Goal: Task Accomplishment & Management: Use online tool/utility

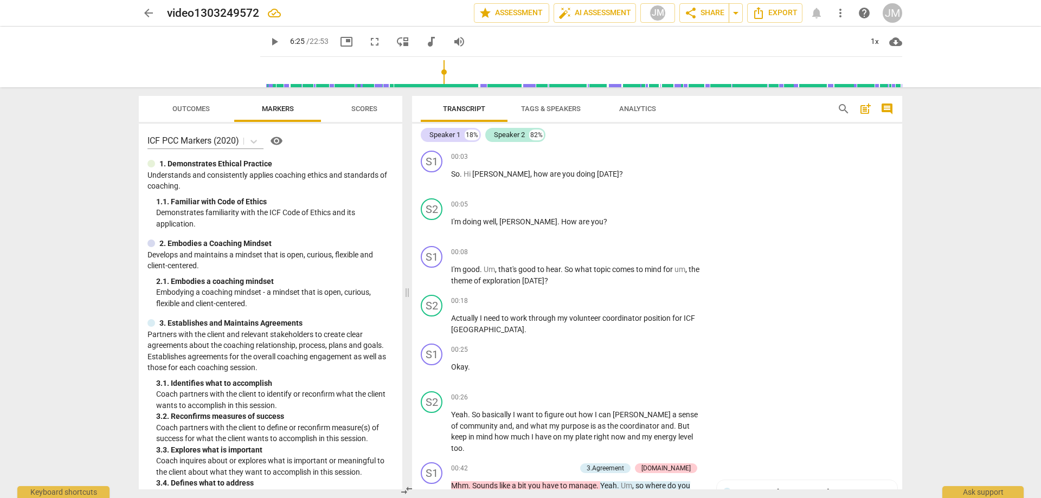
scroll to position [1496, 0]
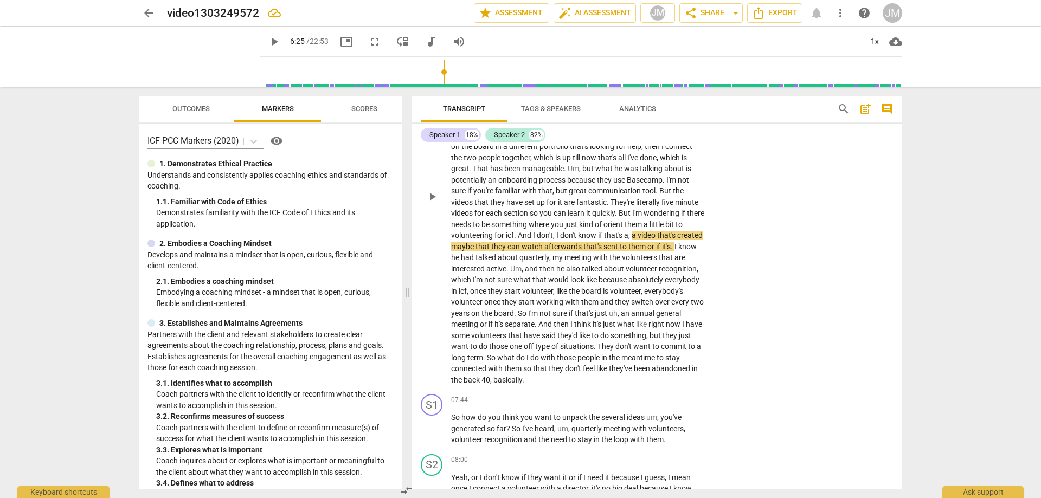
click at [433, 203] on span "play_arrow" at bounding box center [432, 196] width 13 height 13
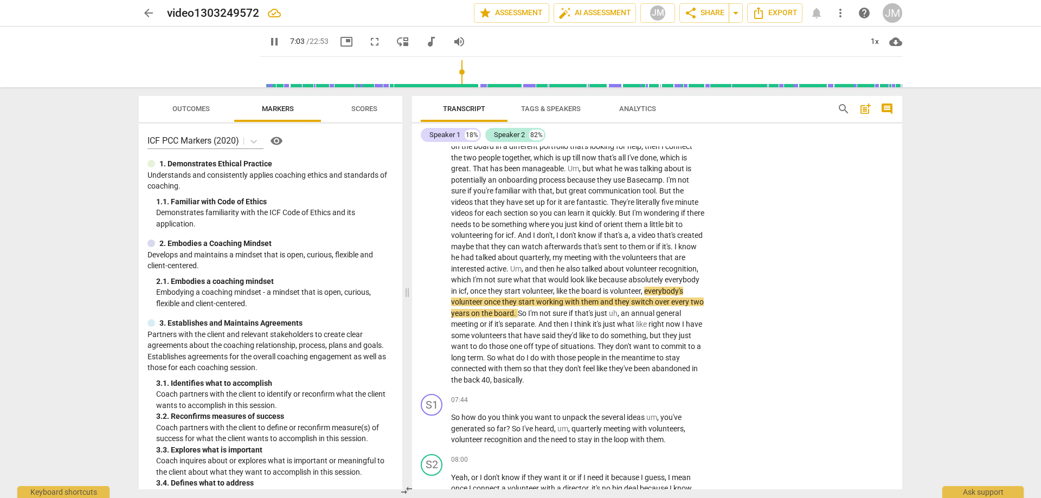
drag, startPoint x: 264, startPoint y: 36, endPoint x: 338, endPoint y: 86, distance: 89.1
click at [268, 36] on span "pause" at bounding box center [274, 41] width 13 height 13
click at [196, 54] on span "play_arrow" at bounding box center [200, 57] width 28 height 28
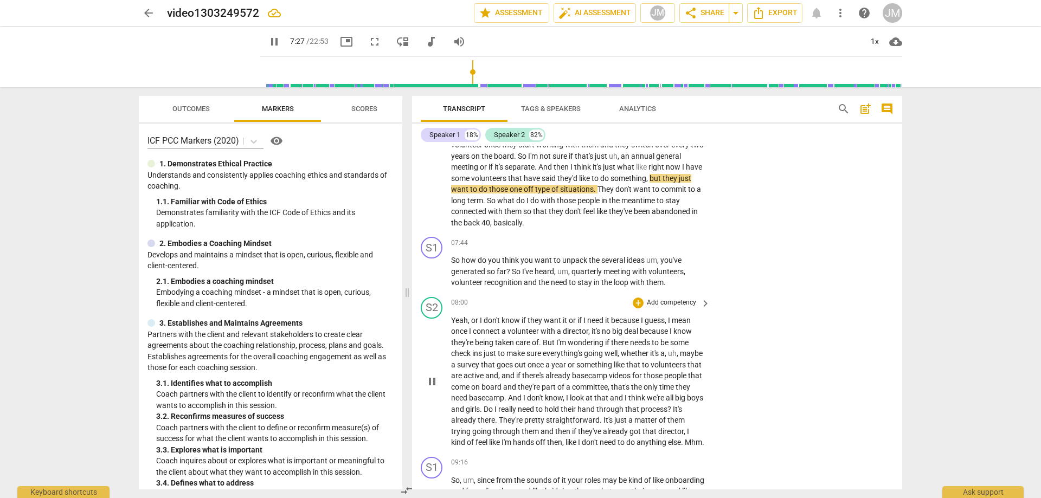
scroll to position [1659, 0]
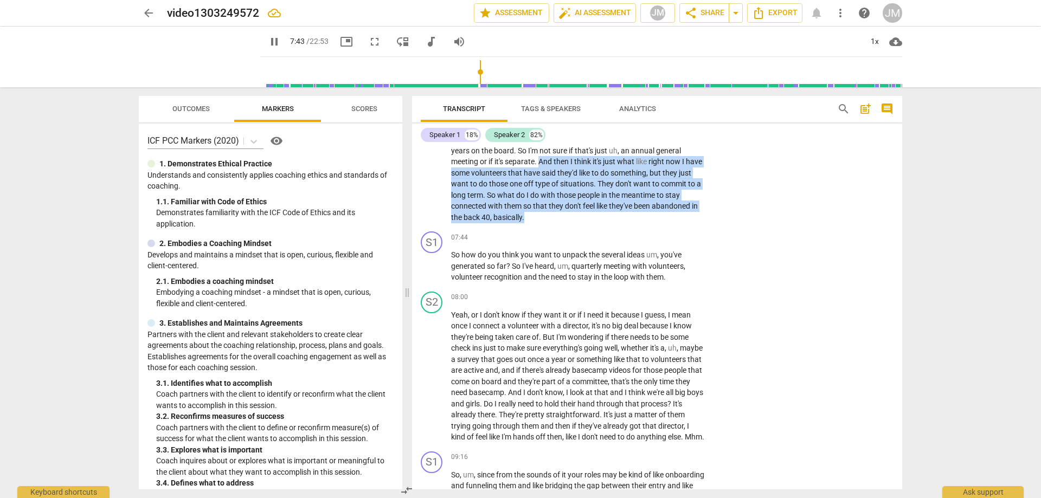
drag, startPoint x: 485, startPoint y: 171, endPoint x: 553, endPoint y: 233, distance: 91.8
click at [553, 223] on p "Yeah . Because where he had started was we don't really have an onboarding proc…" at bounding box center [578, 34] width 254 height 378
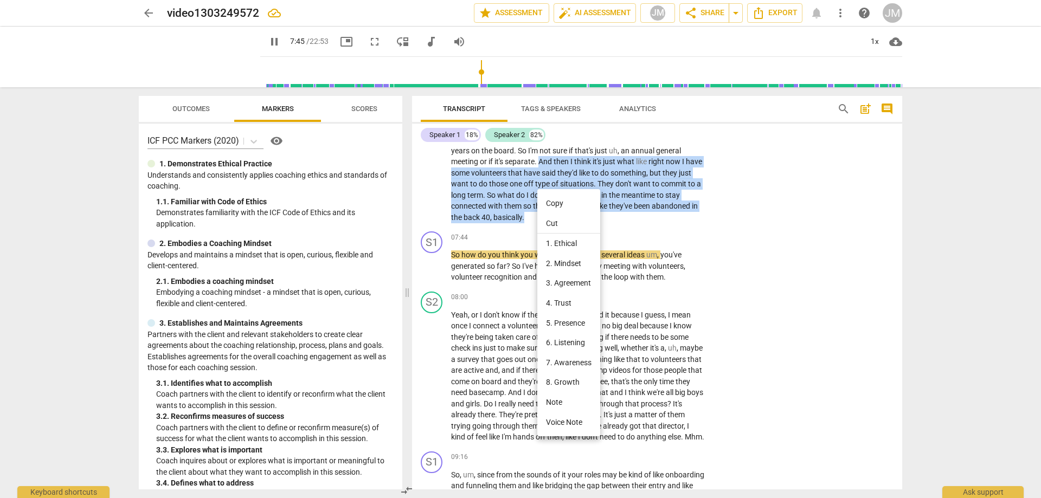
click at [573, 403] on li "Note" at bounding box center [569, 403] width 63 height 20
type input "466"
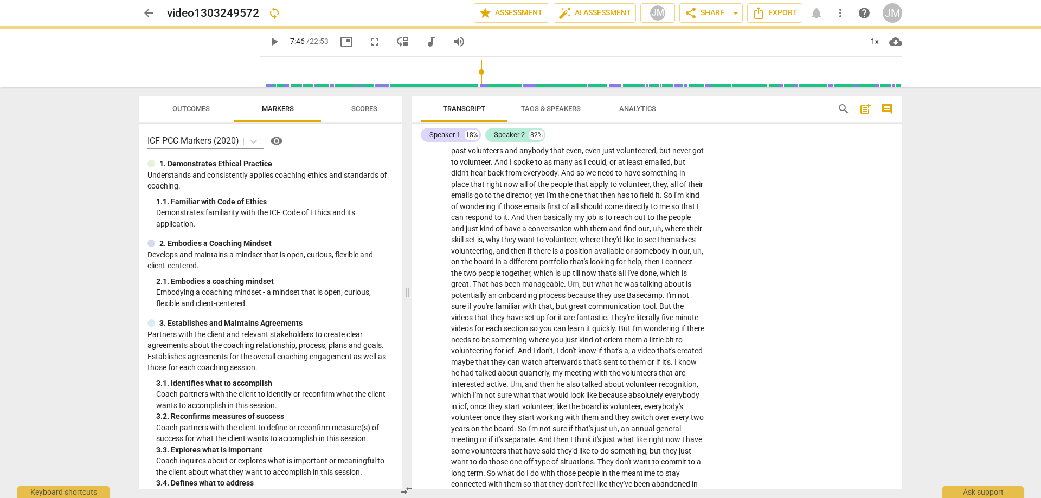
scroll to position [1373, 0]
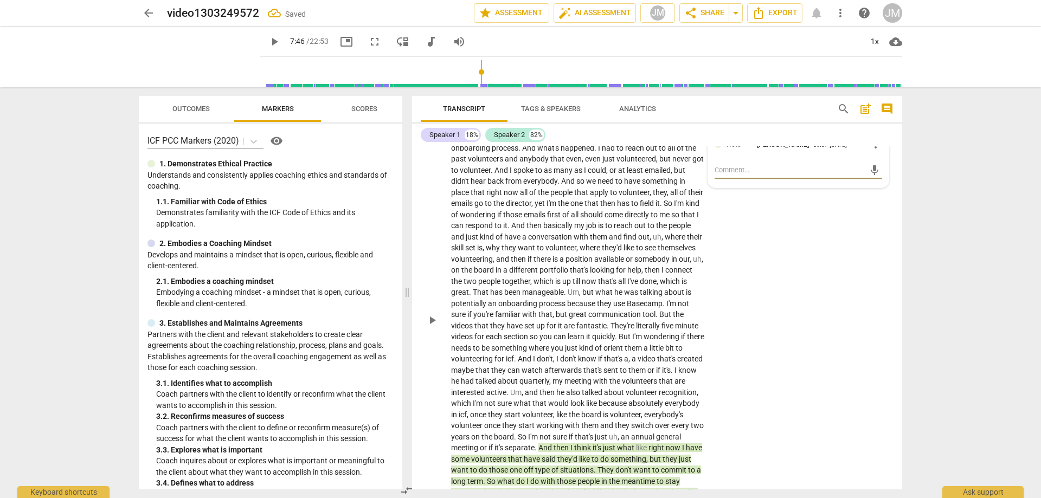
type textarea "p"
type textarea "po"
type textarea "pos"
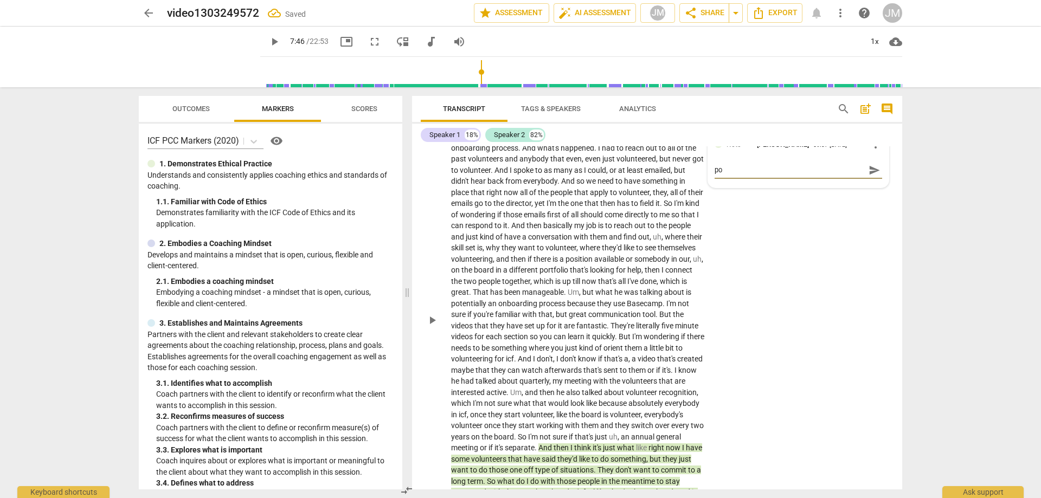
type textarea "pos"
type textarea "poss"
type textarea "possi"
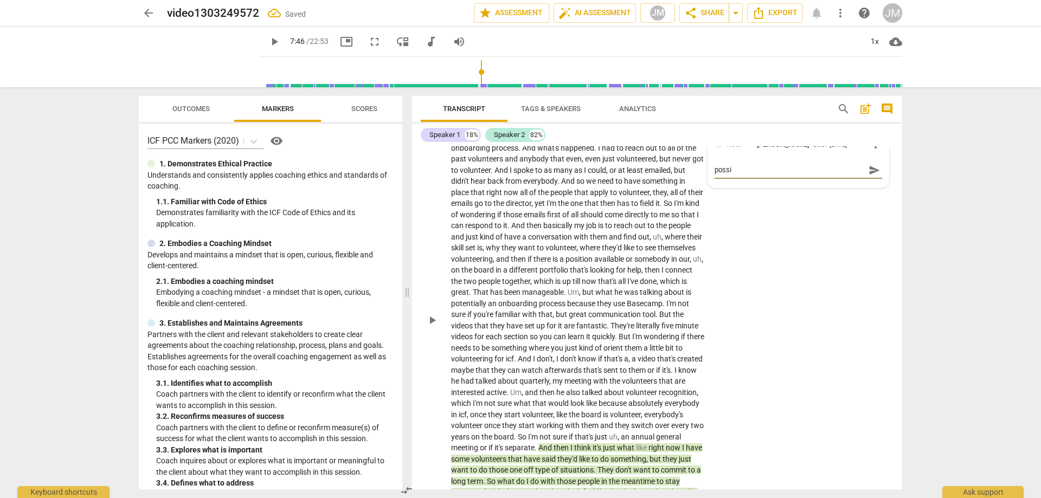
type textarea "possib"
type textarea "possibl"
type textarea "possible"
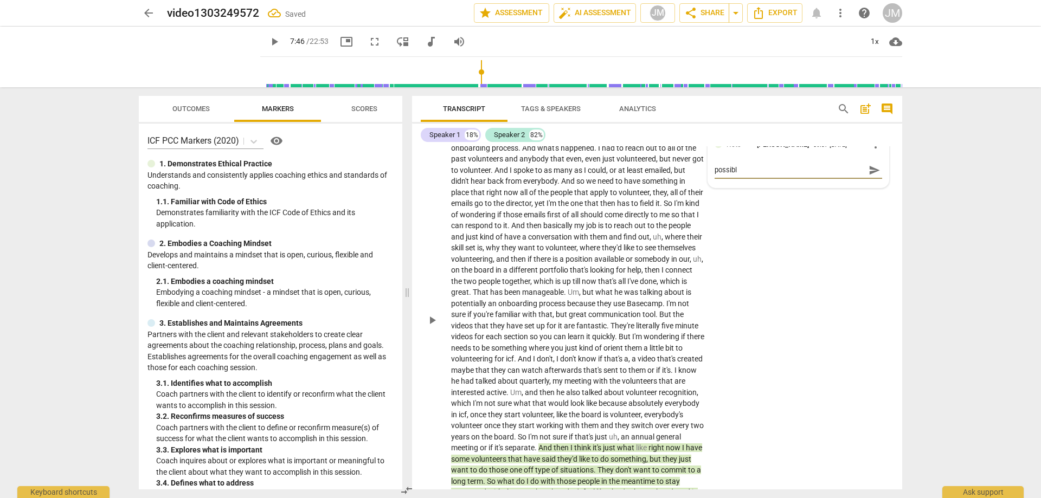
type textarea "possible"
type textarea "possible t"
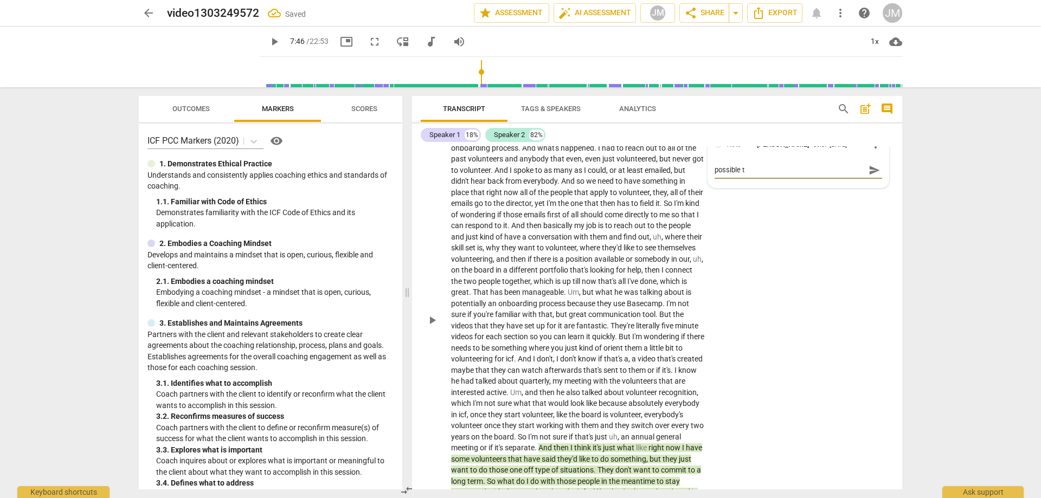
type textarea "possible th"
type textarea "possible thr"
type textarea "possible thre"
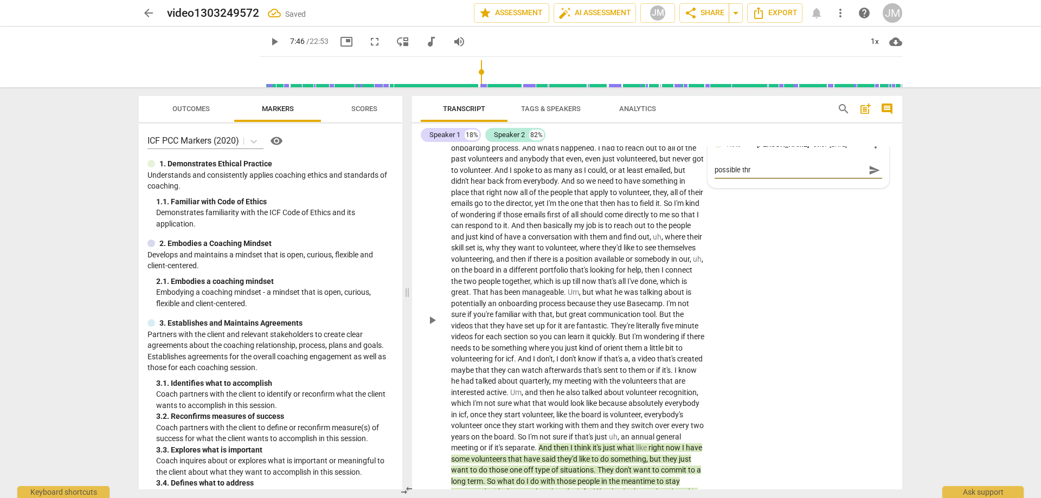
type textarea "possible thre"
type textarea "possible threa"
type textarea "possible thread"
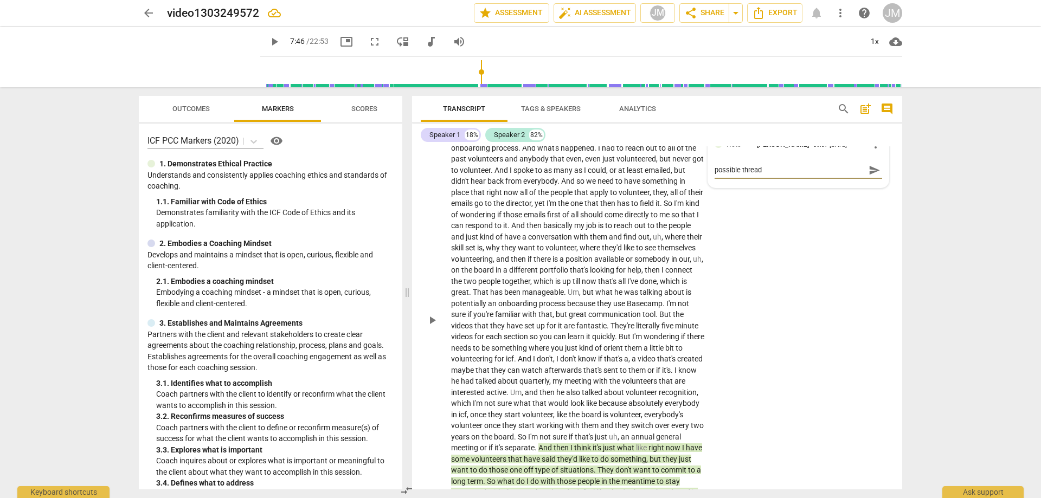
click at [873, 176] on span "send" at bounding box center [875, 170] width 12 height 12
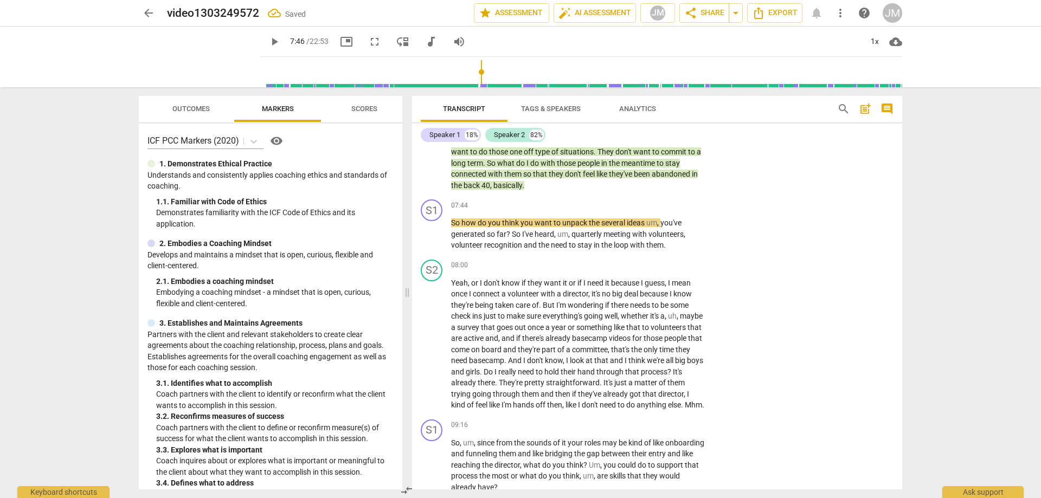
scroll to position [1698, 0]
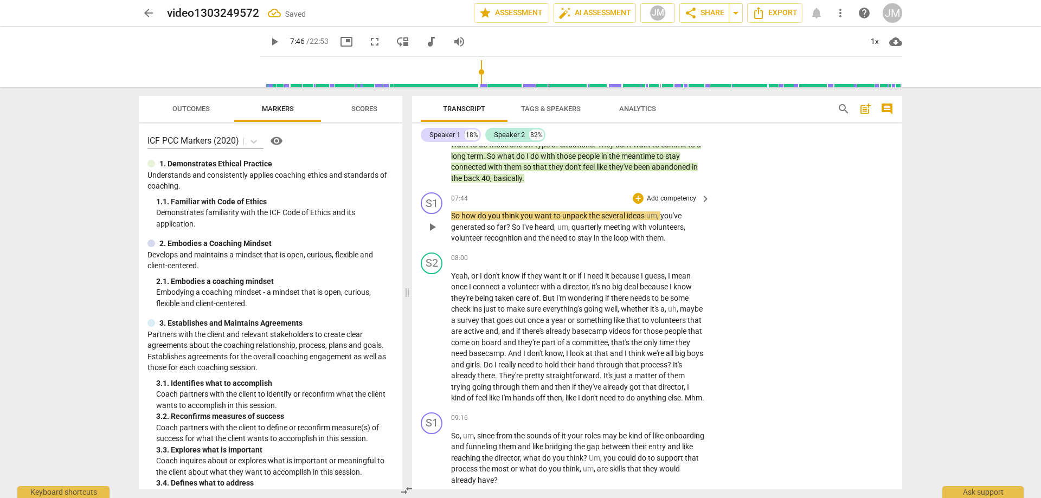
click at [833, 203] on div "S1 play_arrow pause 07:44 + Add competency keyboard_arrow_right So how do you t…" at bounding box center [657, 218] width 490 height 60
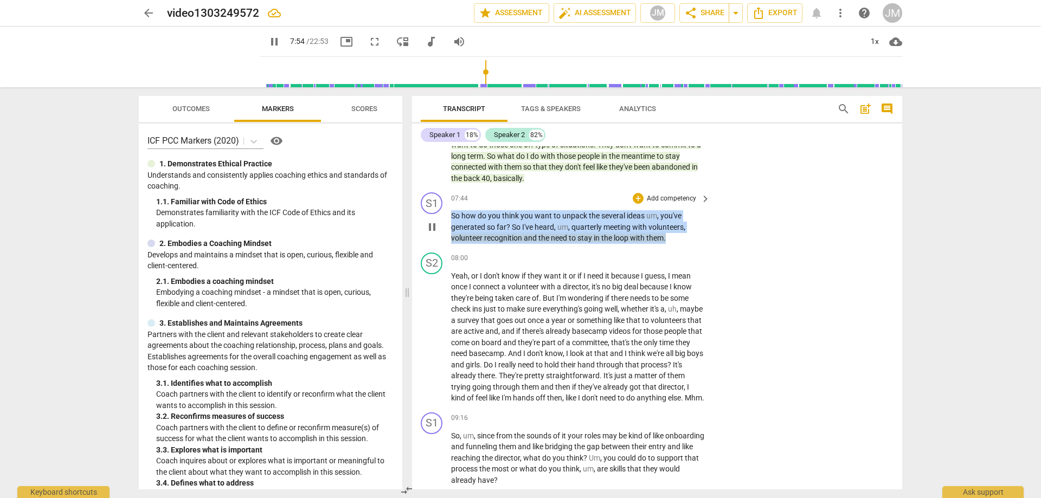
drag, startPoint x: 668, startPoint y: 250, endPoint x: 451, endPoint y: 228, distance: 218.0
click at [451, 228] on p "So how do you think you want to unpack the several ideas um , you've generated …" at bounding box center [578, 227] width 254 height 34
click at [637, 204] on div "+" at bounding box center [638, 198] width 11 height 11
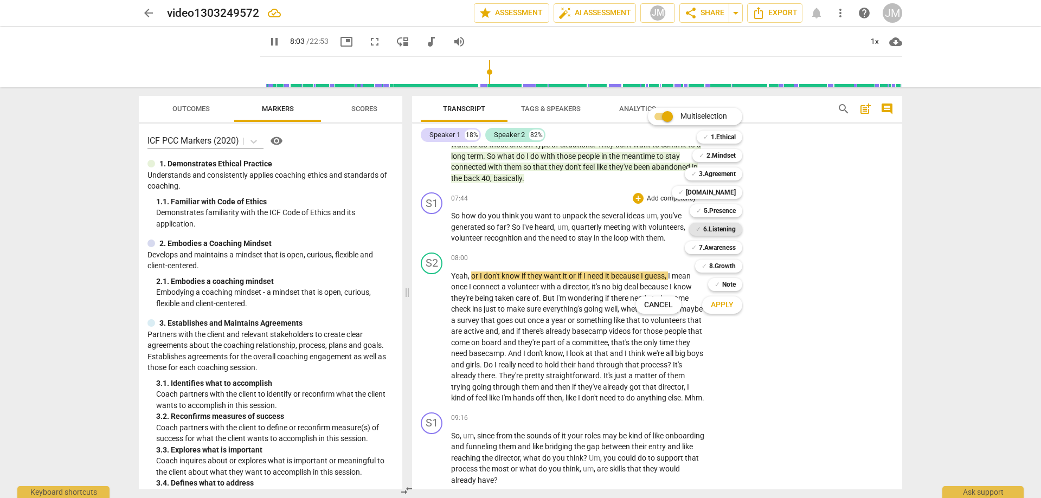
click at [718, 230] on b "6.Listening" at bounding box center [719, 229] width 33 height 13
click at [735, 303] on button "Apply" at bounding box center [722, 306] width 40 height 20
type input "484"
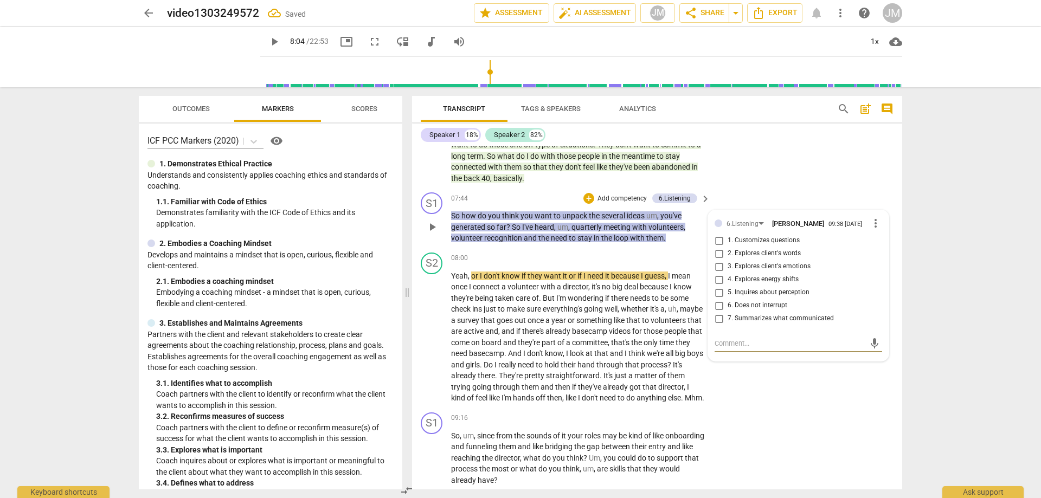
click at [782, 348] on div "mic" at bounding box center [799, 343] width 168 height 17
click at [786, 349] on textarea at bounding box center [790, 343] width 150 height 10
type textarea "c"
type textarea "co"
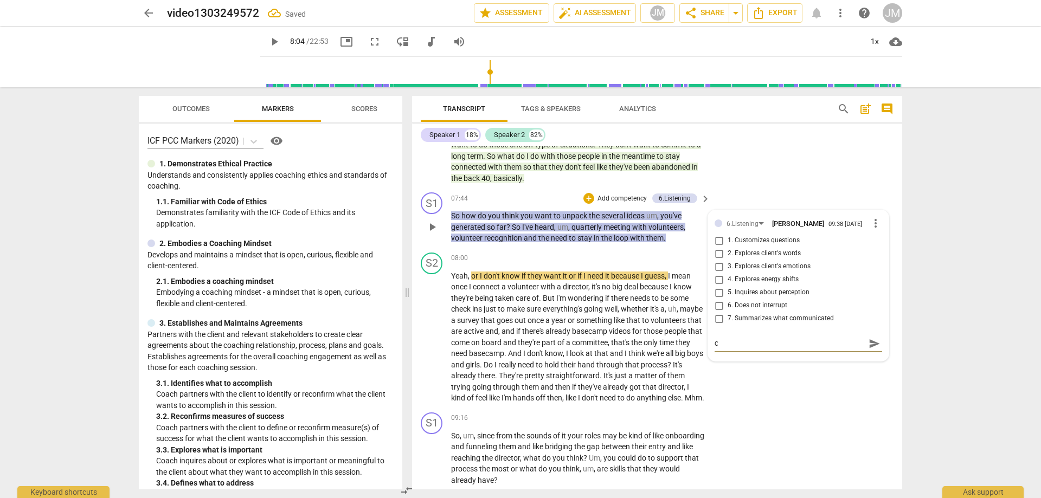
type textarea "co"
type textarea "con"
type textarea "cons"
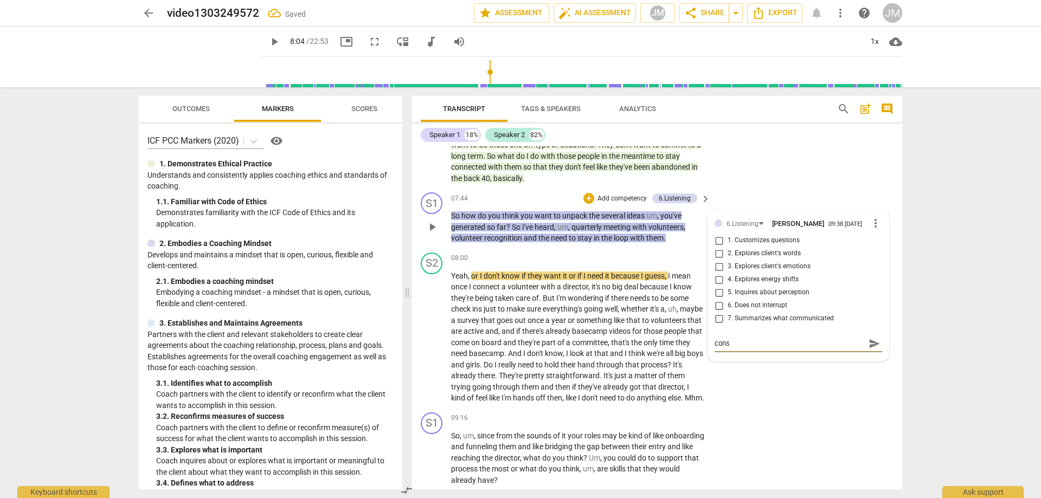
type textarea "consi"
type textarea "consid"
type textarea "conside"
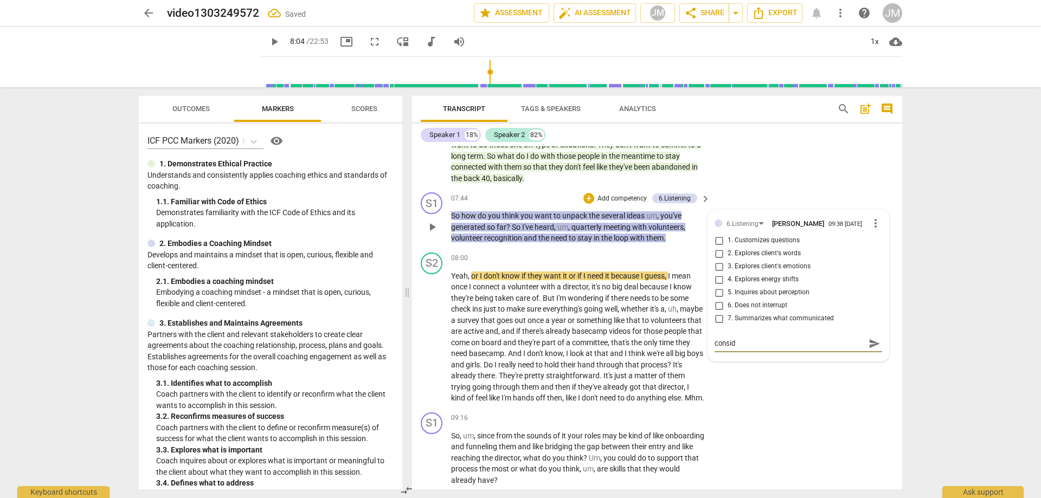
type textarea "conside"
type textarea "consider"
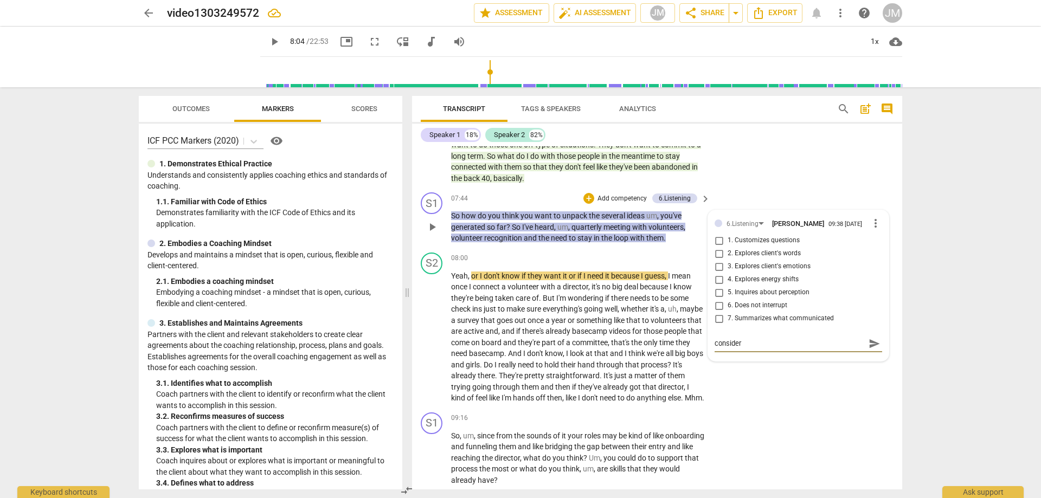
type textarea "consider e"
type textarea "consider ec"
type textarea "consider ech"
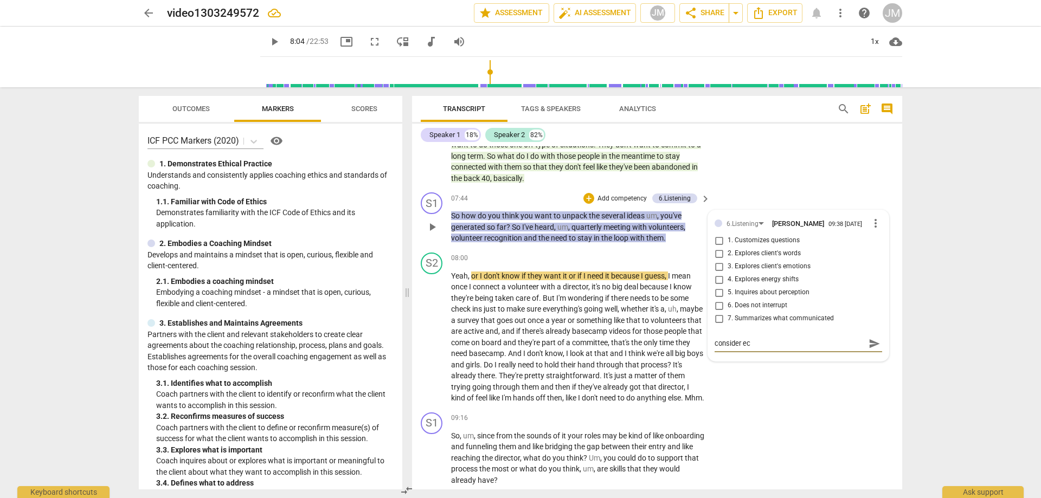
type textarea "consider ech"
type textarea "consider echa"
type textarea "consider echan"
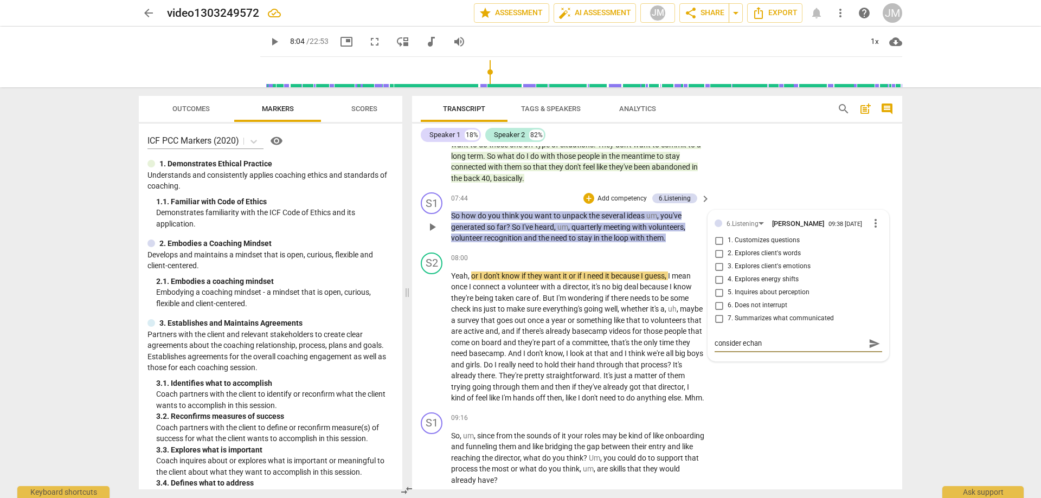
type textarea "consider echa"
type textarea "consider ech"
type textarea "consider ec"
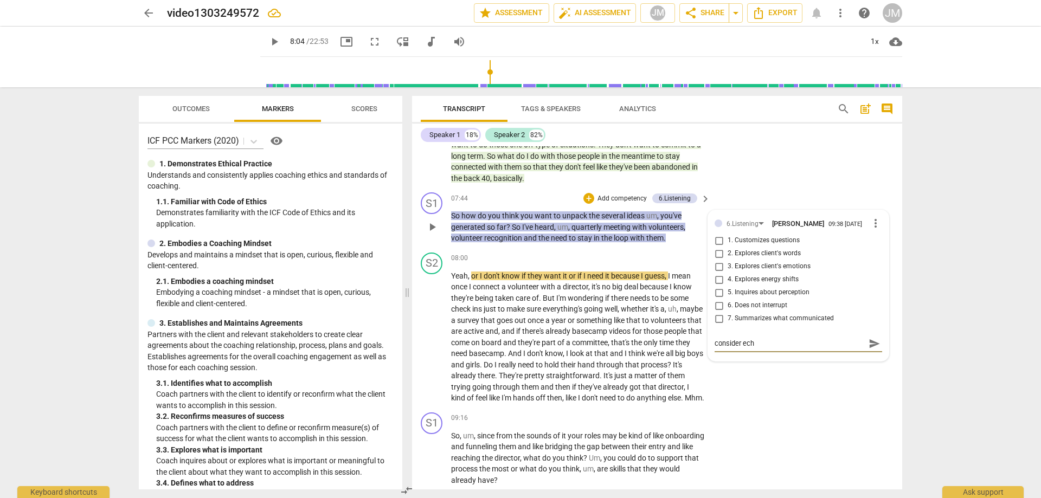
type textarea "consider ec"
type textarea "consider e"
type textarea "consider ex"
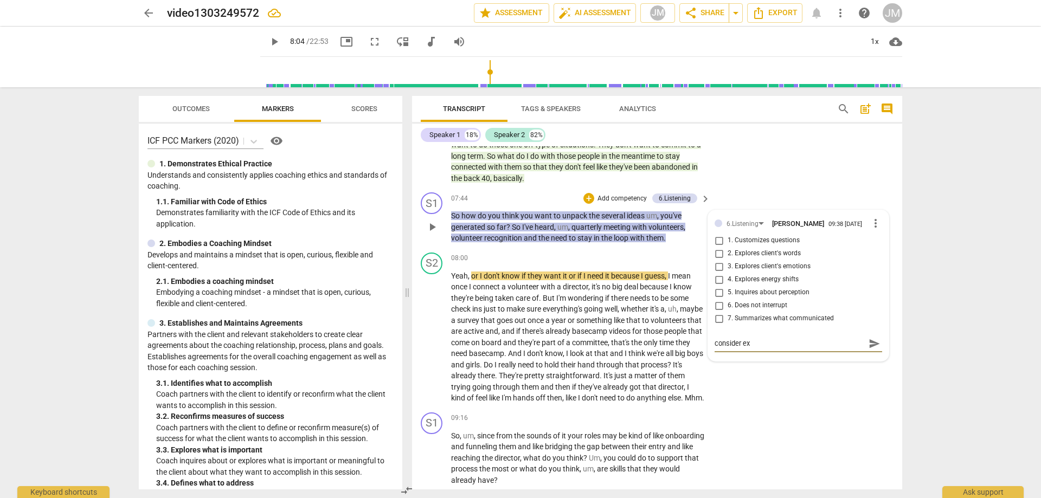
type textarea "consider exc"
type textarea "consider exch"
type textarea "consider excha"
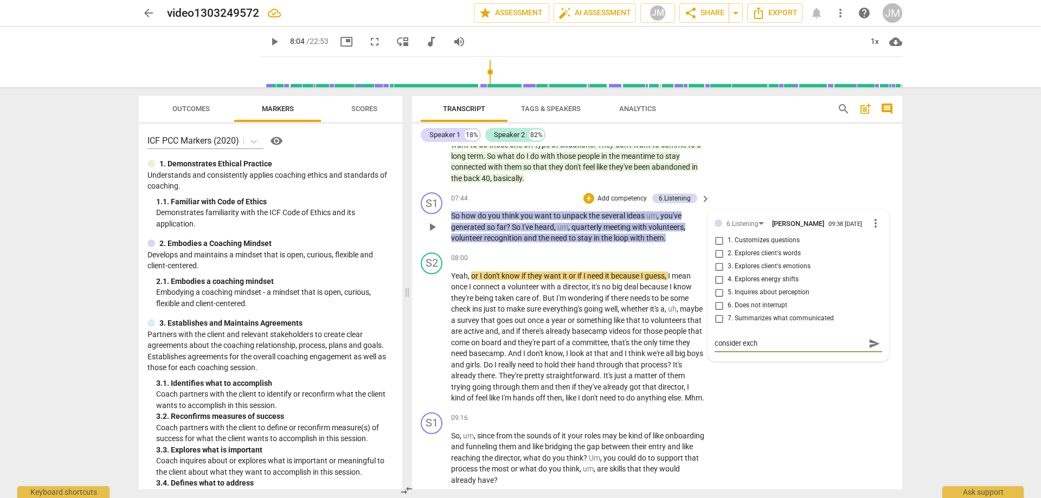
type textarea "consider excha"
type textarea "consider exchan"
type textarea "consider exchang"
type textarea "consider exchangi"
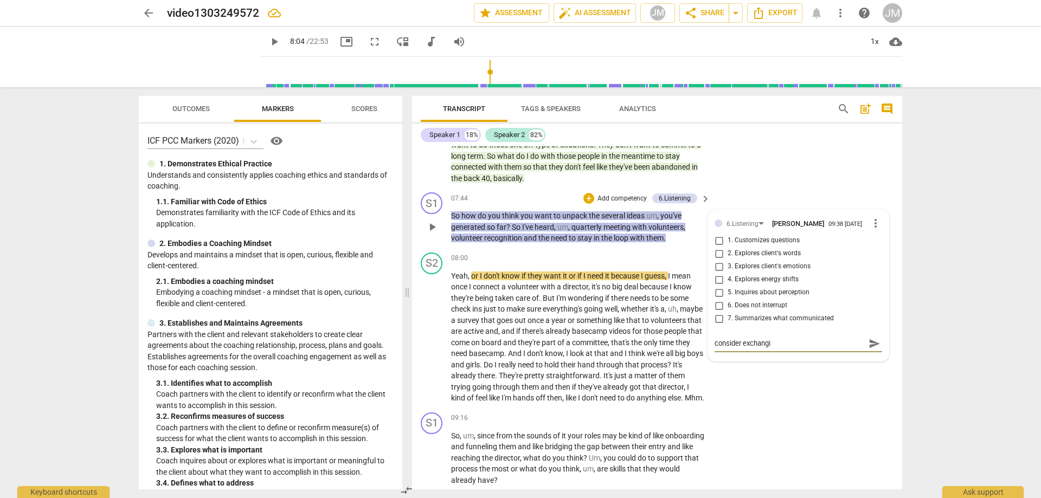
type textarea "consider exchangin"
type textarea "consider exchanging"
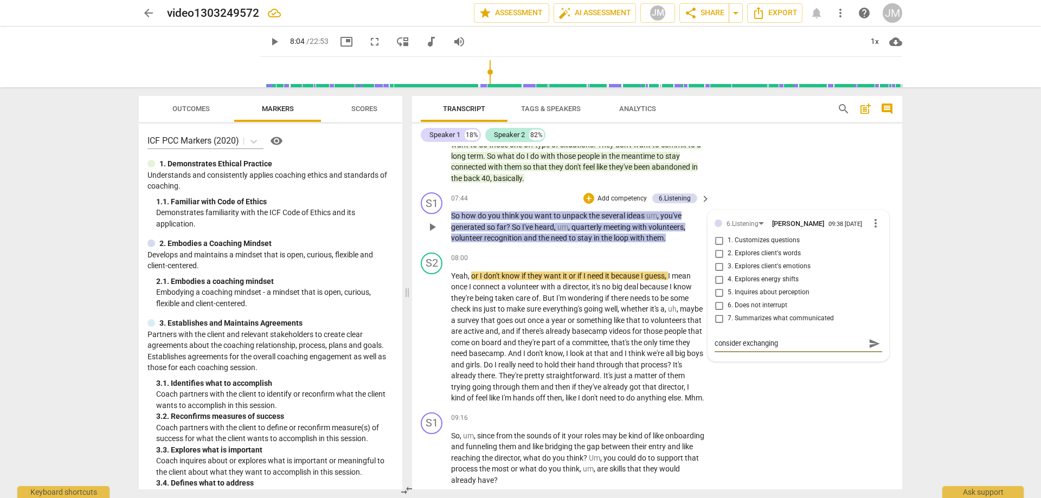
type textarea "consider exchanging"
type textarea "consider exchanging t"
type textarea "consider exchanging th"
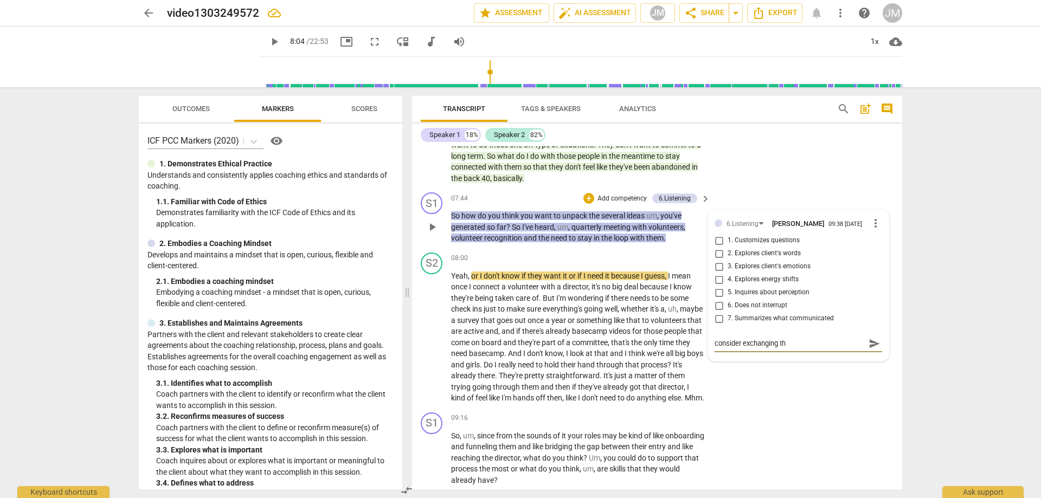
type textarea "consider exchanging the"
type textarea "consider exchanging thes"
type textarea "consider exchanging these"
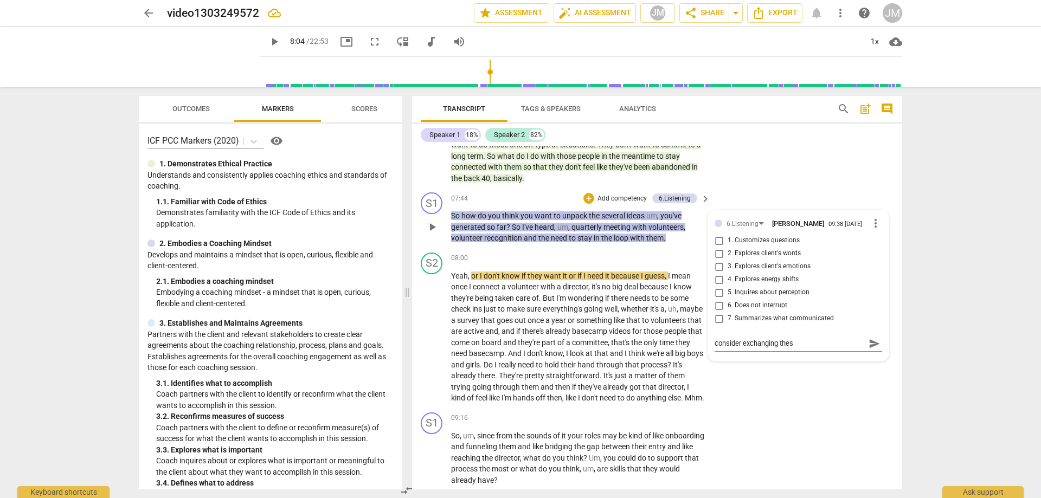
type textarea "consider exchanging these"
type textarea "consider exchanging these t"
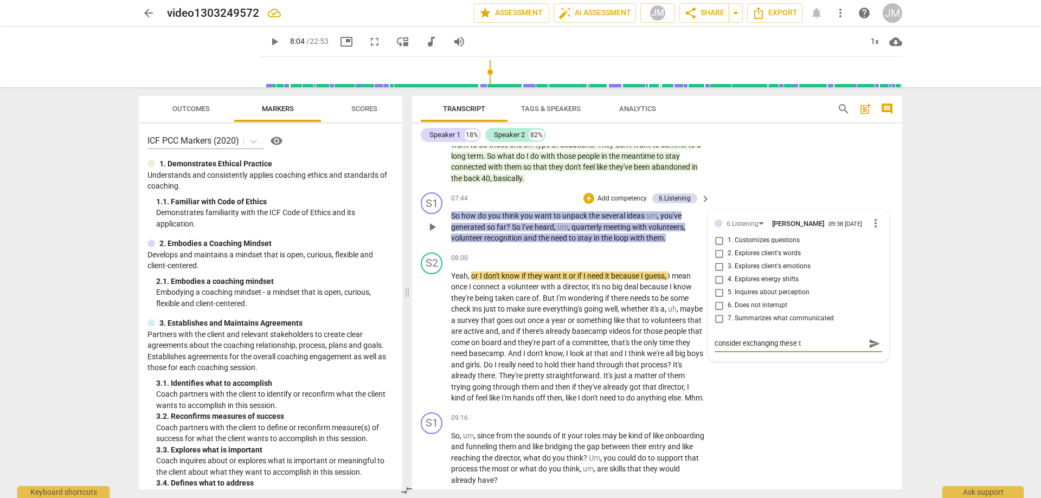
type textarea "consider exchanging these tw"
type textarea "consider exchanging these two"
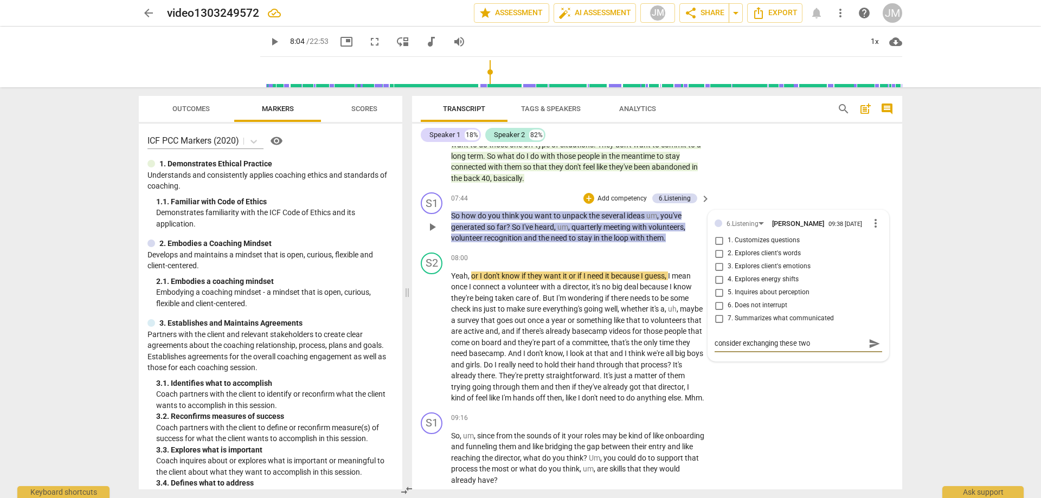
type textarea "consider exchanging these two"
type textarea "consider exchanging these two s"
type textarea "consider exchanging these two st"
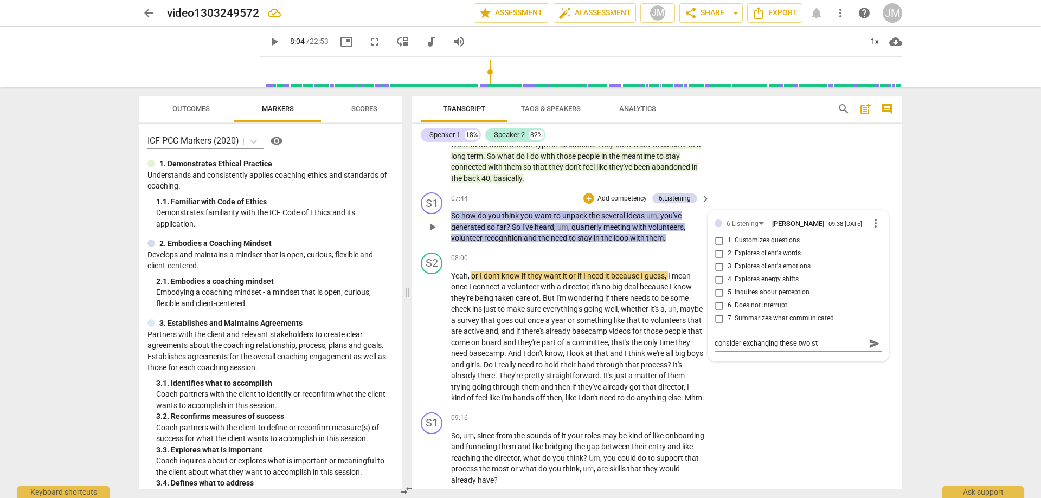
type textarea "consider exchanging these two sta"
type textarea "consider exchanging these two stat"
type textarea "consider exchanging these two state"
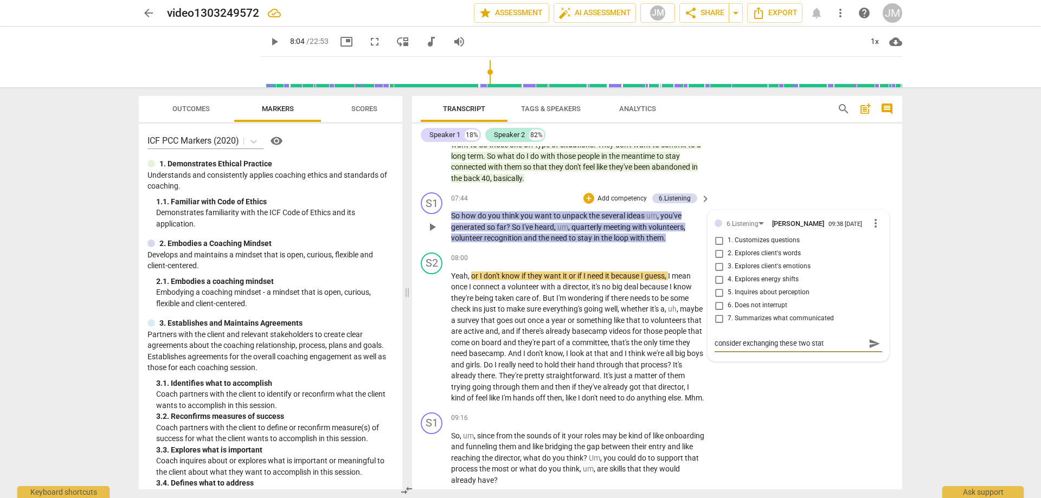
type textarea "consider exchanging these two state"
type textarea "consider exchanging these two statem"
type textarea "consider exchanging these two stateme"
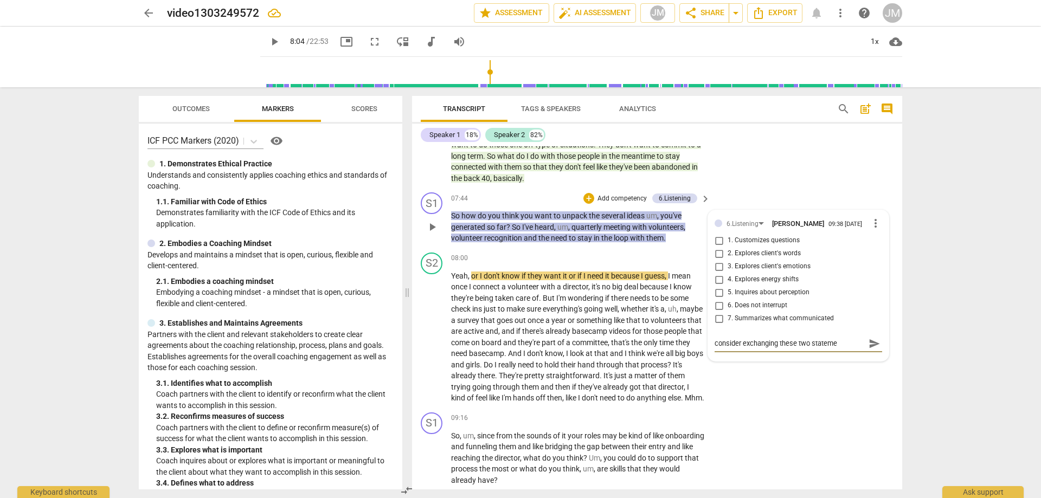
type textarea "consider exchanging these two statemen"
type textarea "consider exchanging these two statement"
type textarea "consider exchanging these two statements"
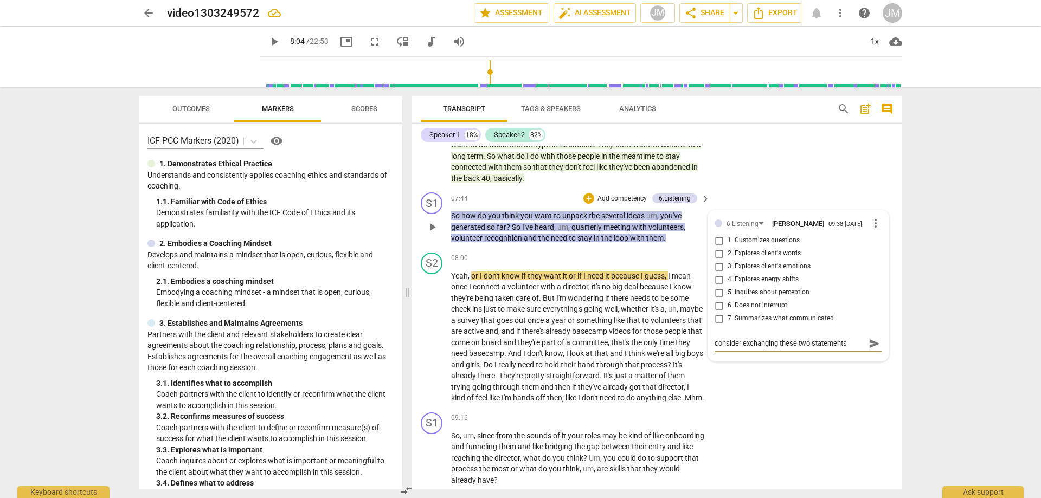
type textarea "consider exchanging these two statements"
click at [869, 350] on span "send" at bounding box center [875, 344] width 12 height 12
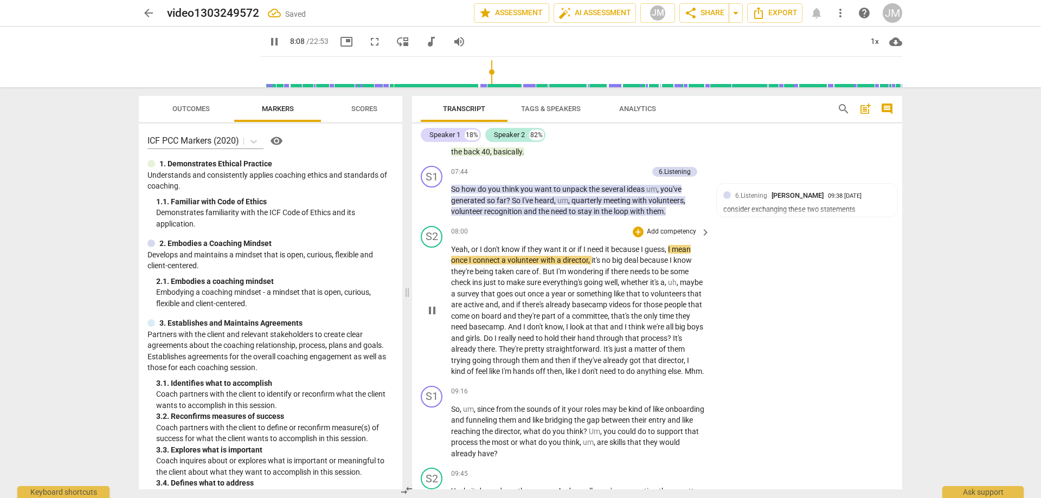
scroll to position [1644, 0]
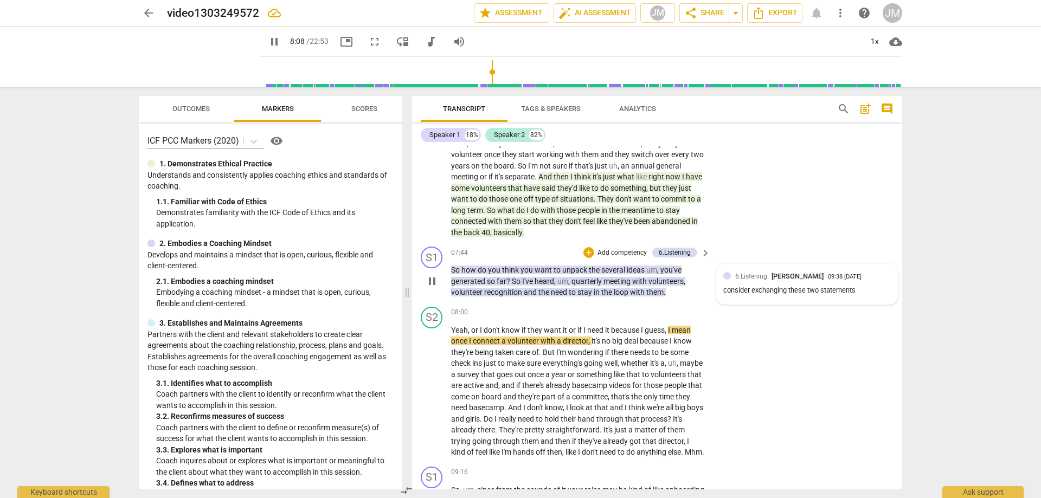
click at [743, 296] on div "consider exchanging these two statements" at bounding box center [808, 291] width 168 height 10
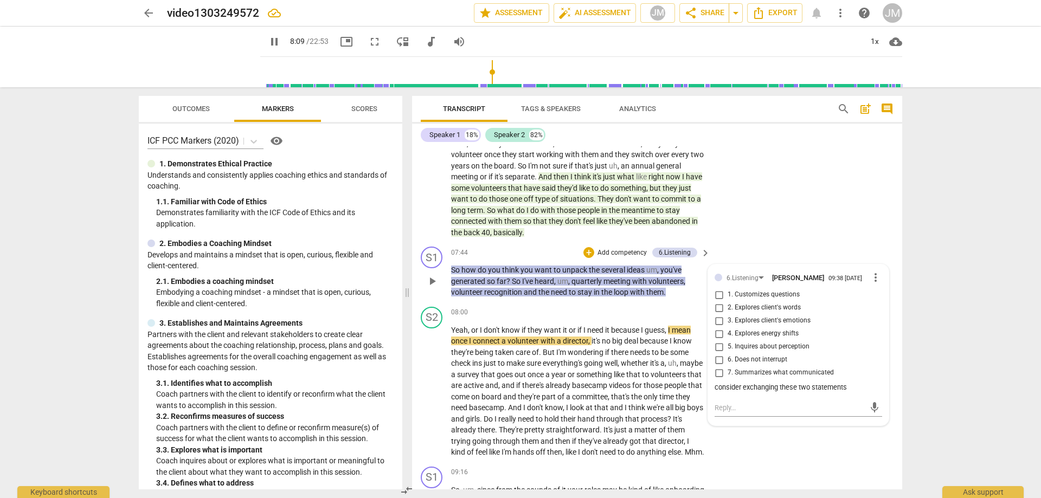
type input "489"
click at [715, 393] on div "consider exchanging these two statements" at bounding box center [799, 388] width 168 height 10
click at [777, 393] on div "consider exchanging these two statements" at bounding box center [799, 388] width 168 height 10
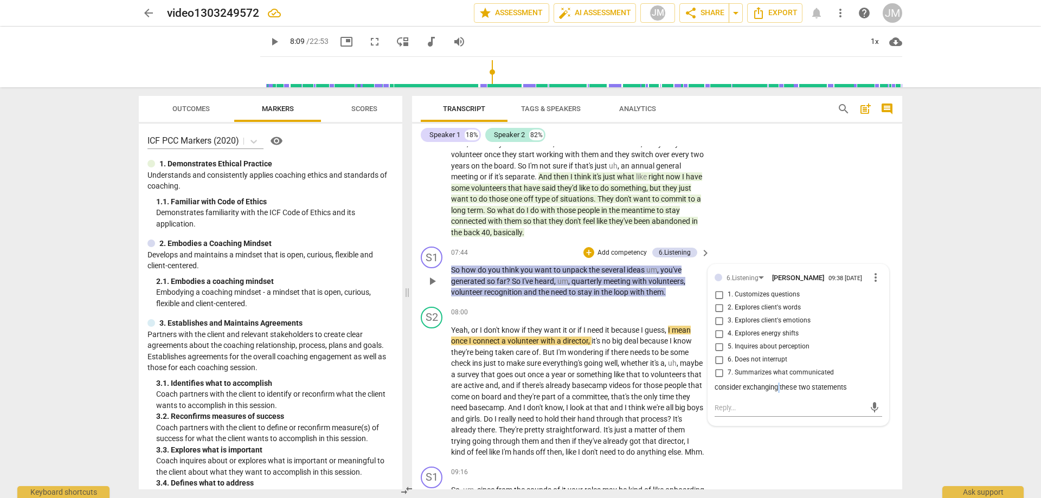
click at [777, 393] on div "consider exchanging these two statements" at bounding box center [799, 388] width 168 height 10
click at [739, 393] on div "consider exchanging these two statements" at bounding box center [799, 388] width 168 height 10
click at [873, 284] on span "more_vert" at bounding box center [875, 277] width 13 height 13
click at [872, 289] on li "Edit" at bounding box center [884, 290] width 37 height 21
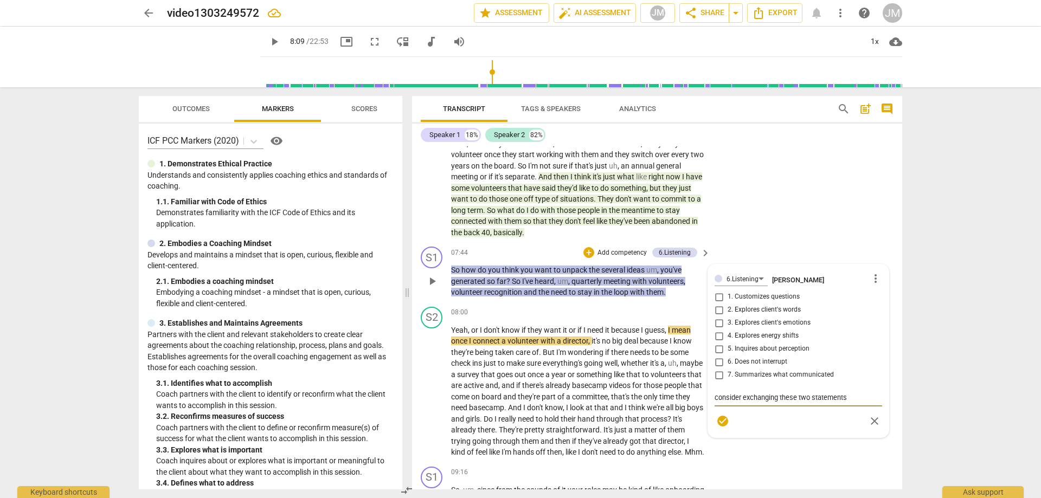
type textarea "nconsider exchanging these two statements"
type textarea "niconsider exchanging these two statements"
type textarea "nitconsider exchanging these two statements"
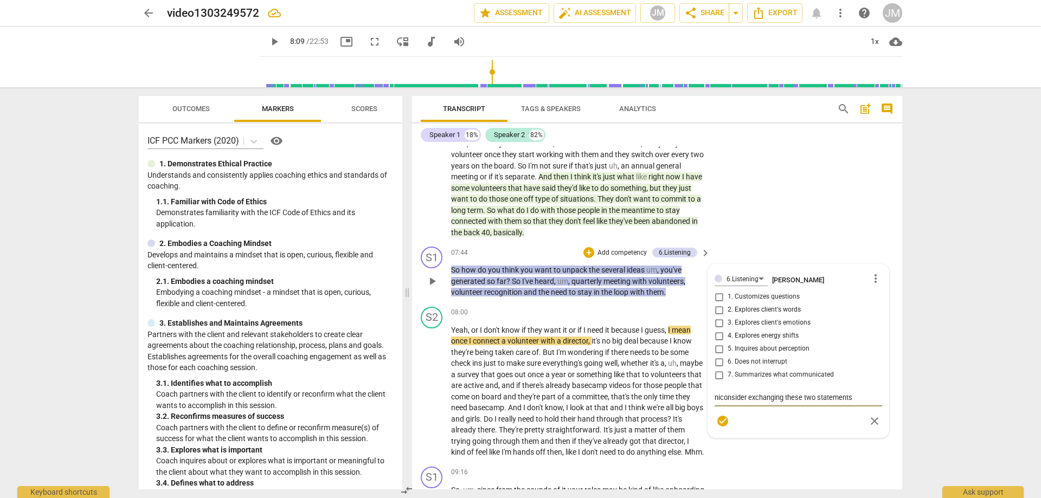
type textarea "nitconsider exchanging these two statements"
type textarea "nittconsider exchanging these two statements"
type textarea "nittyconsider exchanging these two statements"
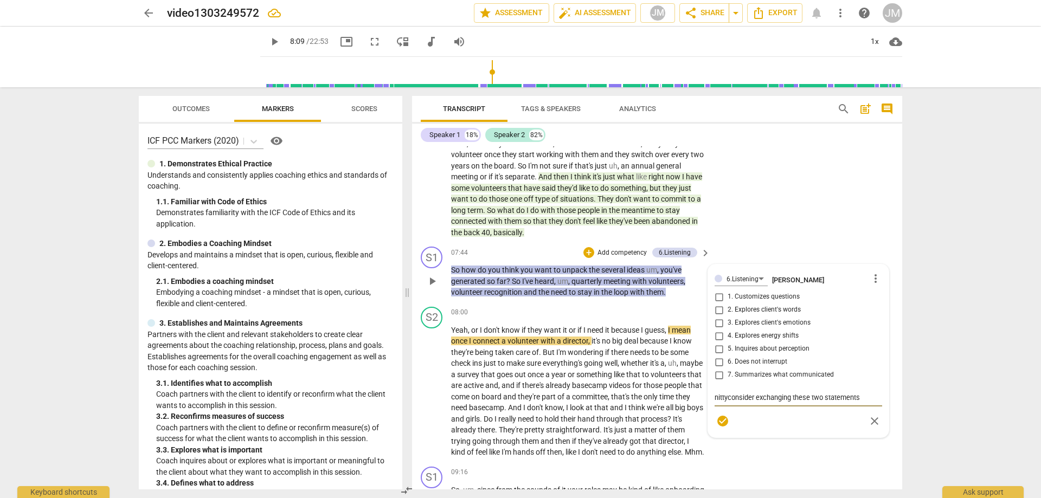
type textarea "nitty consider exchanging these two statements"
type textarea "nitty rconsider exchanging these two statements"
type textarea "nitty consider exchanging these two statements"
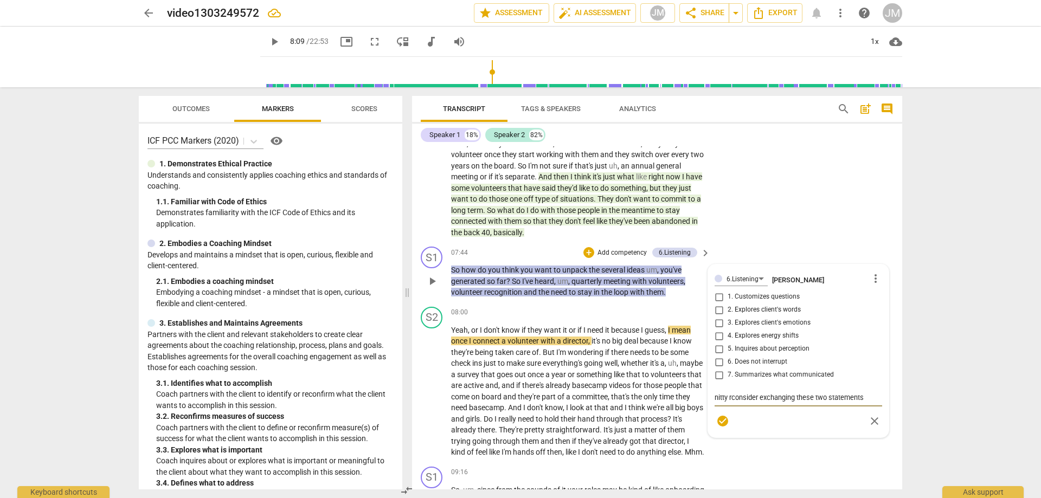
type textarea "nitty consider exchanging these two statements"
type textarea "nitty gconsider exchanging these two statements"
type textarea "nitty grconsider exchanging these two statements"
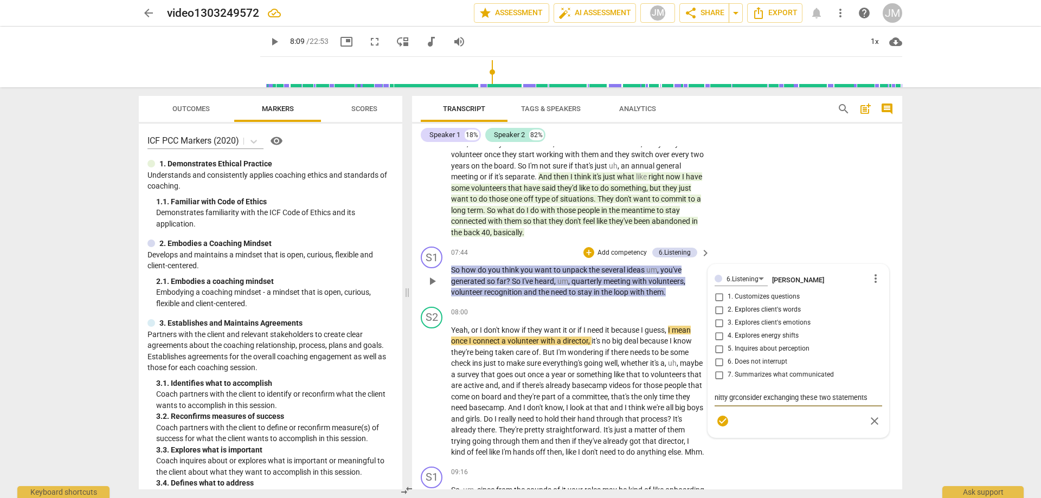
type textarea "nitty griconsider exchanging these two statements"
type textarea "nitty gritconsider exchanging these two statements"
type textarea "nitty grittconsider exchanging these two statements"
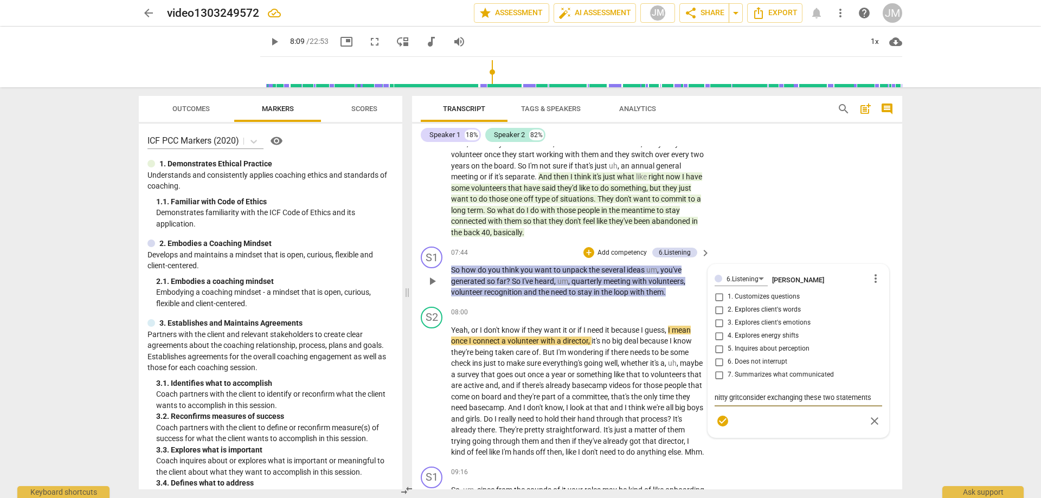
type textarea "nitty grittconsider exchanging these two statements"
type textarea "nitty grittyconsider exchanging these two statements"
type textarea "nitty gritty:consider exchanging these two statements"
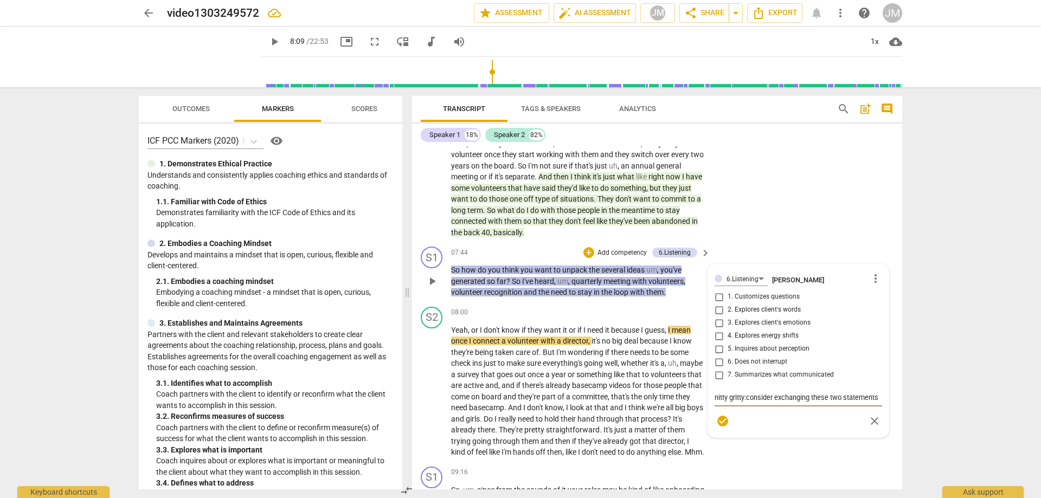
type textarea "nitty gritty: consider exchanging these two statements"
click at [721, 438] on span "check_circle" at bounding box center [723, 431] width 13 height 13
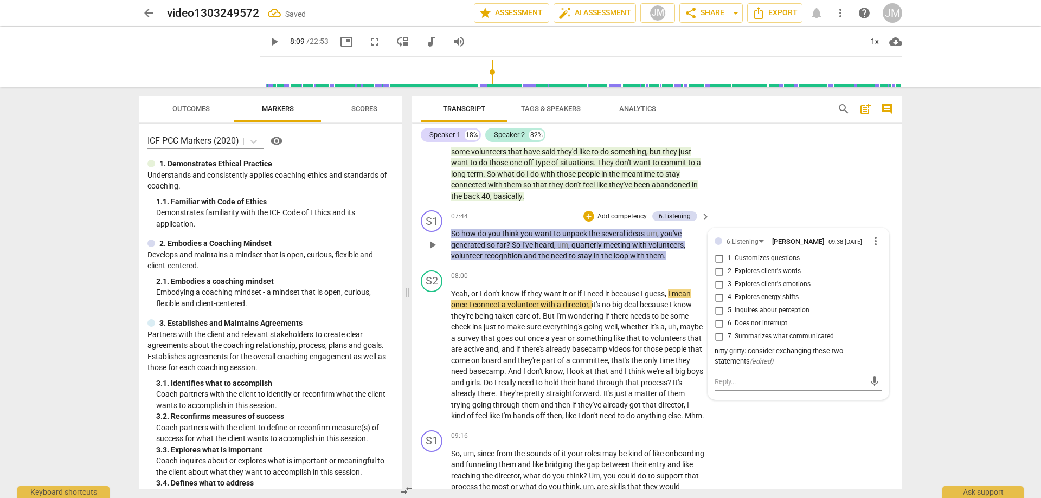
scroll to position [1698, 0]
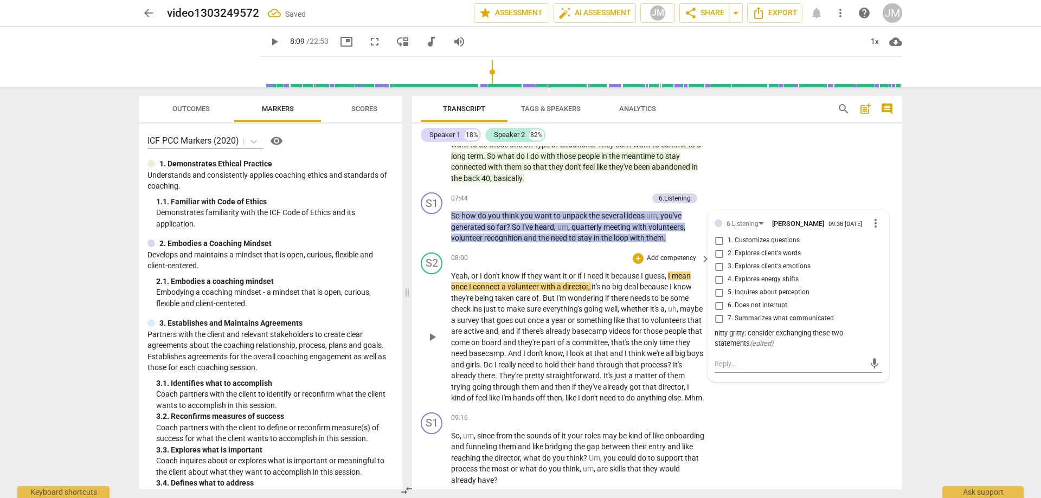
click at [439, 362] on div "play_arrow pause" at bounding box center [438, 337] width 28 height 126
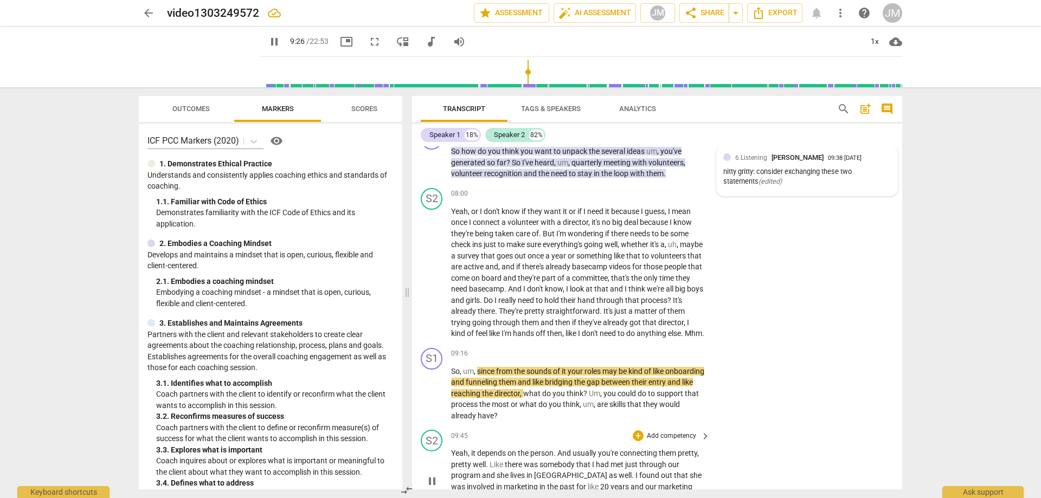
scroll to position [1753, 0]
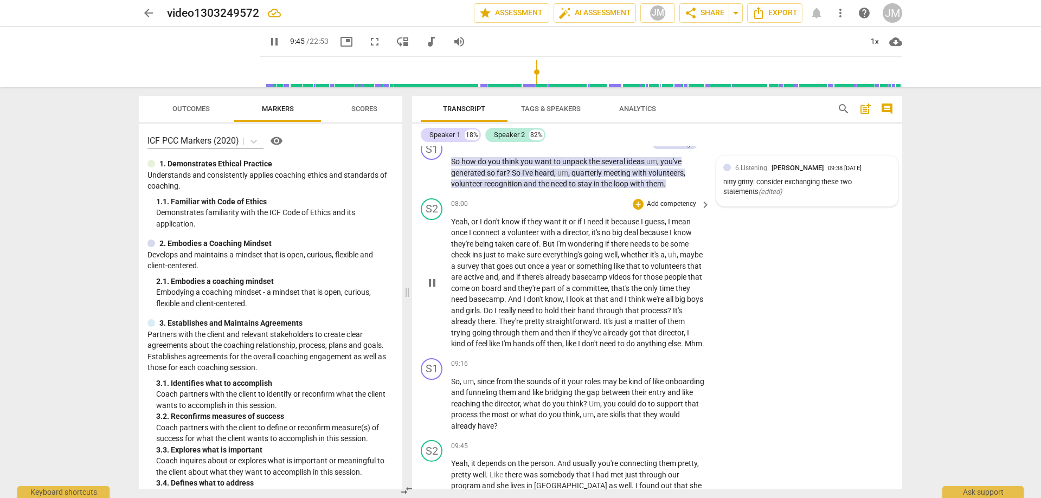
click at [503, 226] on span "know" at bounding box center [512, 222] width 20 height 9
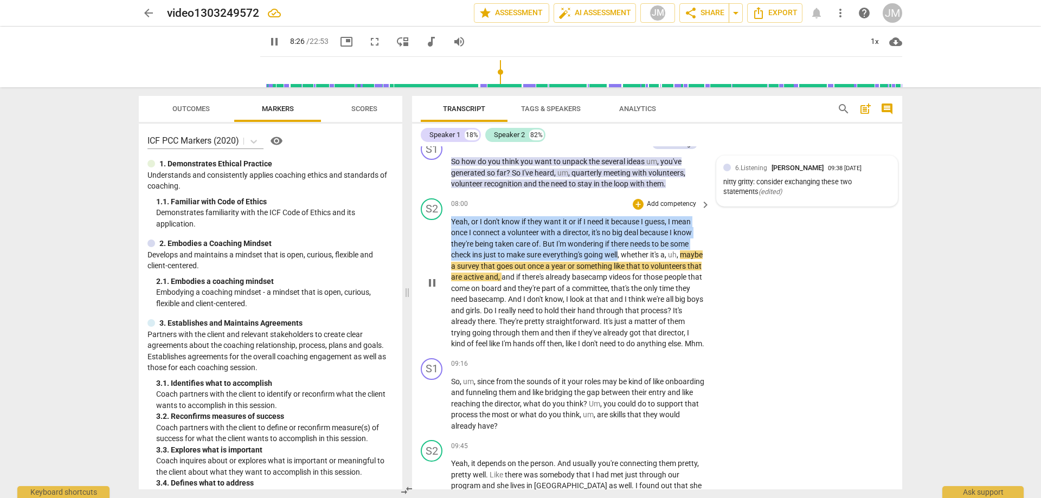
drag, startPoint x: 451, startPoint y: 232, endPoint x: 622, endPoint y: 266, distance: 173.8
click at [622, 266] on p "Yeah , or I don't know if they want it or if I need it because I guess , I mean…" at bounding box center [578, 282] width 254 height 133
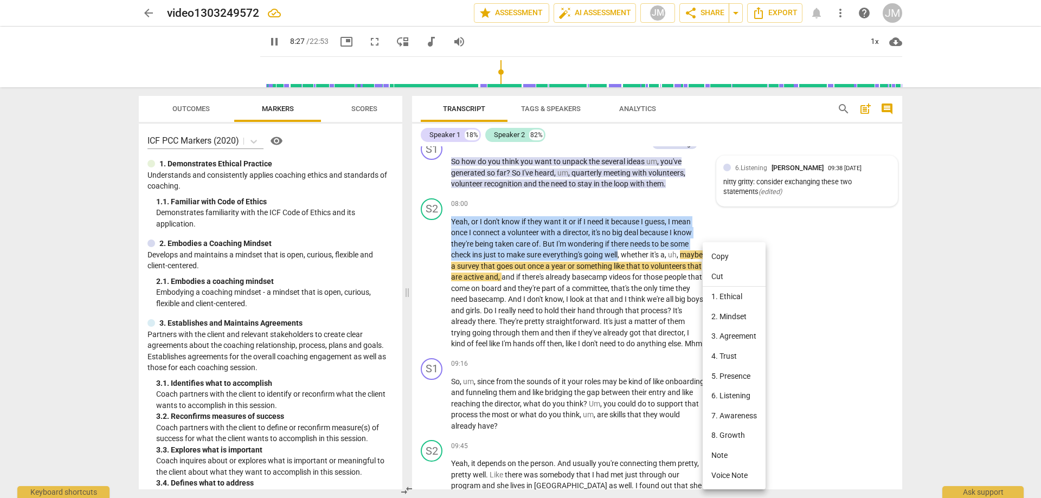
click at [725, 456] on li "Note" at bounding box center [734, 456] width 63 height 20
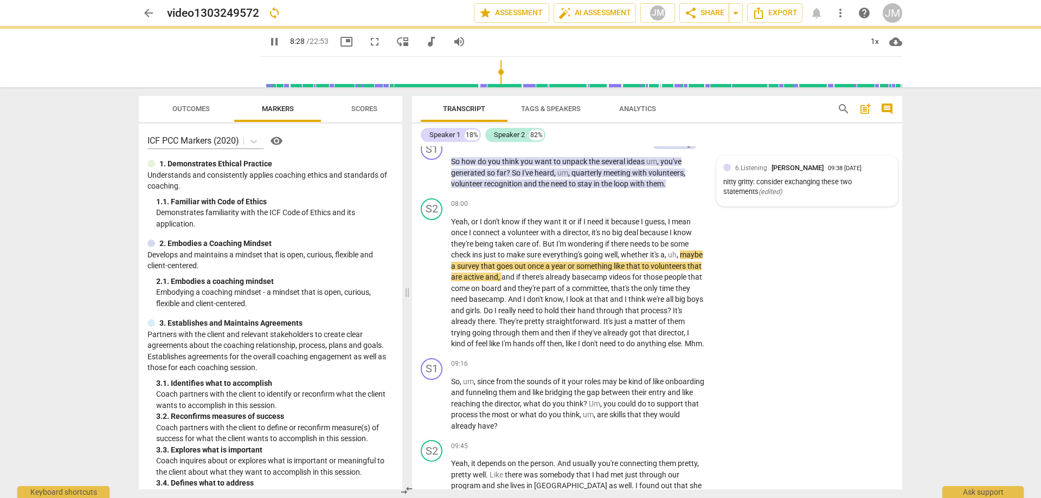
type input "508"
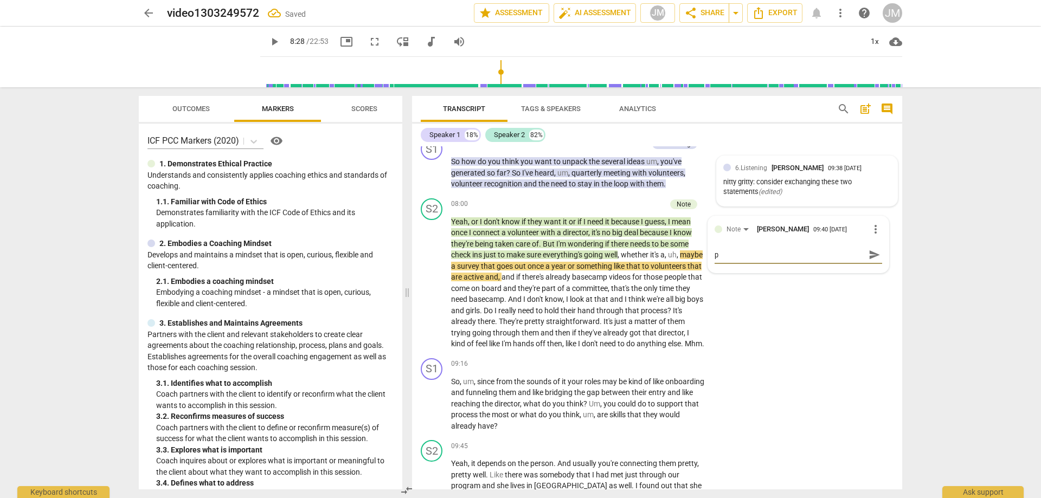
type textarea "po"
type textarea "pot"
type textarea "pote"
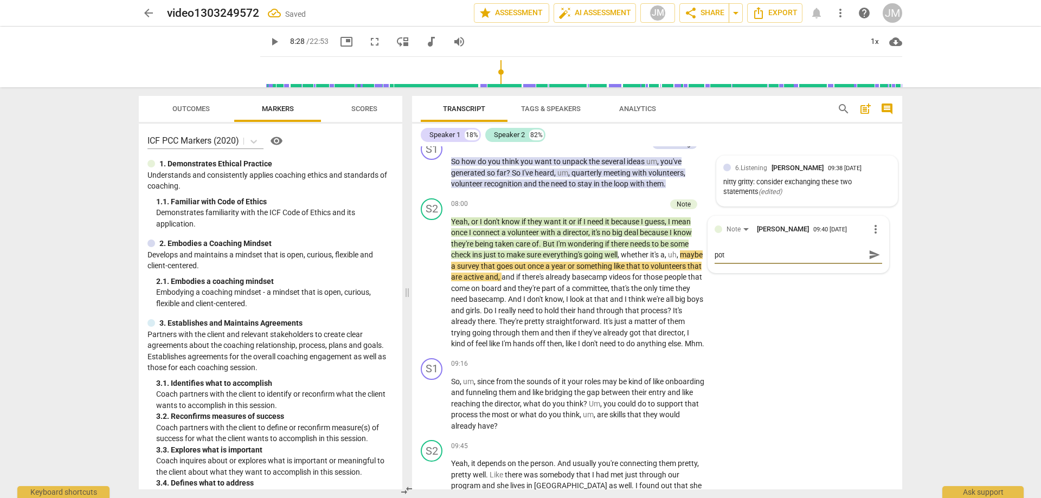
type textarea "pote"
type textarea "poten"
type textarea "potent"
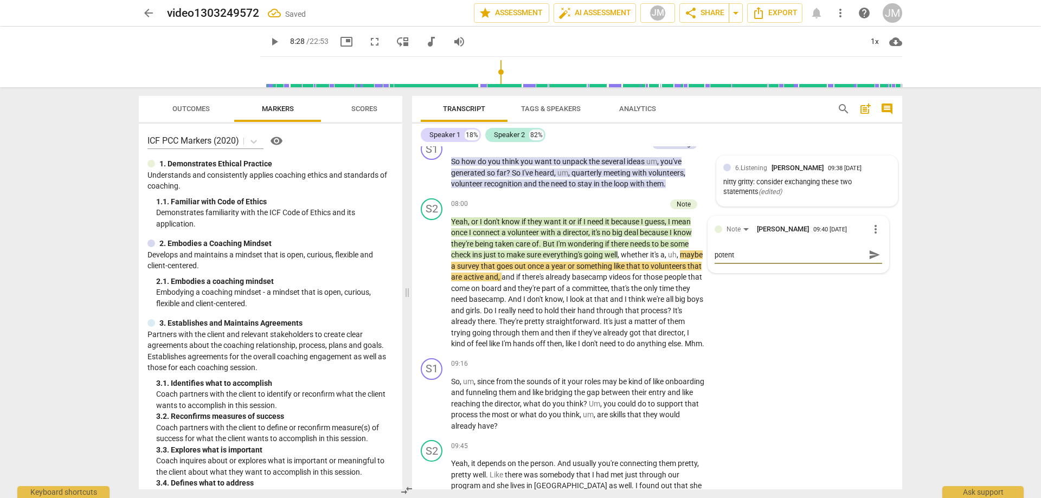
type textarea "potenti"
type textarea "potentia"
type textarea "potential"
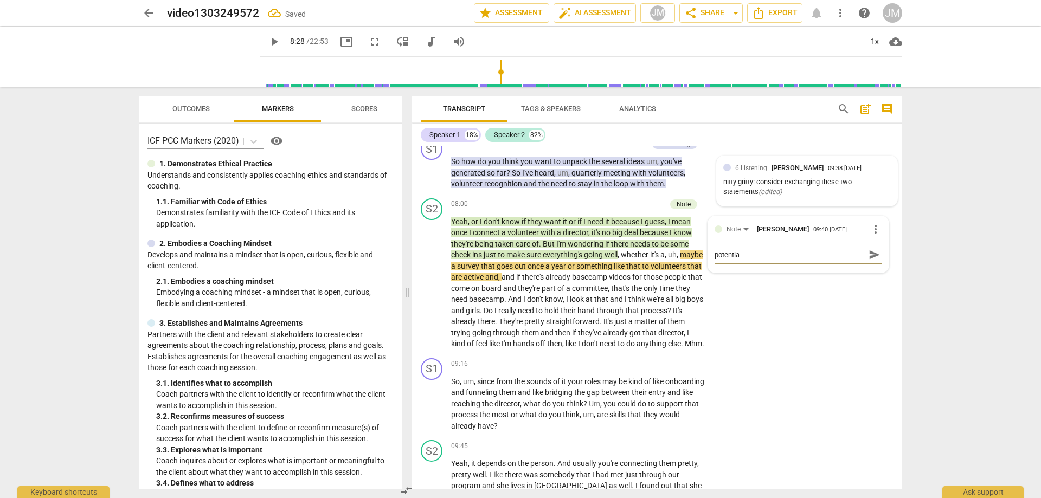
type textarea "potential"
type textarea "potential t"
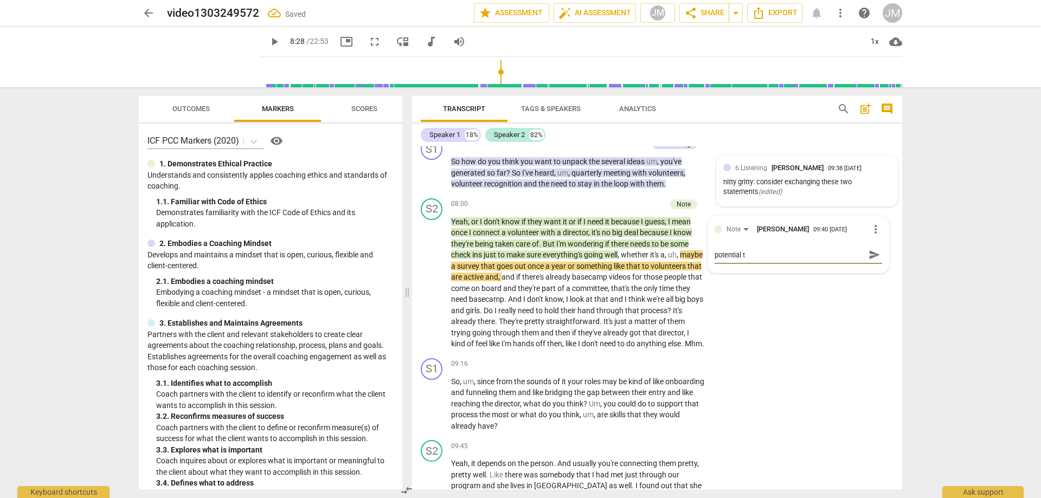
type textarea "potential th"
type textarea "potential thr"
type textarea "potential thre"
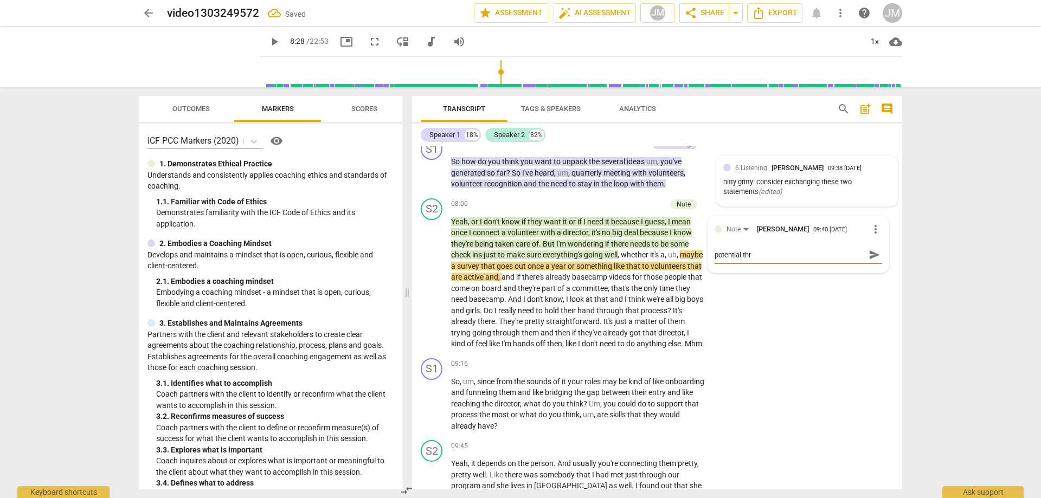
type textarea "potential thre"
type textarea "potential threa"
type textarea "potential thread"
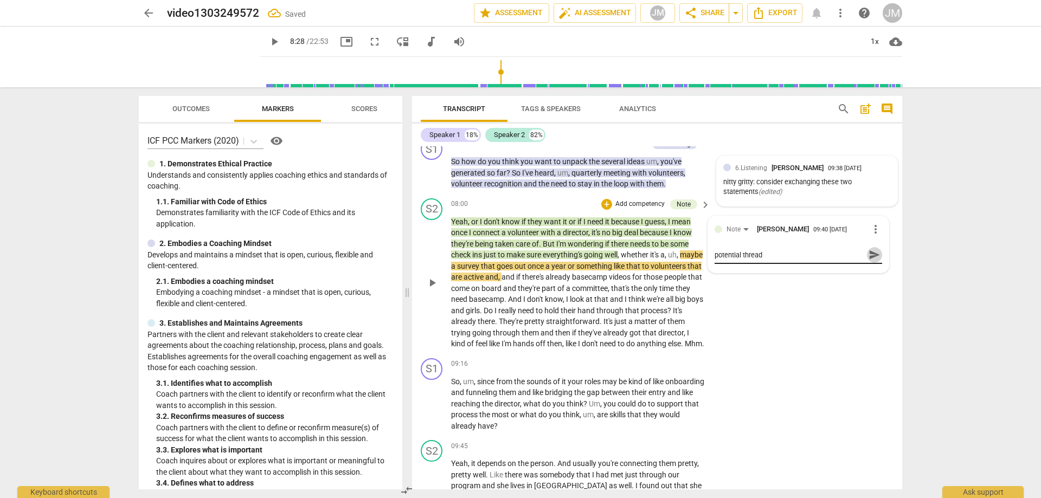
click at [869, 261] on span "send" at bounding box center [875, 255] width 12 height 12
click at [837, 385] on div "S1 play_arrow pause 09:16 + Add competency keyboard_arrow_right So , um , since…" at bounding box center [657, 395] width 490 height 82
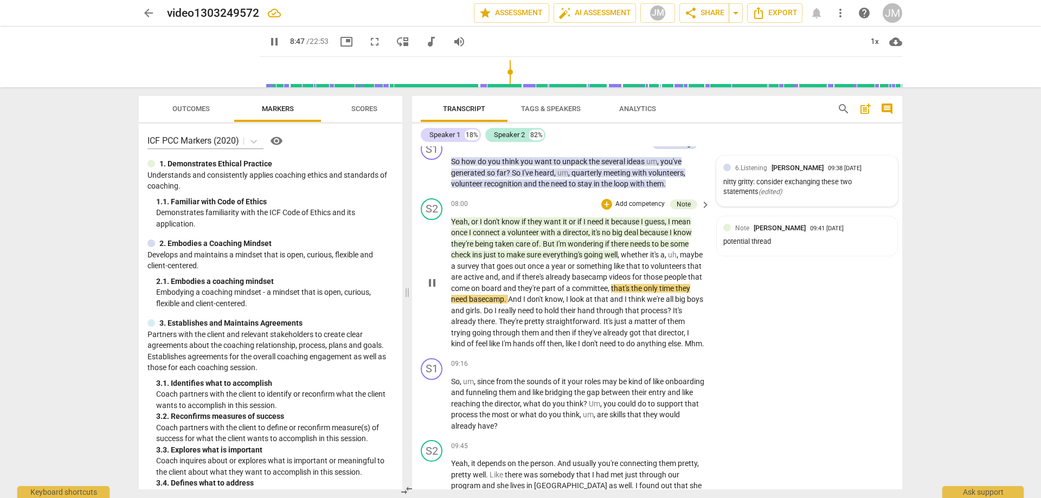
click at [523, 304] on span "And" at bounding box center [515, 299] width 15 height 9
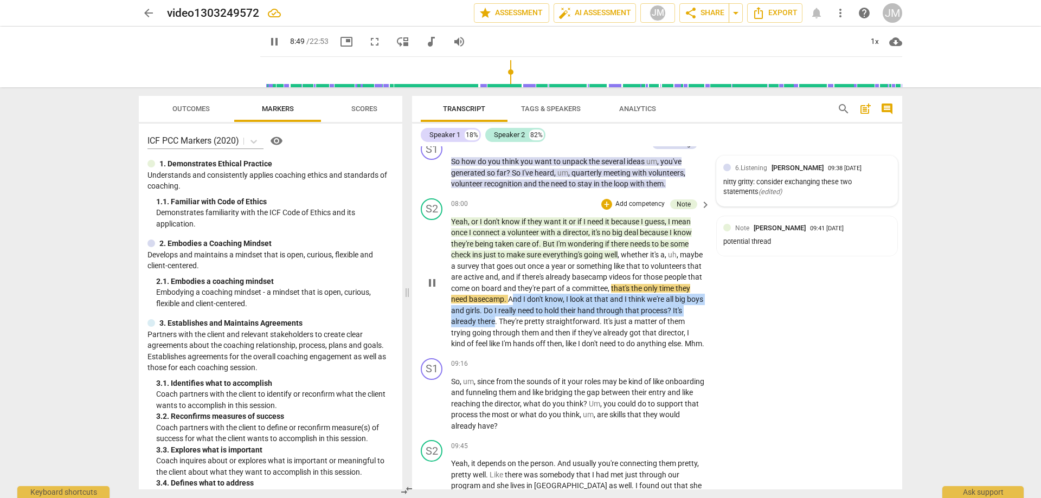
drag, startPoint x: 573, startPoint y: 310, endPoint x: 555, endPoint y: 331, distance: 28.1
click at [555, 331] on p "Yeah , or I don't know if they want it or if I need it because I guess , I mean…" at bounding box center [578, 282] width 254 height 133
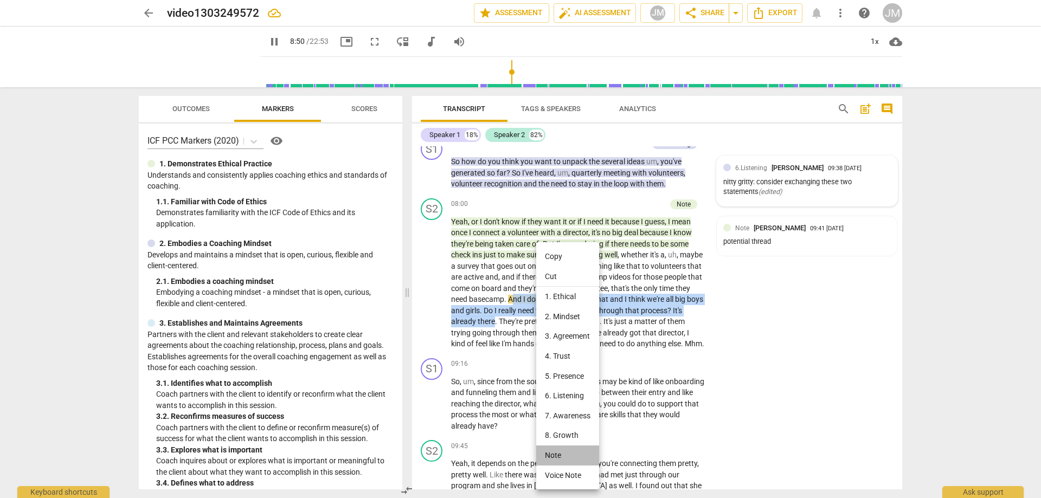
click at [570, 457] on li "Note" at bounding box center [567, 456] width 63 height 20
type input "531"
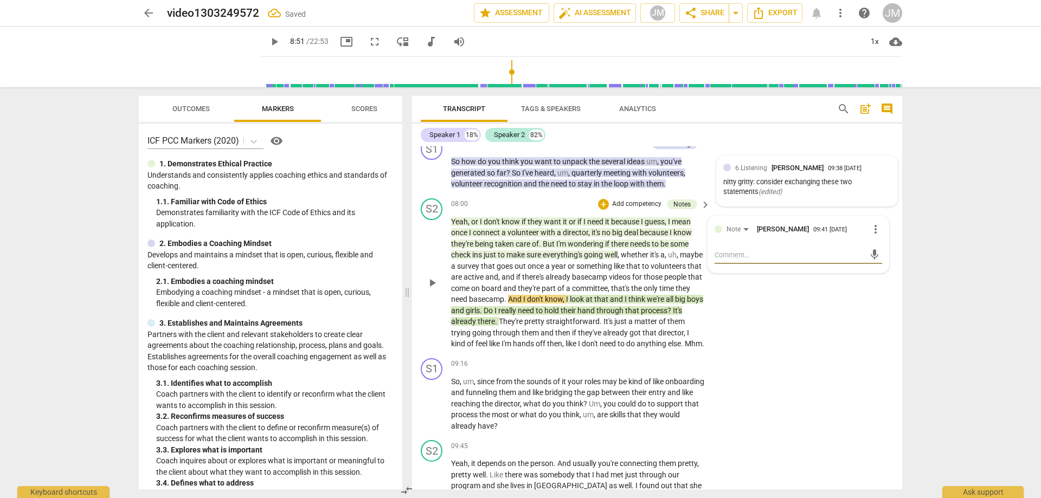
type textarea "h"
type textarea "he"
click at [871, 261] on span "send" at bounding box center [875, 255] width 12 height 12
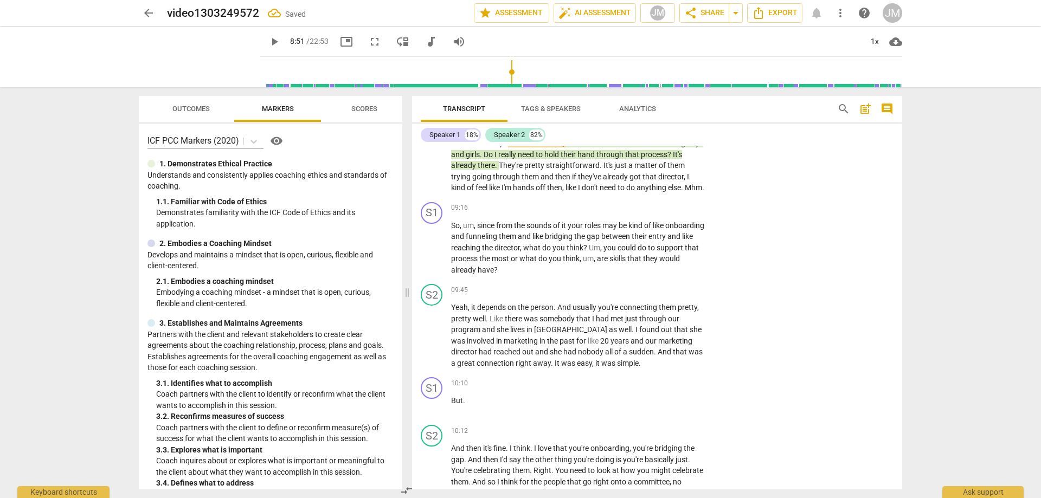
scroll to position [1915, 0]
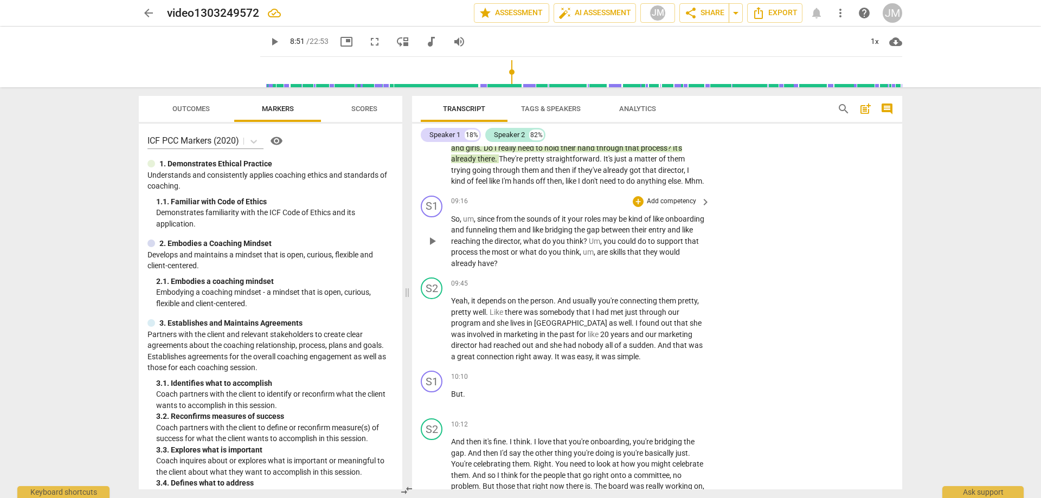
click at [434, 248] on span "play_arrow" at bounding box center [432, 241] width 13 height 13
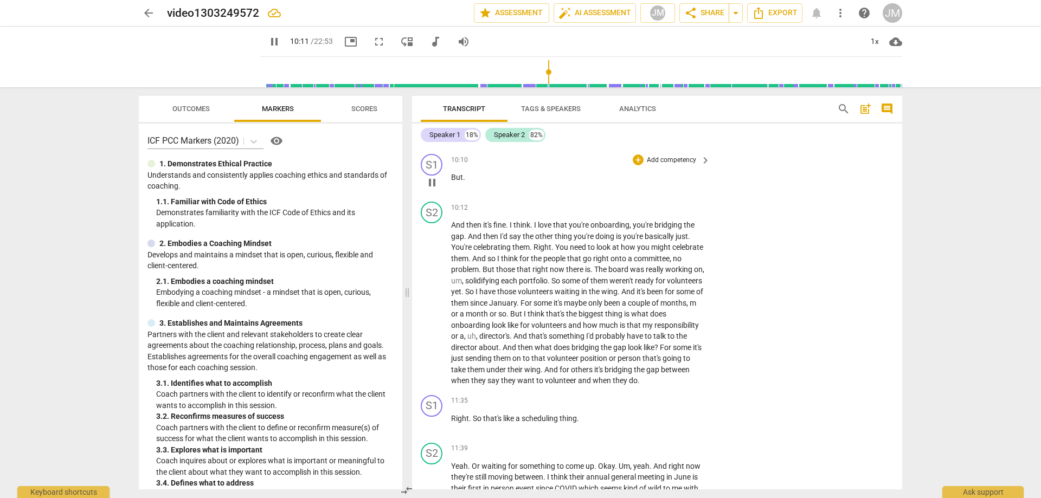
scroll to position [2186, 0]
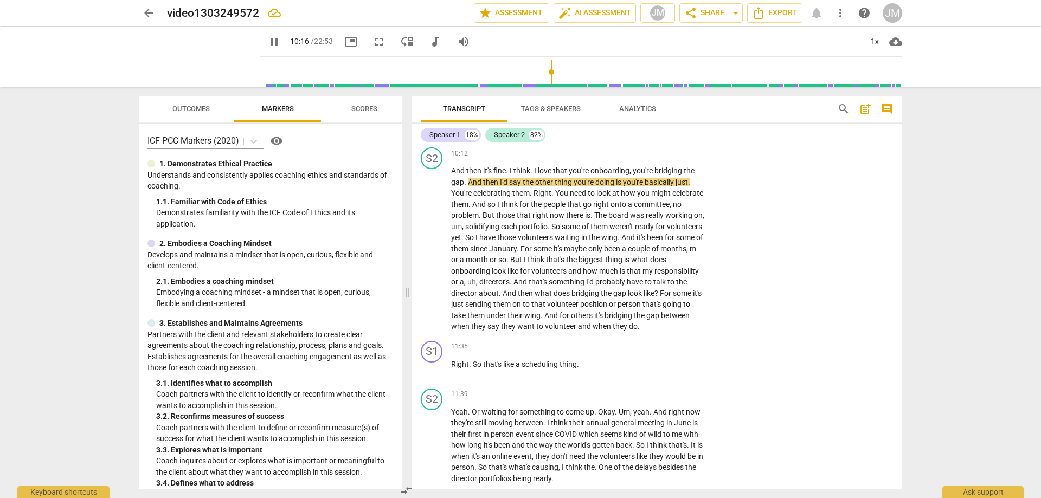
click at [268, 41] on span "pause" at bounding box center [274, 41] width 13 height 13
click at [430, 255] on span "play_arrow" at bounding box center [432, 248] width 13 height 13
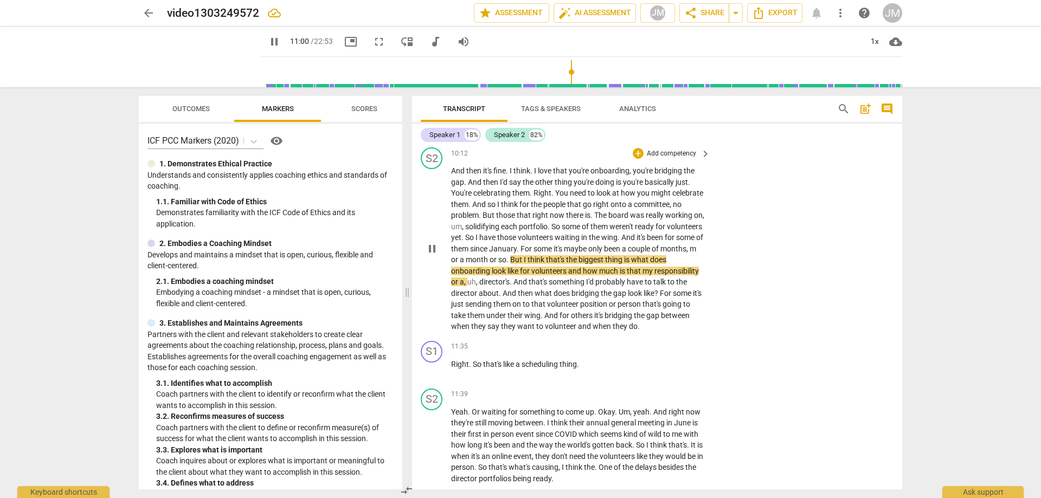
click at [829, 251] on div "S2 play_arrow pause 10:12 + Add competency keyboard_arrow_right And then it's f…" at bounding box center [657, 240] width 490 height 194
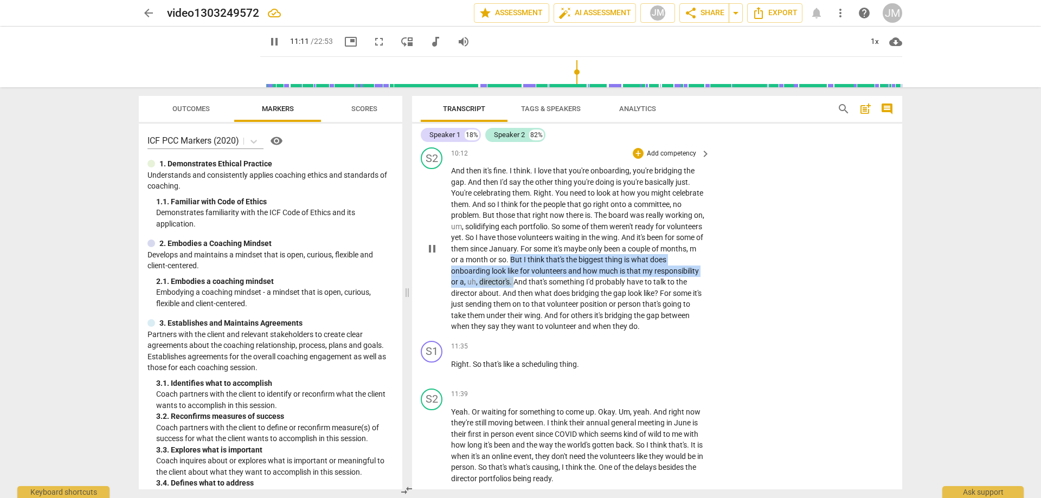
drag, startPoint x: 607, startPoint y: 280, endPoint x: 587, endPoint y: 305, distance: 31.3
click at [587, 305] on p "And then it's fine . I think . I love that you're onboarding , you're bridging …" at bounding box center [578, 248] width 254 height 167
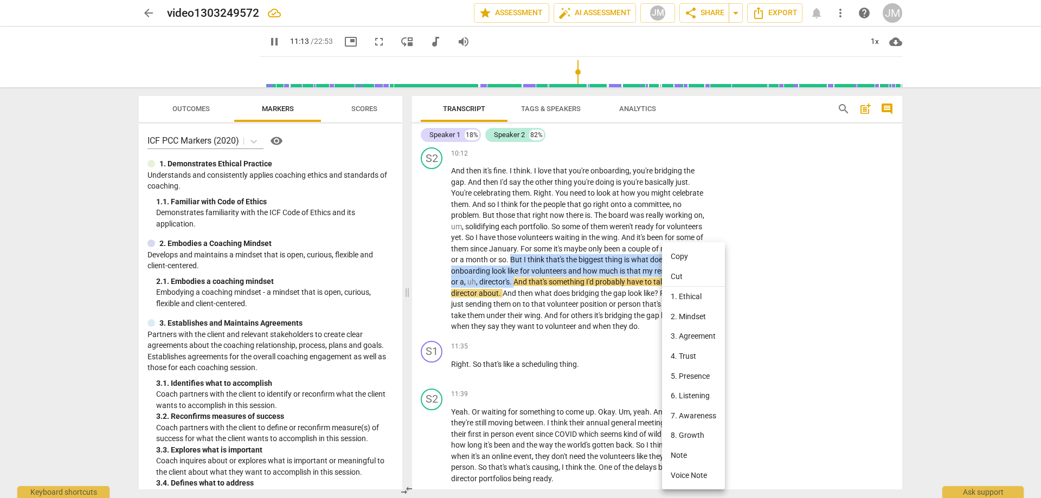
click at [693, 451] on li "Note" at bounding box center [693, 456] width 63 height 20
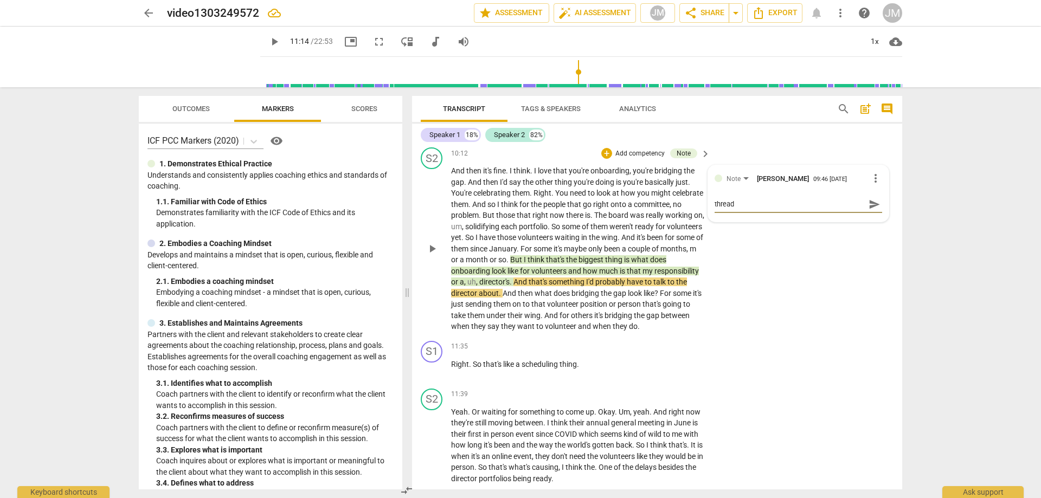
click at [869, 210] on span "send" at bounding box center [875, 205] width 12 height 12
click at [842, 307] on div "S2 play_arrow pause 10:12 + Add competency Note keyboard_arrow_right And then i…" at bounding box center [657, 240] width 490 height 194
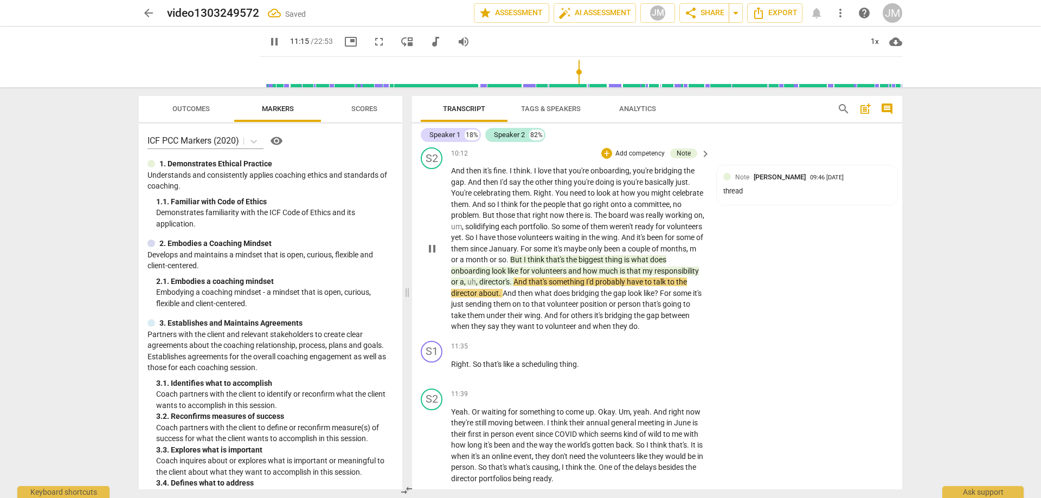
click at [433, 255] on span "pause" at bounding box center [432, 248] width 13 height 13
click at [440, 255] on span "play_arrow" at bounding box center [432, 248] width 17 height 13
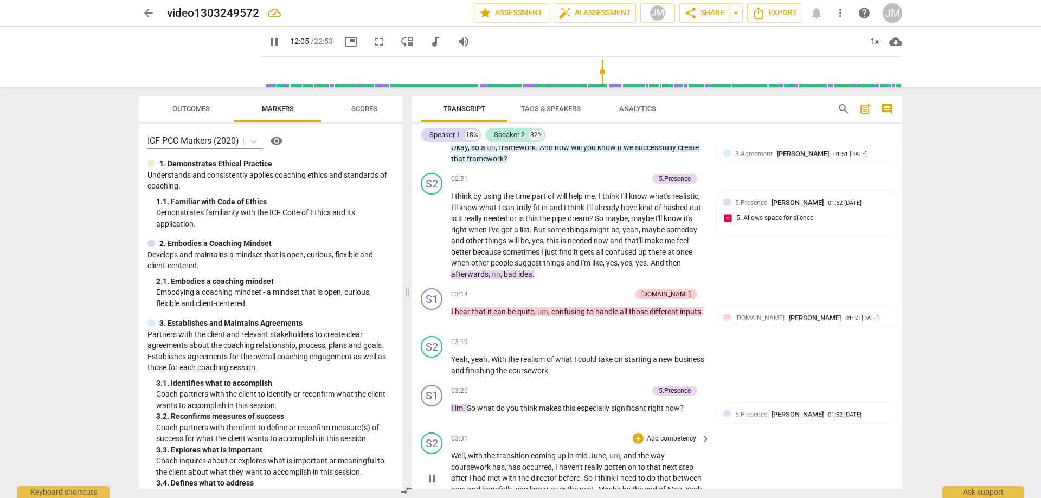
scroll to position [722, 0]
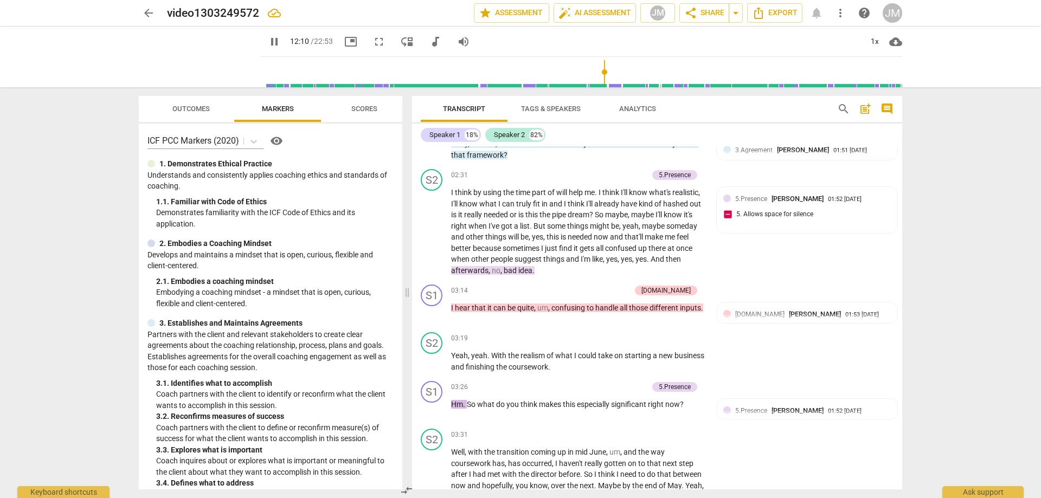
drag, startPoint x: 686, startPoint y: 387, endPoint x: 677, endPoint y: 387, distance: 8.7
click at [677, 387] on div "5.Presence" at bounding box center [675, 387] width 32 height 10
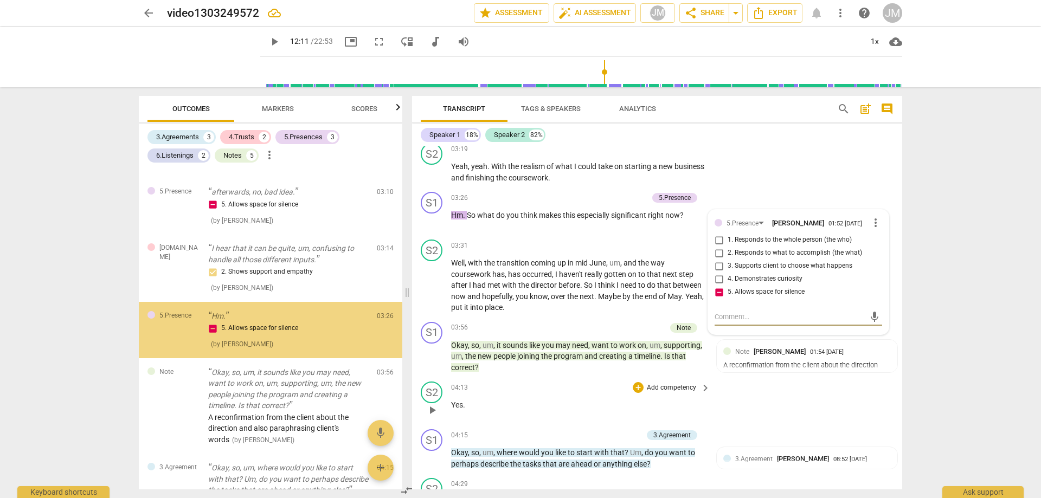
scroll to position [340, 0]
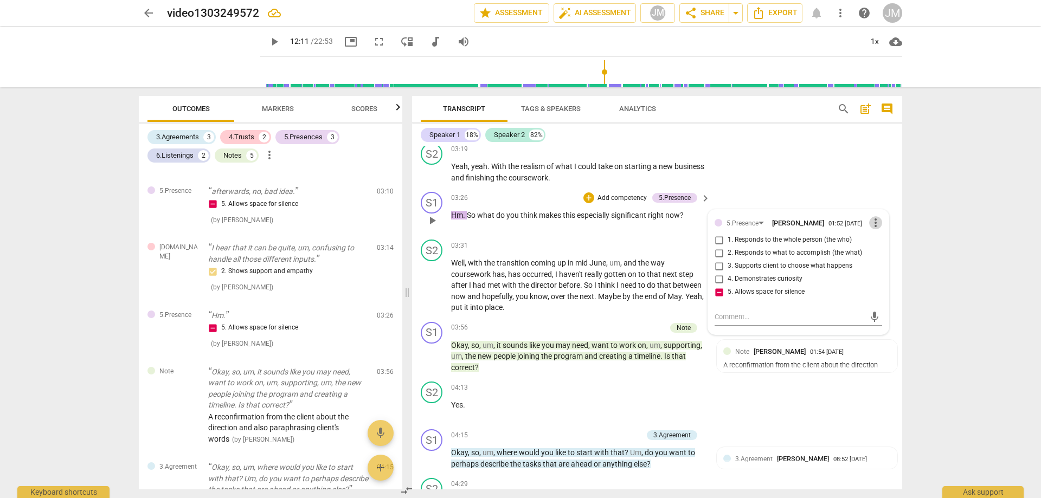
click at [869, 225] on span "more_vert" at bounding box center [875, 222] width 13 height 13
click at [871, 246] on li "Delete" at bounding box center [884, 244] width 37 height 21
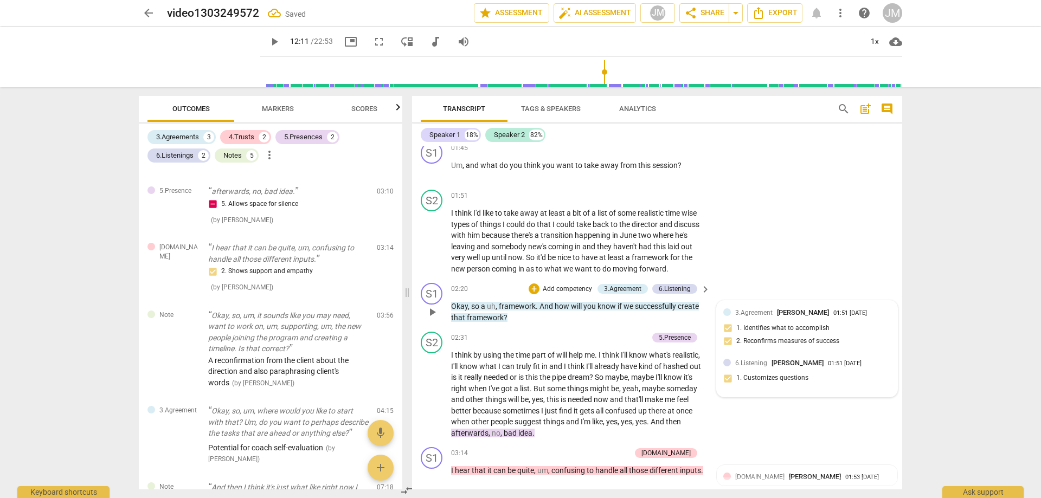
scroll to position [532, 0]
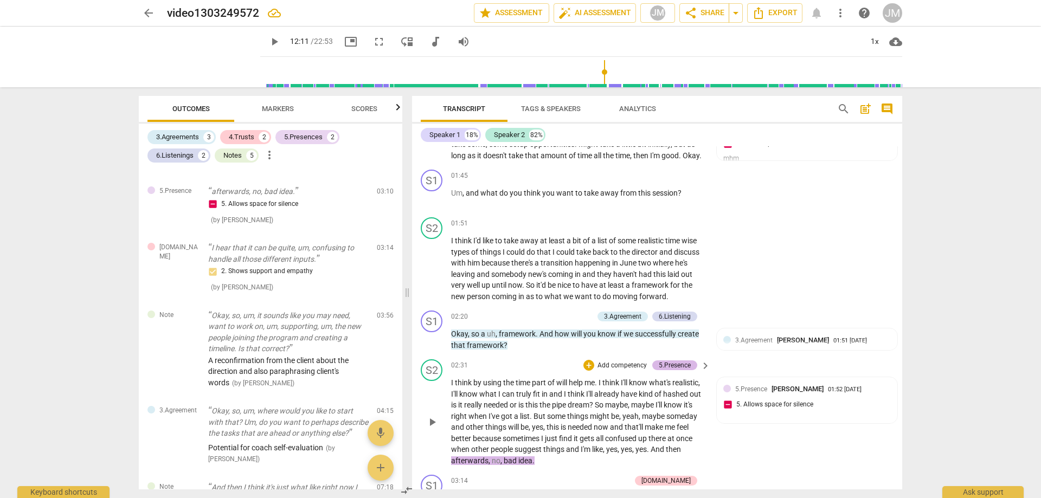
click at [670, 363] on div "5.Presence" at bounding box center [675, 366] width 32 height 10
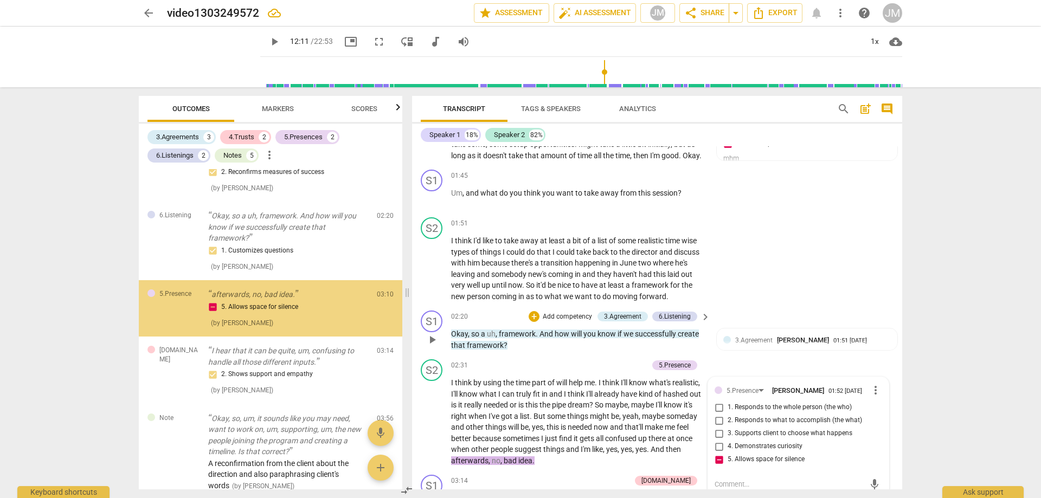
scroll to position [216, 0]
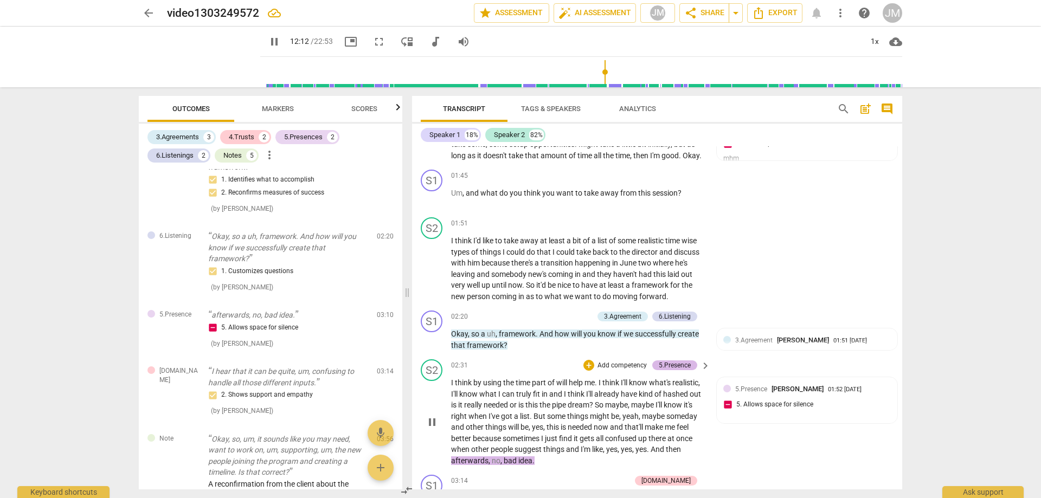
drag, startPoint x: 687, startPoint y: 363, endPoint x: 675, endPoint y: 367, distance: 12.0
click at [675, 367] on div "5.Presence" at bounding box center [675, 366] width 32 height 10
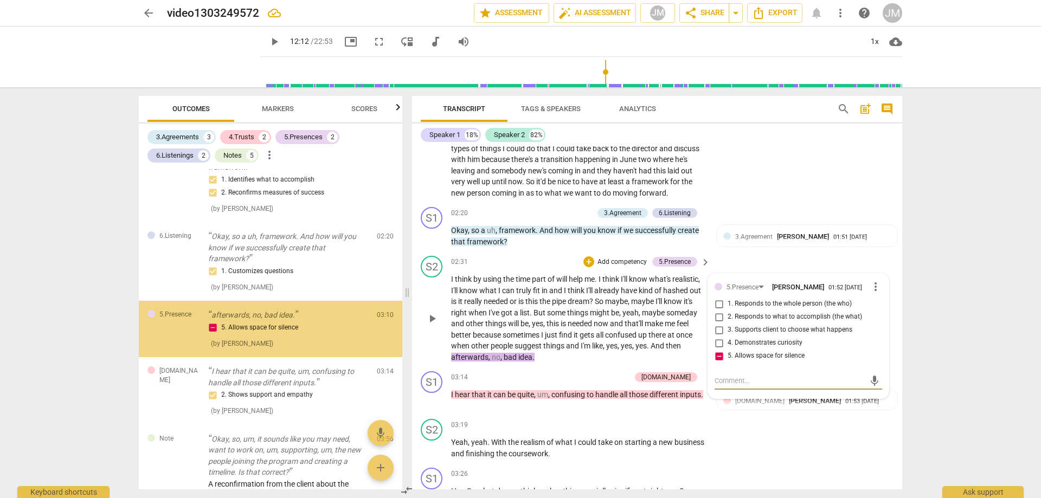
scroll to position [640, 0]
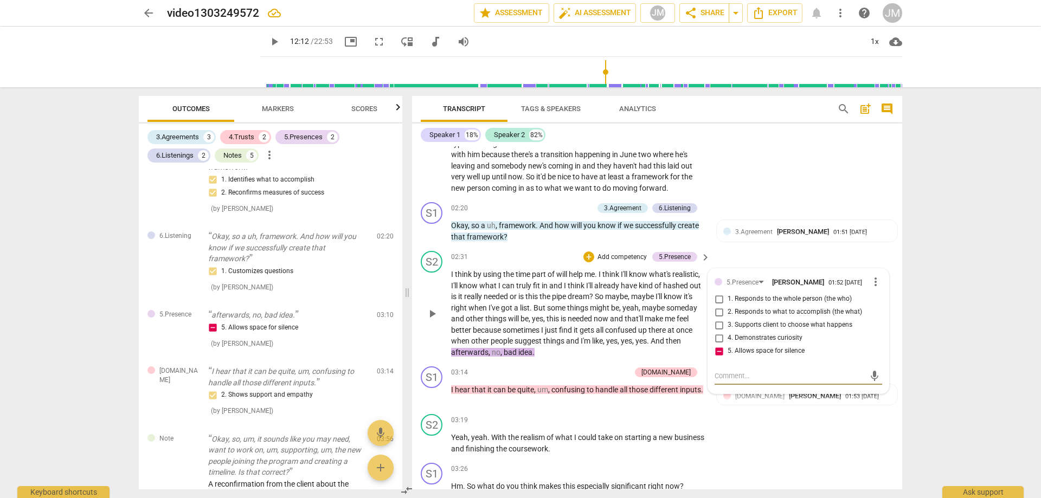
click at [869, 286] on span "more_vert" at bounding box center [875, 282] width 13 height 13
click at [869, 303] on li "Delete" at bounding box center [884, 302] width 37 height 21
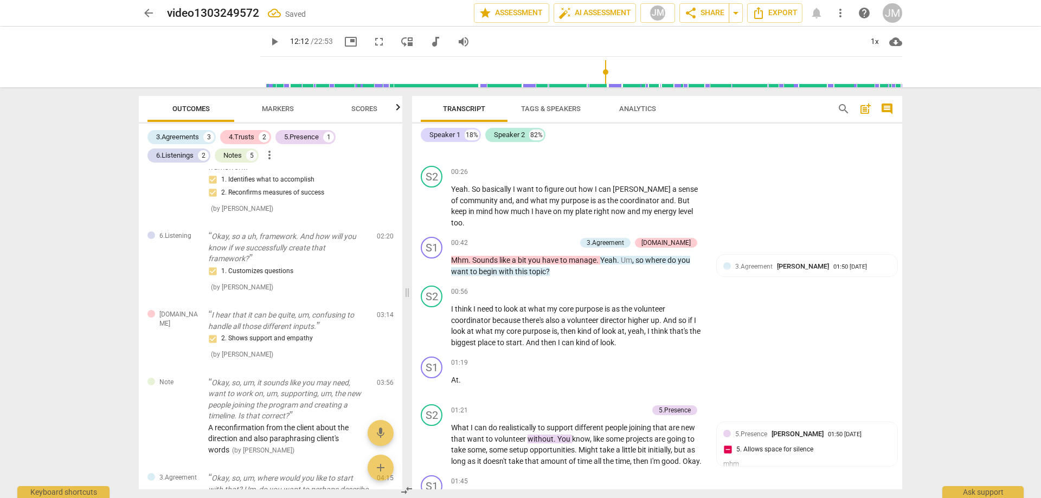
scroll to position [206, 0]
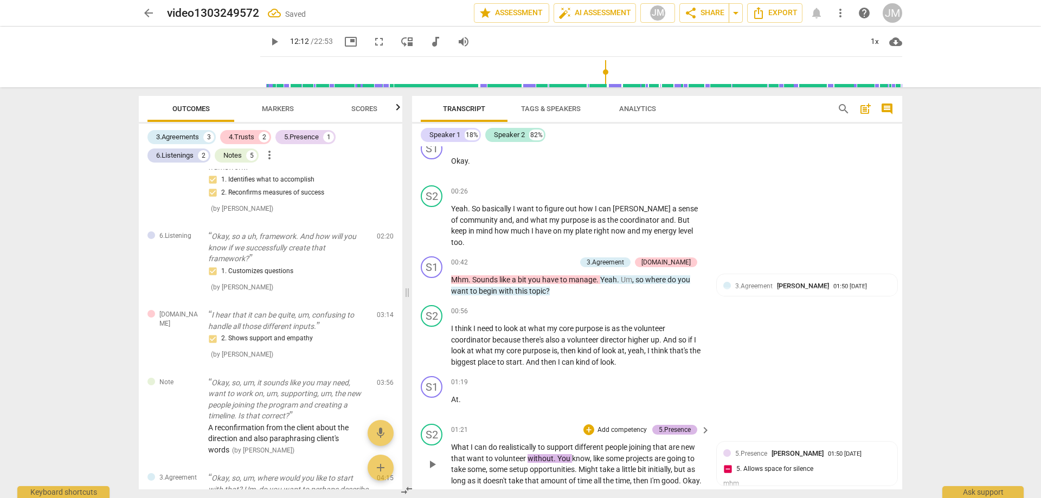
click at [682, 425] on div "5.Presence" at bounding box center [675, 430] width 32 height 10
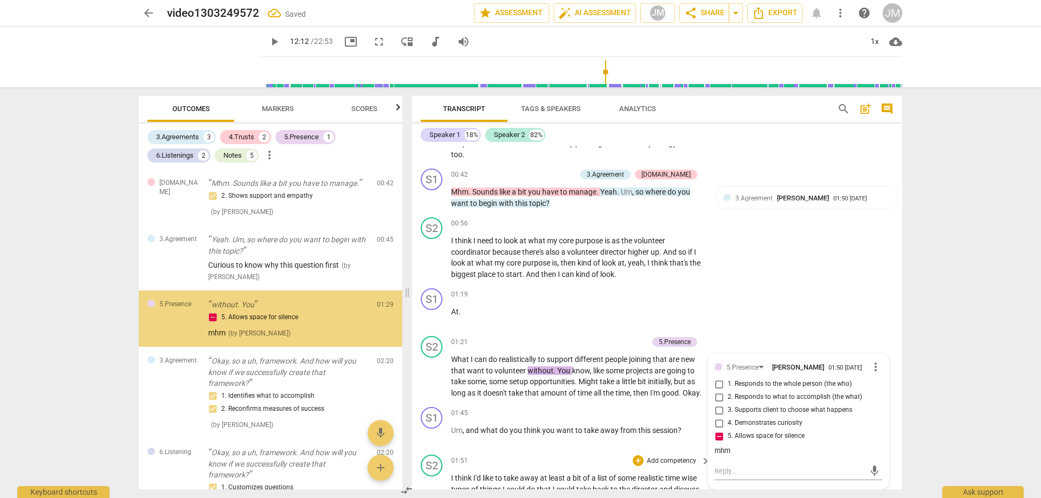
scroll to position [423, 0]
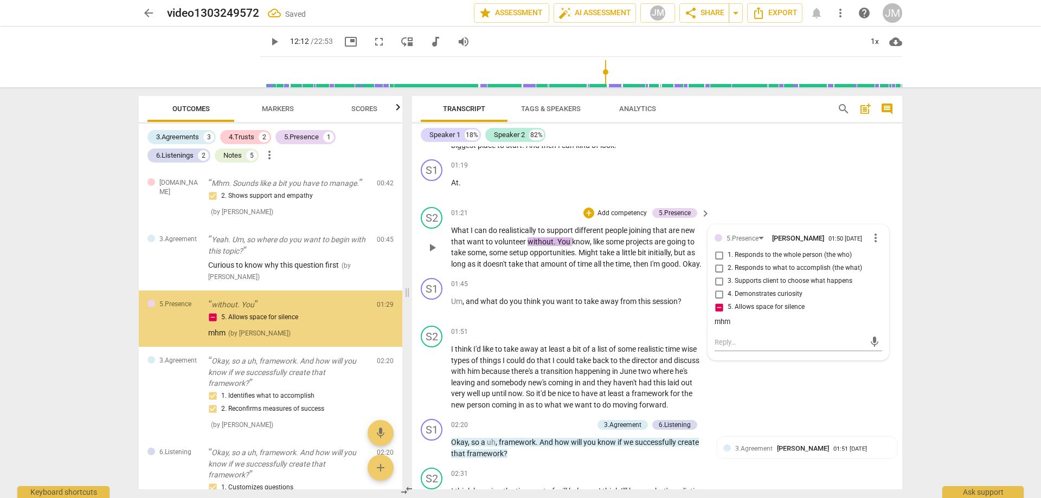
click at [872, 233] on span "more_vert" at bounding box center [875, 238] width 13 height 13
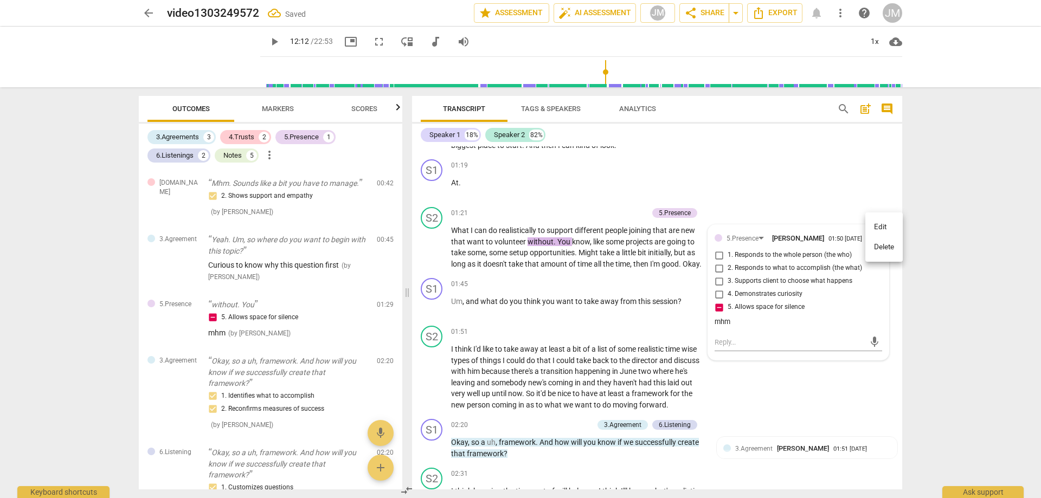
click at [871, 252] on li "Delete" at bounding box center [884, 247] width 37 height 21
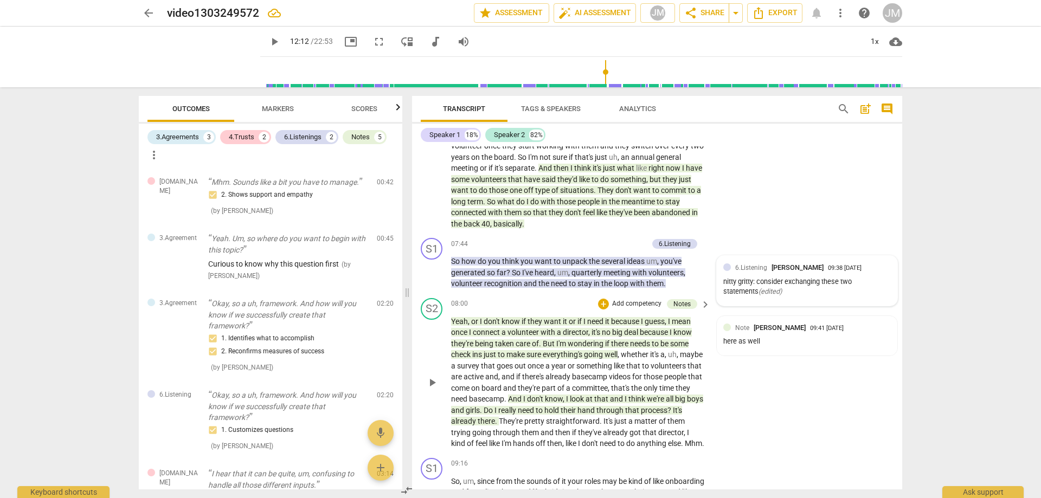
scroll to position [1736, 0]
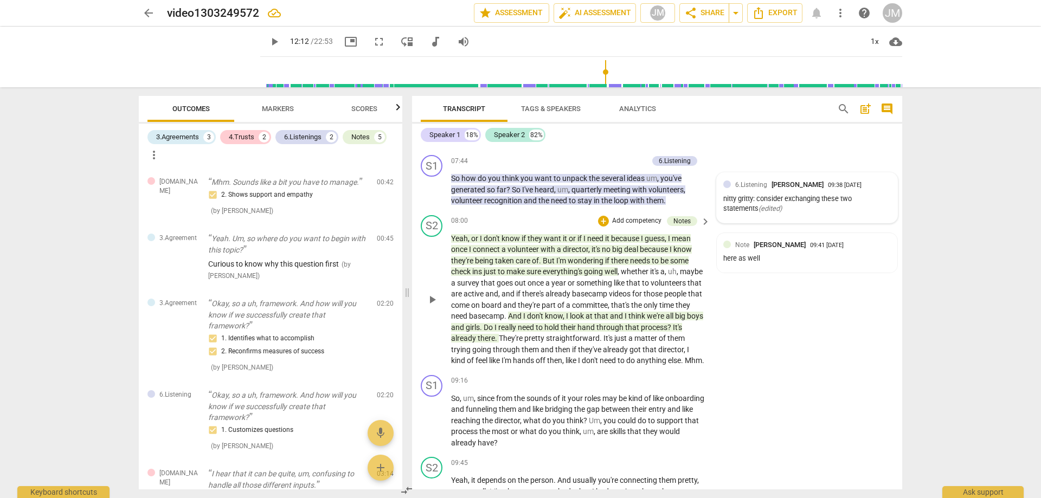
click at [430, 306] on span "play_arrow" at bounding box center [432, 299] width 13 height 13
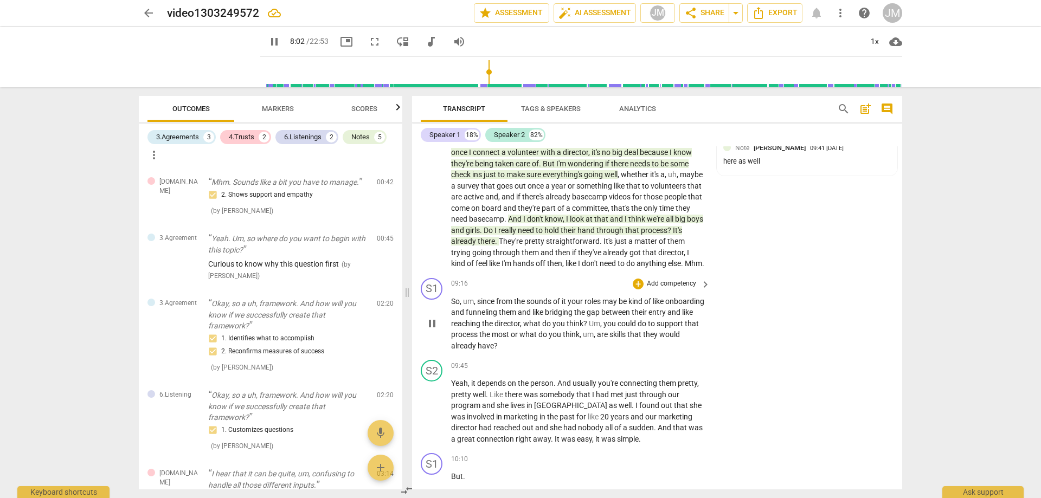
scroll to position [1844, 0]
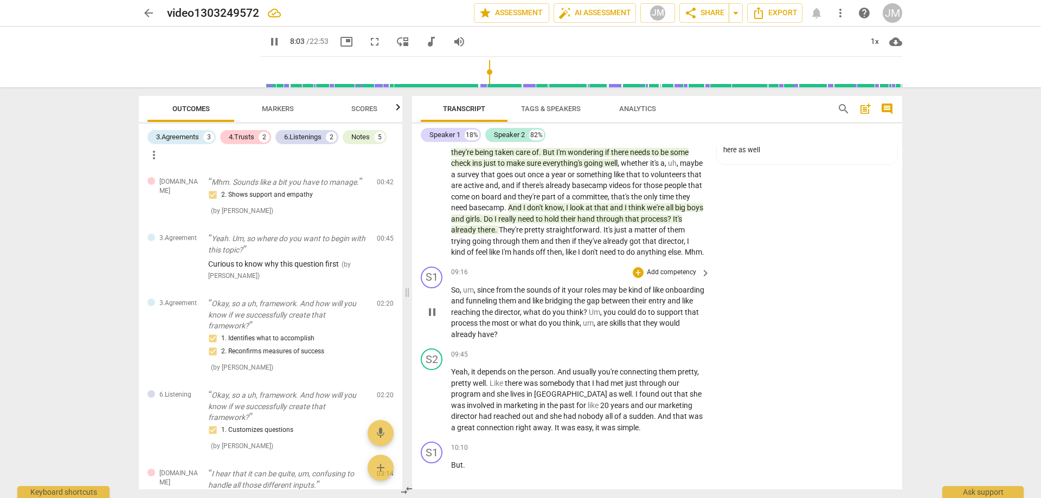
click at [466, 295] on span "um" at bounding box center [468, 290] width 11 height 9
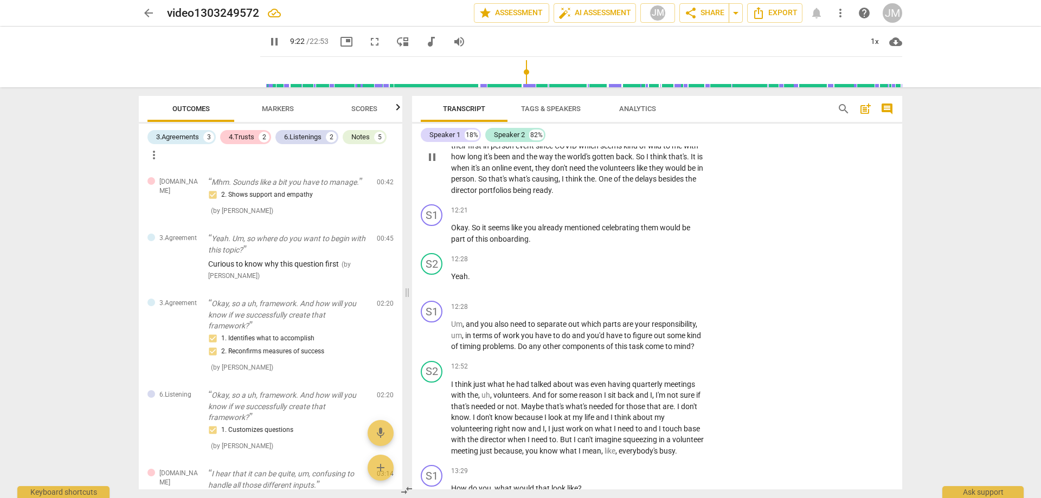
scroll to position [2441, 0]
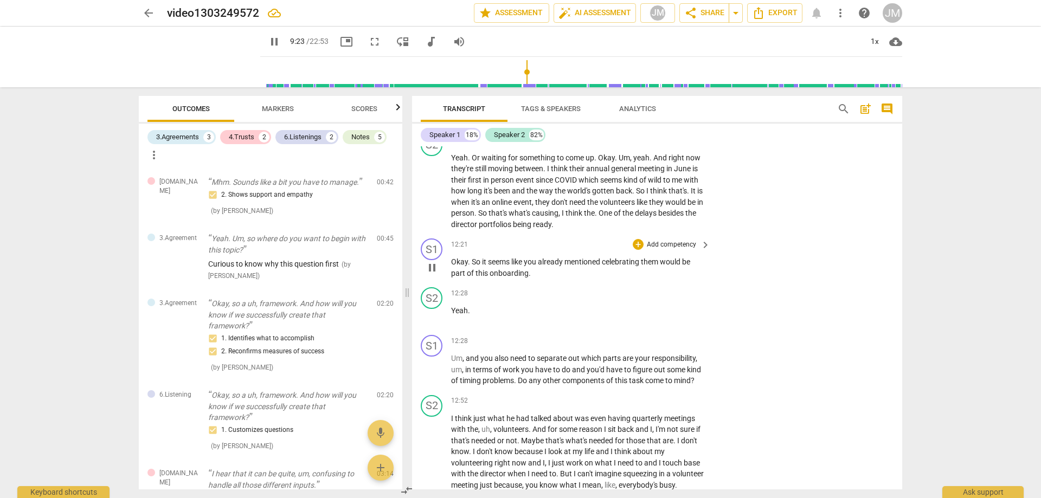
click at [466, 266] on span "Okay" at bounding box center [459, 262] width 17 height 9
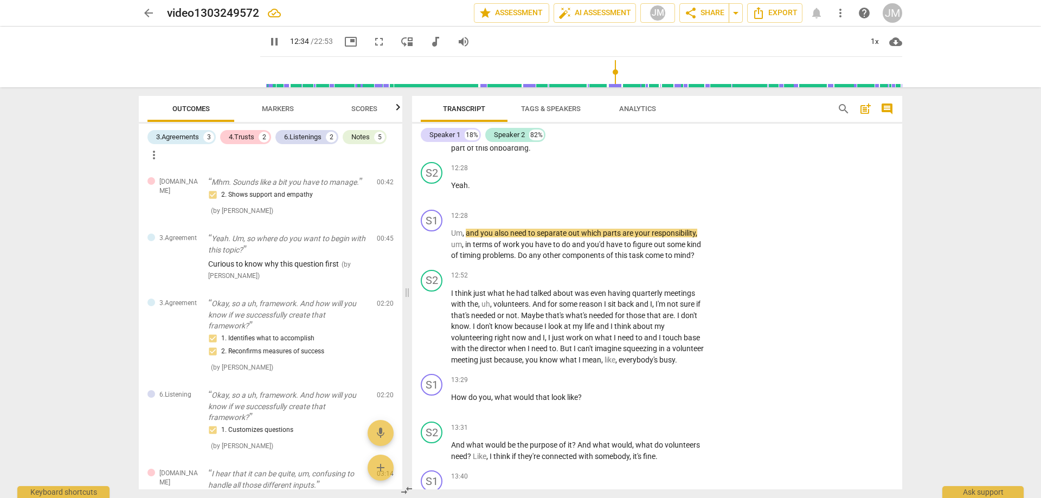
scroll to position [2604, 0]
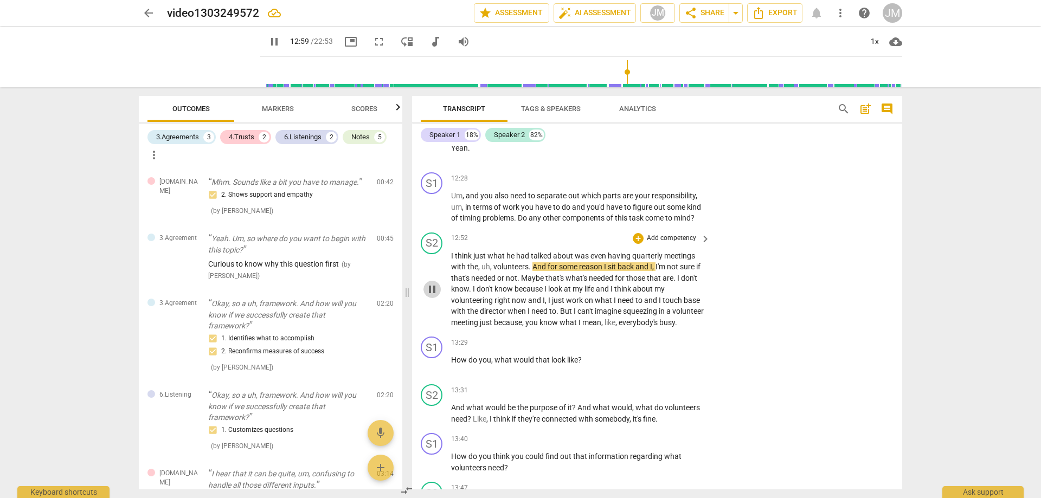
click at [431, 296] on span "pause" at bounding box center [432, 289] width 13 height 13
click at [429, 296] on span "play_arrow" at bounding box center [432, 289] width 13 height 13
click at [431, 296] on span "pause" at bounding box center [432, 289] width 13 height 13
click at [437, 296] on span "play_arrow" at bounding box center [432, 289] width 13 height 13
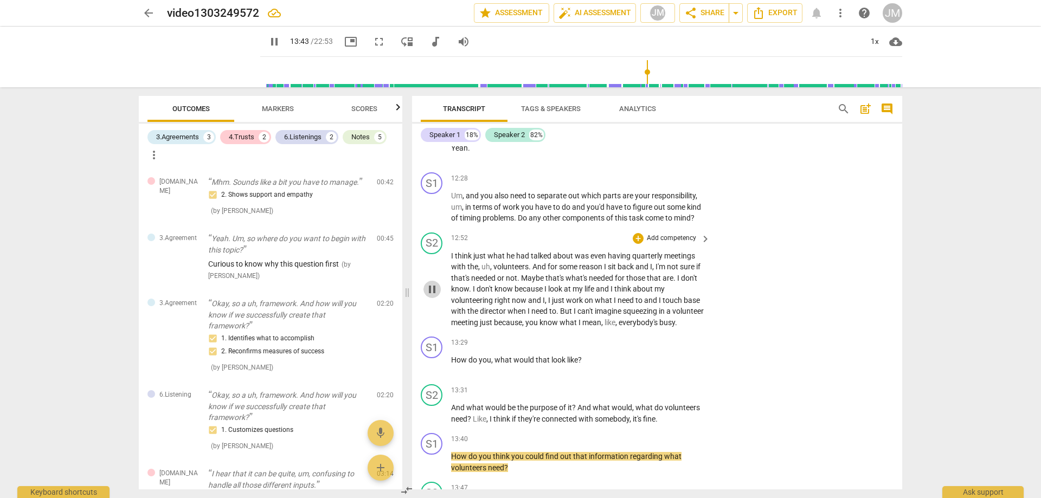
click at [429, 296] on span "pause" at bounding box center [432, 289] width 13 height 13
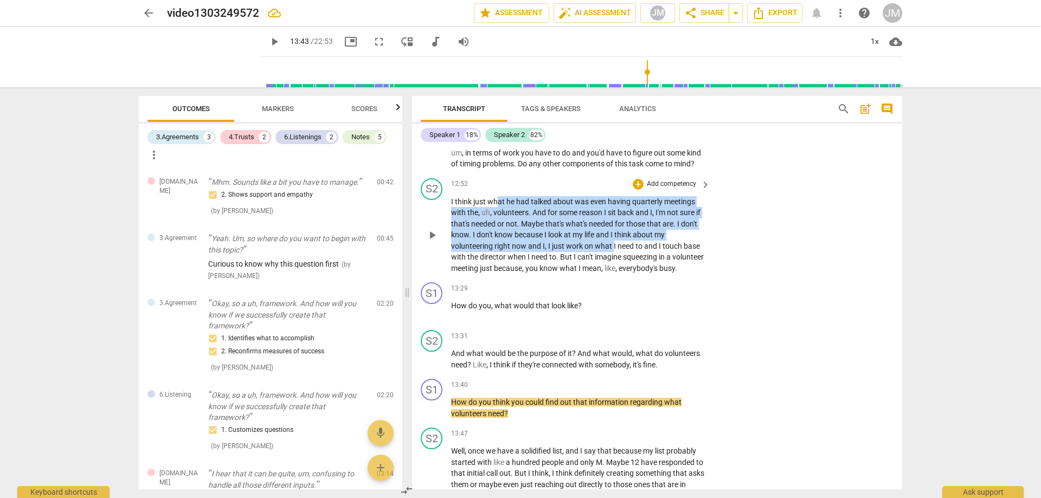
drag, startPoint x: 499, startPoint y: 239, endPoint x: 614, endPoint y: 281, distance: 122.5
click at [614, 274] on p "I think just what he had talked about was even having quarterly meetings with t…" at bounding box center [578, 235] width 254 height 78
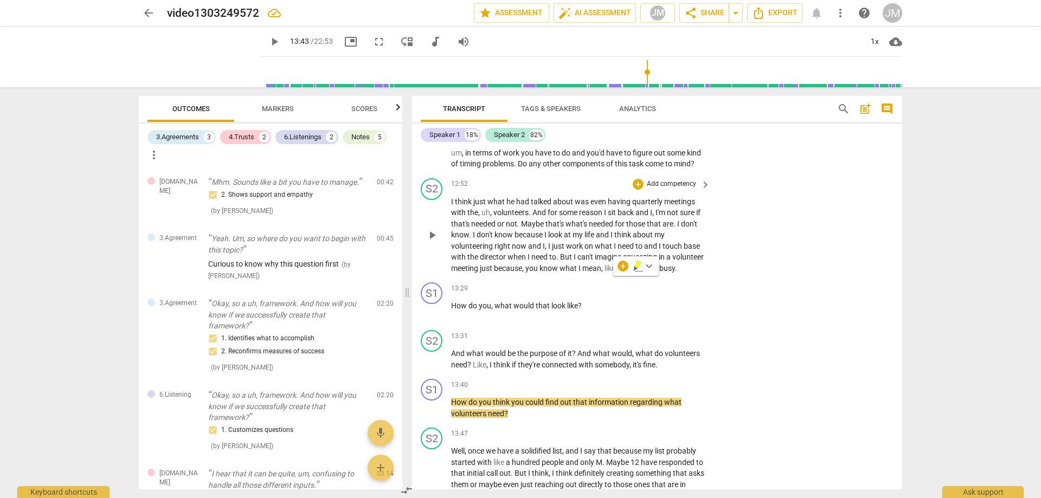
click at [772, 279] on div "S2 play_arrow pause 12:52 + Add competency keyboard_arrow_right I think just wh…" at bounding box center [657, 226] width 490 height 105
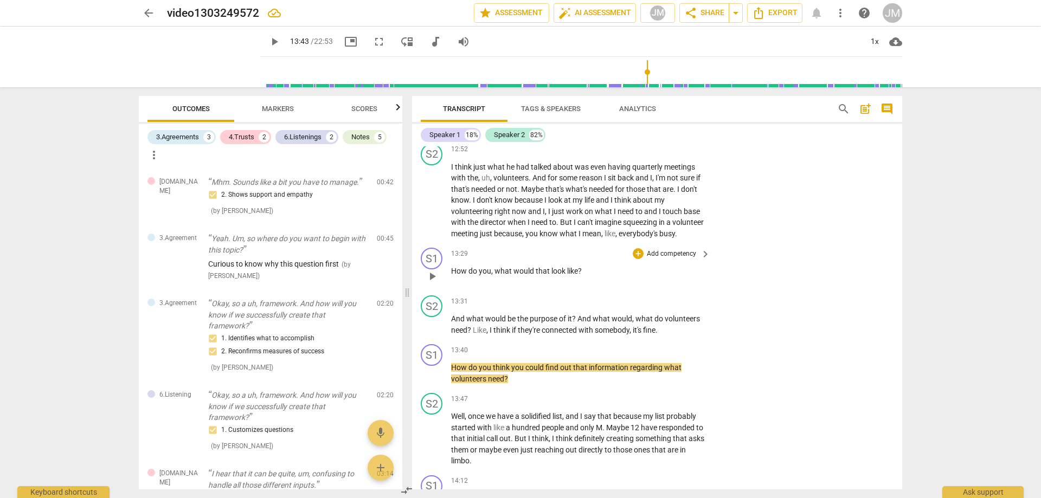
scroll to position [2712, 0]
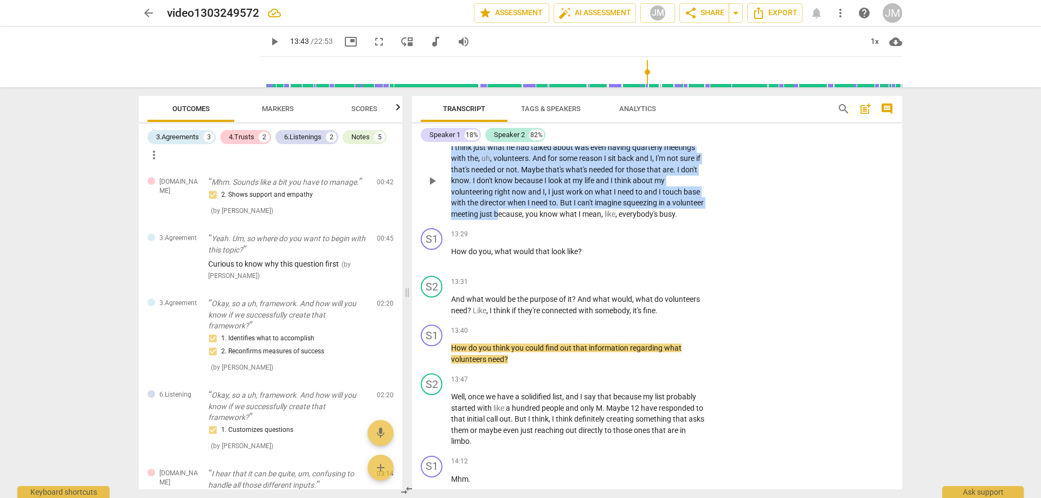
drag, startPoint x: 452, startPoint y: 182, endPoint x: 532, endPoint y: 250, distance: 105.4
click at [532, 220] on p "I think just what he had talked about was even having quarterly meetings with t…" at bounding box center [578, 181] width 254 height 78
click at [467, 152] on span "think" at bounding box center [464, 147] width 18 height 9
drag, startPoint x: 451, startPoint y: 180, endPoint x: 545, endPoint y: 261, distance: 123.8
click at [542, 225] on div "S2 play_arrow pause 12:52 + Add competency keyboard_arrow_right I think just wh…" at bounding box center [657, 172] width 490 height 105
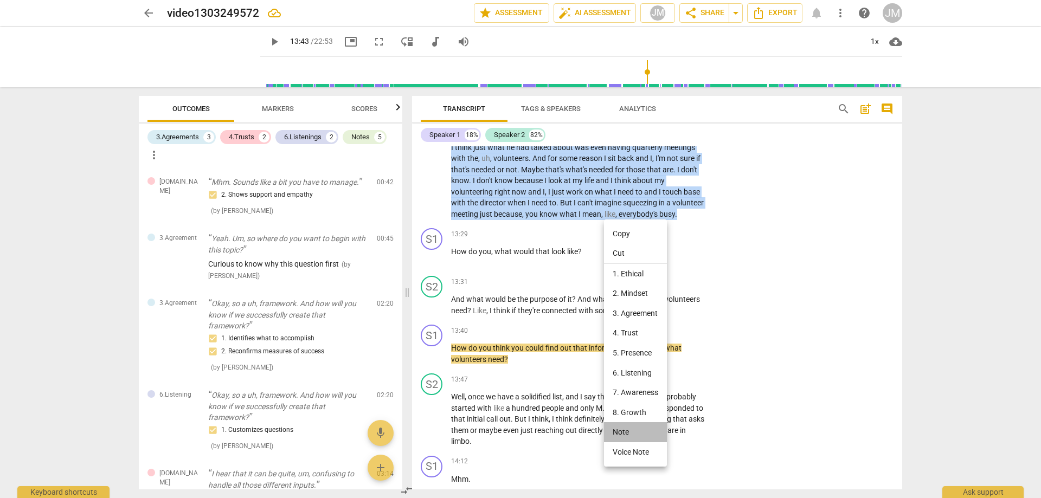
click at [647, 430] on li "Note" at bounding box center [635, 433] width 63 height 20
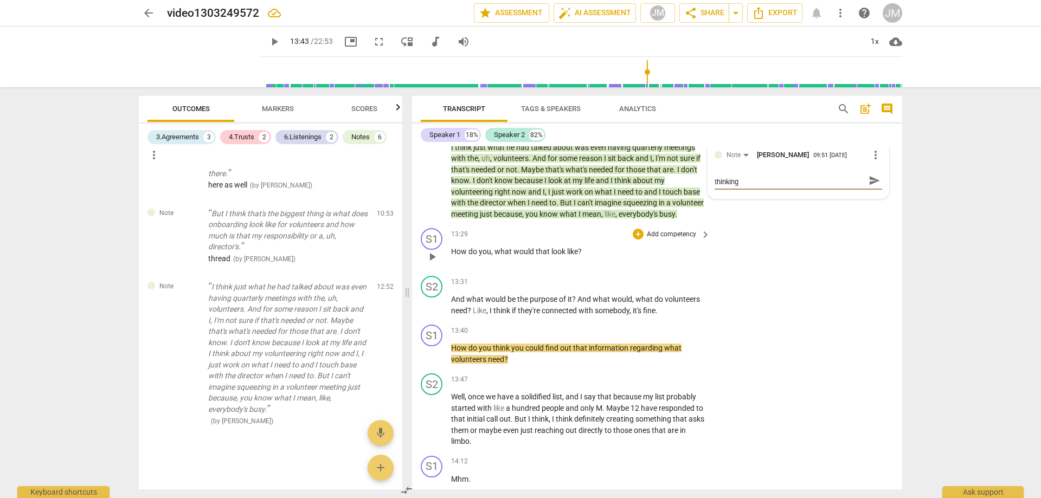
scroll to position [0, 0]
drag, startPoint x: 749, startPoint y: 214, endPoint x: 719, endPoint y: 220, distance: 31.0
click at [723, 196] on textarea "her thinking about the situation vs the director's thinking" at bounding box center [790, 186] width 150 height 21
drag, startPoint x: 768, startPoint y: 225, endPoint x: 743, endPoint y: 224, distance: 25.0
click at [743, 196] on textarea "her perspective about the situation vs the director's thinking" at bounding box center [790, 186] width 150 height 21
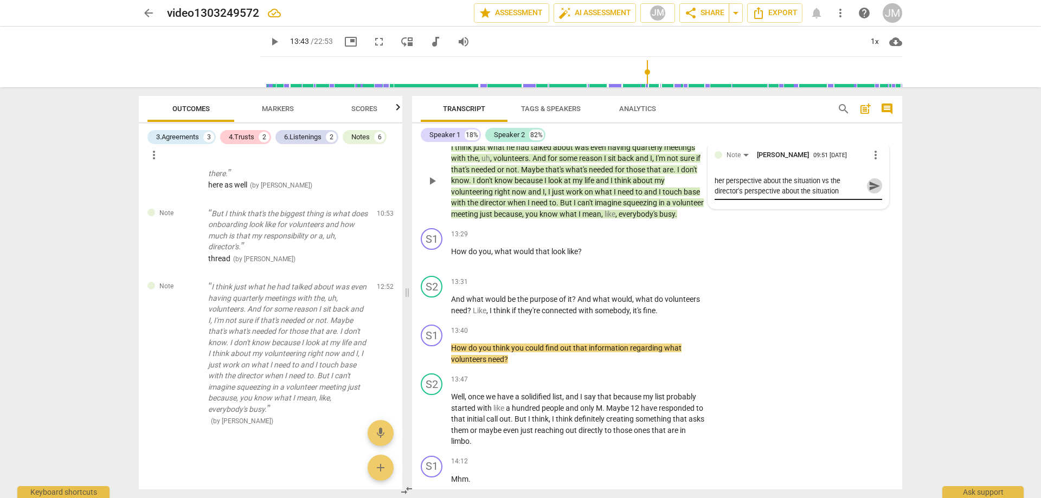
click at [869, 192] on span "send" at bounding box center [875, 186] width 12 height 12
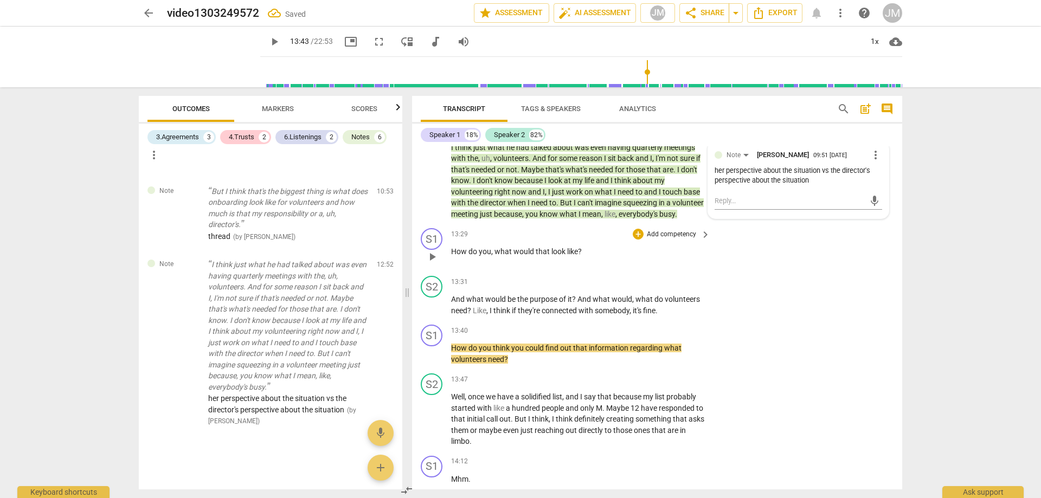
click at [825, 272] on div "S1 play_arrow pause 13:29 + Add competency keyboard_arrow_right How do you , wh…" at bounding box center [657, 248] width 490 height 48
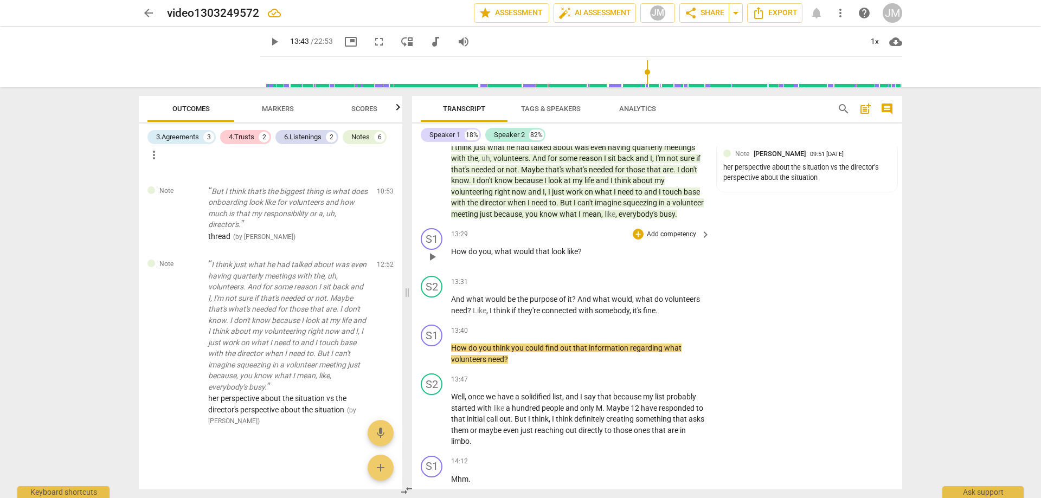
click at [434, 264] on span "play_arrow" at bounding box center [432, 257] width 13 height 13
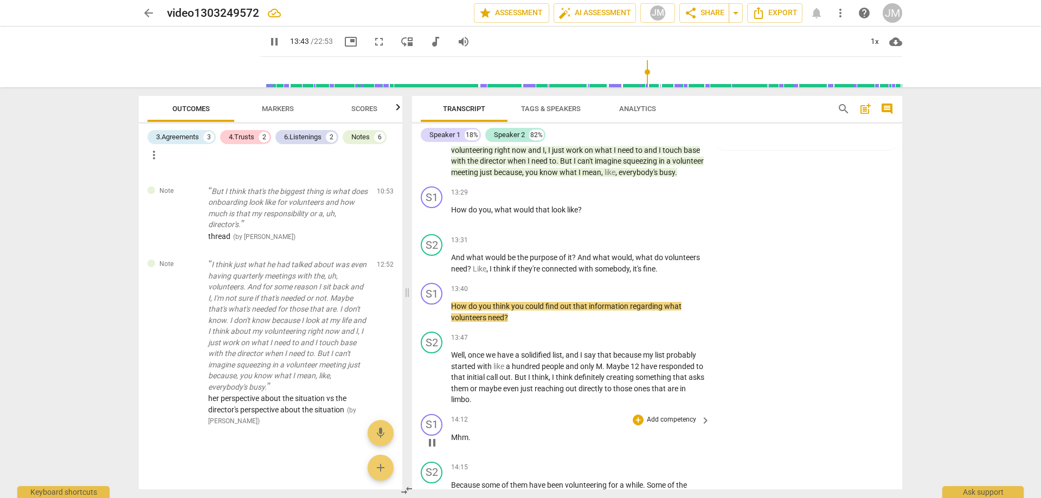
scroll to position [2929, 0]
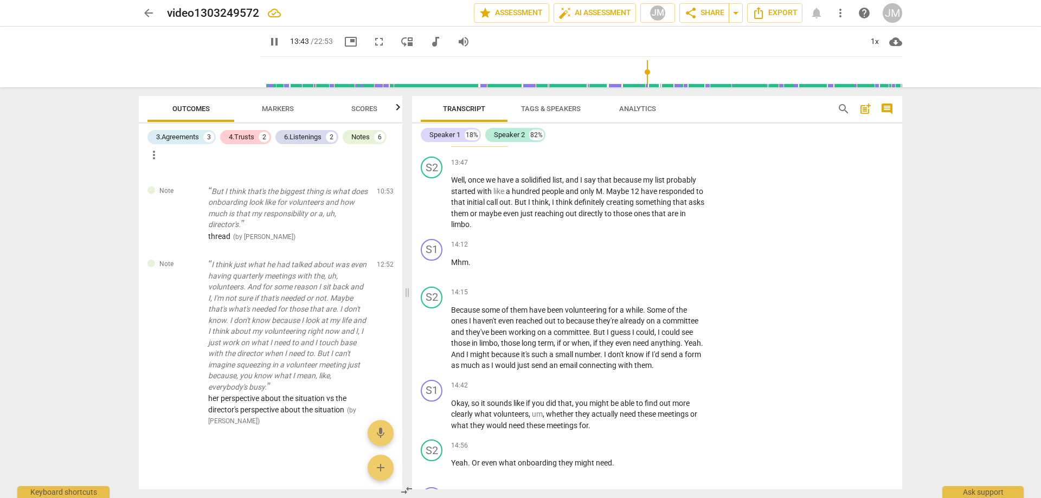
click at [479, 147] on span "volunteers" at bounding box center [469, 142] width 37 height 9
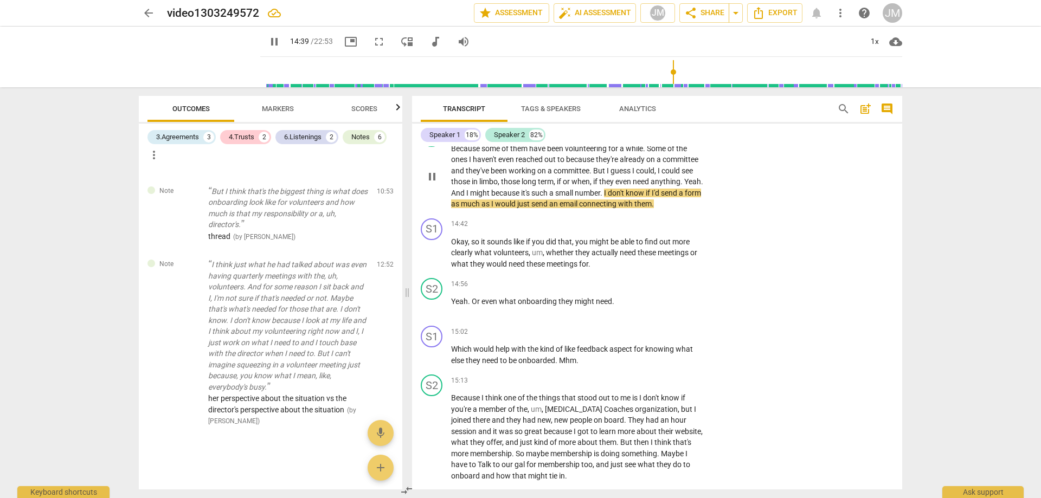
scroll to position [3092, 0]
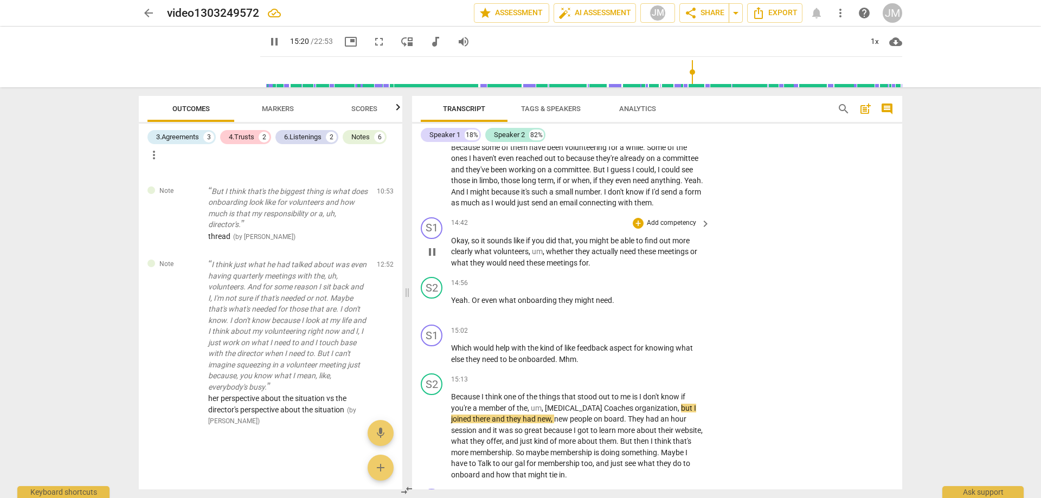
click at [436, 259] on span "pause" at bounding box center [432, 252] width 13 height 13
click at [426, 182] on span "play_arrow" at bounding box center [432, 175] width 13 height 13
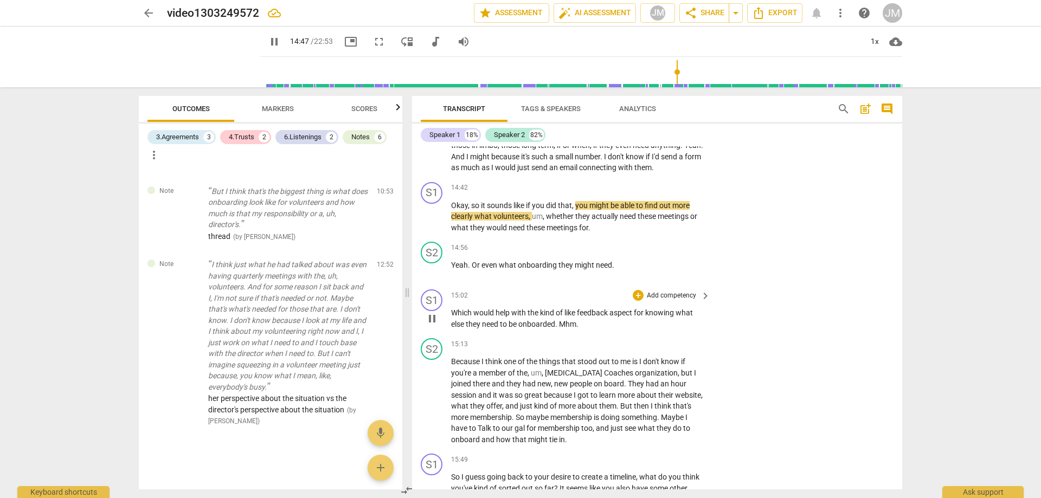
scroll to position [3146, 0]
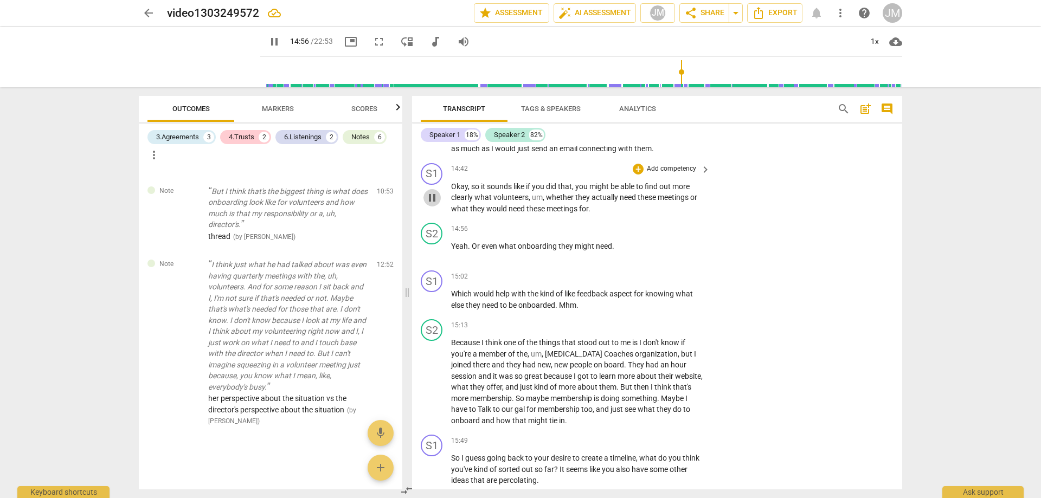
click at [431, 204] on span "pause" at bounding box center [432, 197] width 13 height 13
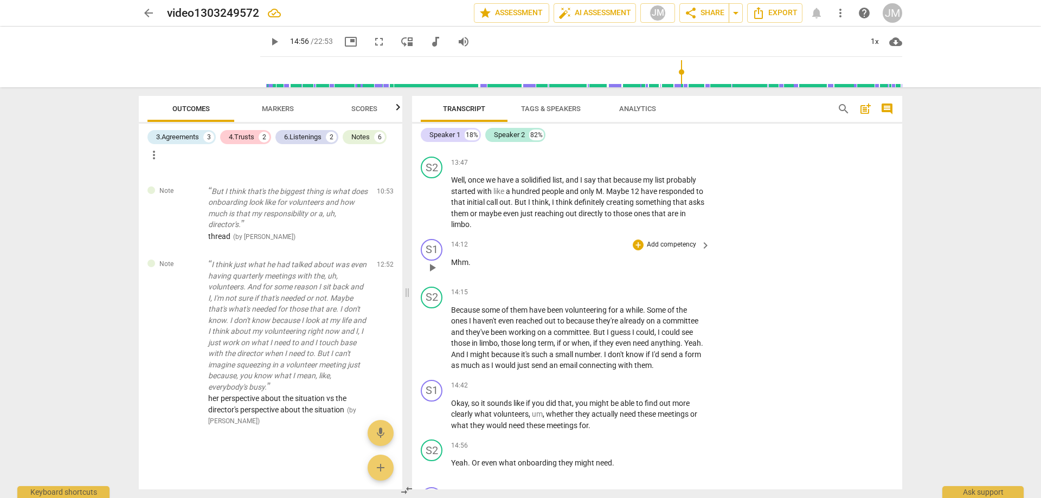
scroll to position [3092, 0]
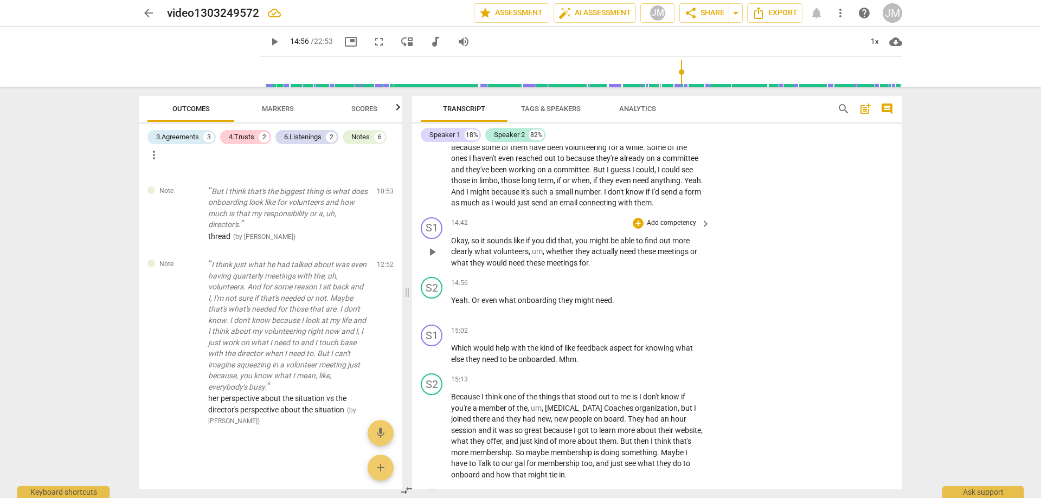
click at [442, 266] on div "play_arrow pause" at bounding box center [438, 252] width 28 height 27
click at [431, 259] on span "play_arrow" at bounding box center [432, 252] width 13 height 13
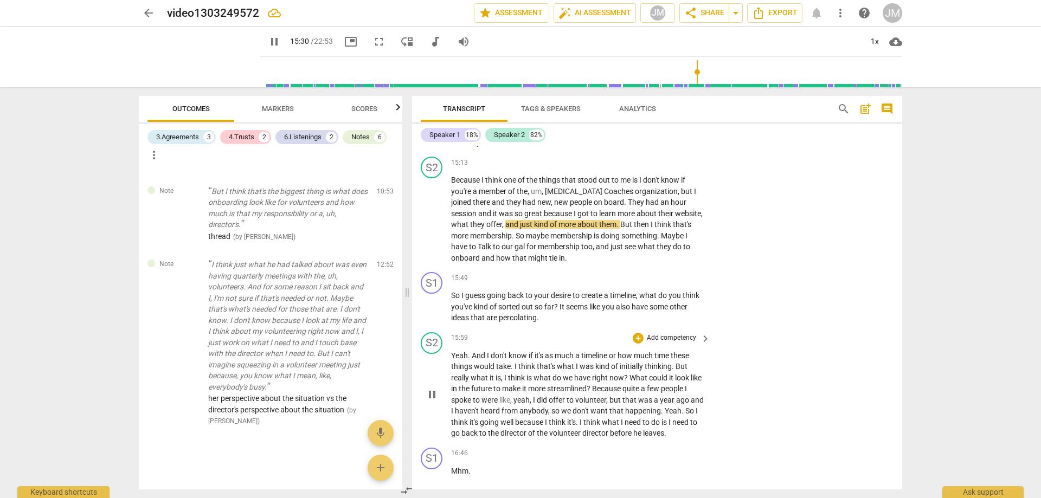
scroll to position [3200, 0]
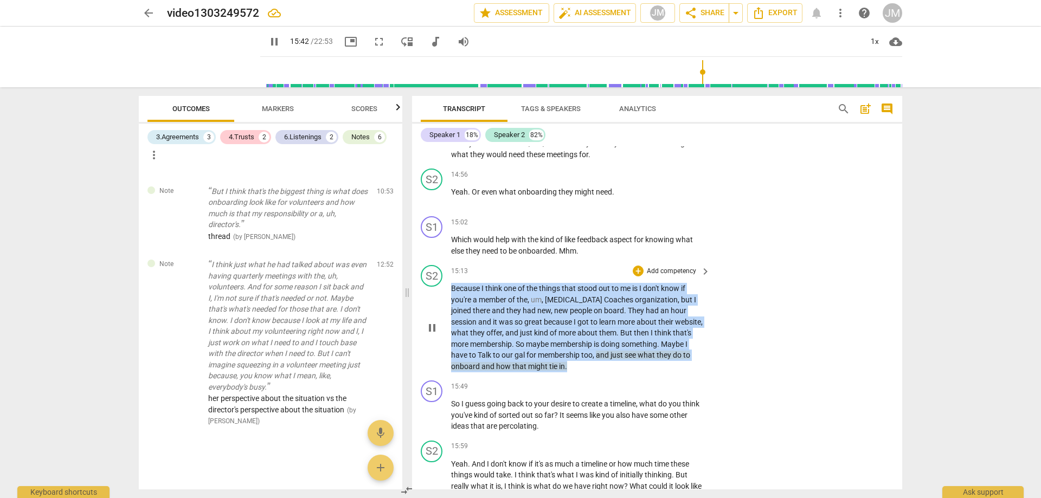
drag, startPoint x: 453, startPoint y: 333, endPoint x: 578, endPoint y: 409, distance: 146.5
click at [578, 372] on p "Because I think one of the things that stood out to me is I don't know if you'r…" at bounding box center [578, 327] width 254 height 89
click at [639, 277] on div "+" at bounding box center [638, 271] width 11 height 11
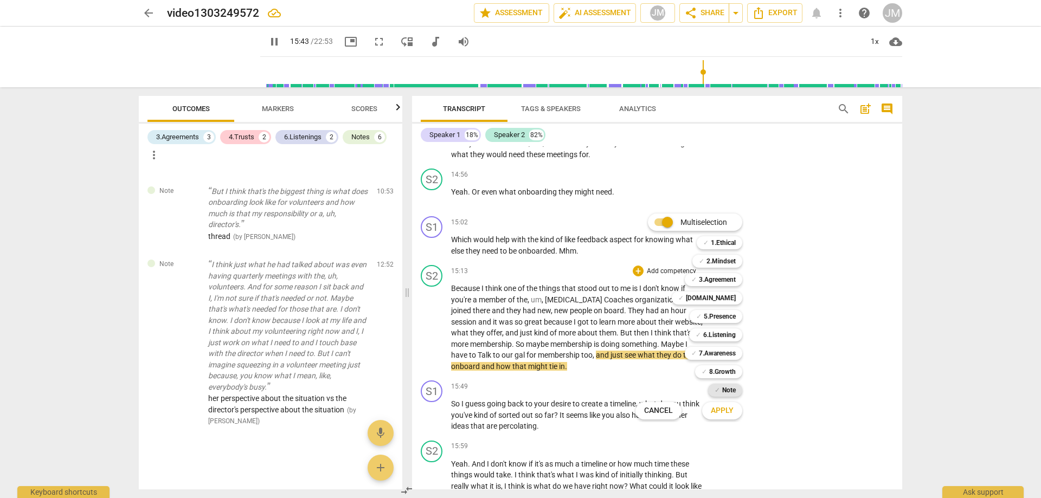
click at [727, 389] on b "Note" at bounding box center [729, 390] width 14 height 13
click at [733, 413] on span "Apply" at bounding box center [722, 411] width 23 height 11
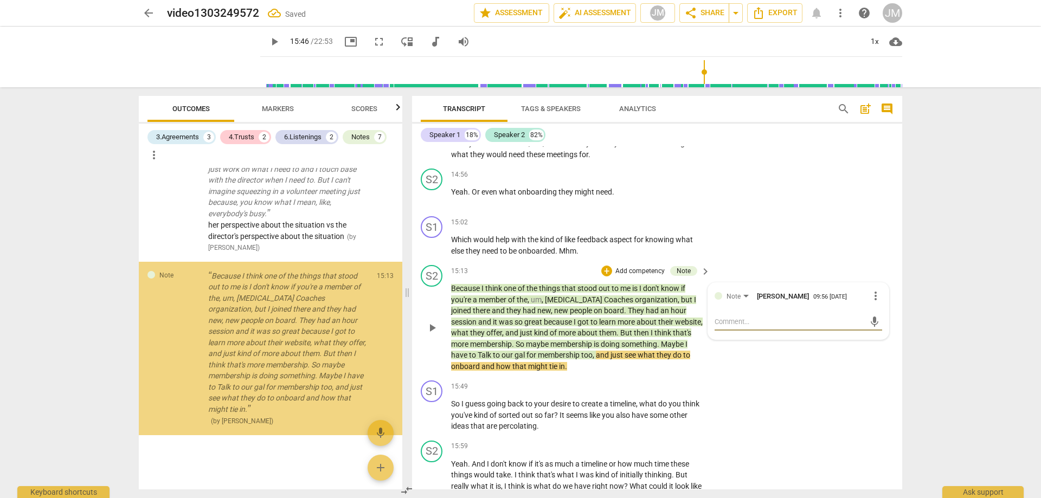
scroll to position [1104, 0]
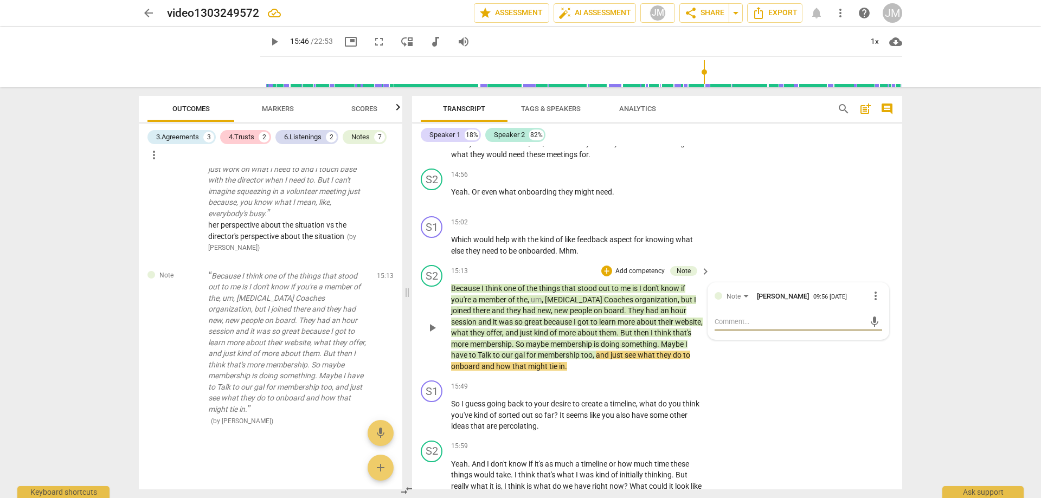
click at [755, 331] on div "mic" at bounding box center [799, 322] width 168 height 17
click at [754, 327] on textarea at bounding box center [790, 322] width 150 height 10
click at [732, 327] on textarea at bounding box center [790, 322] width 150 height 10
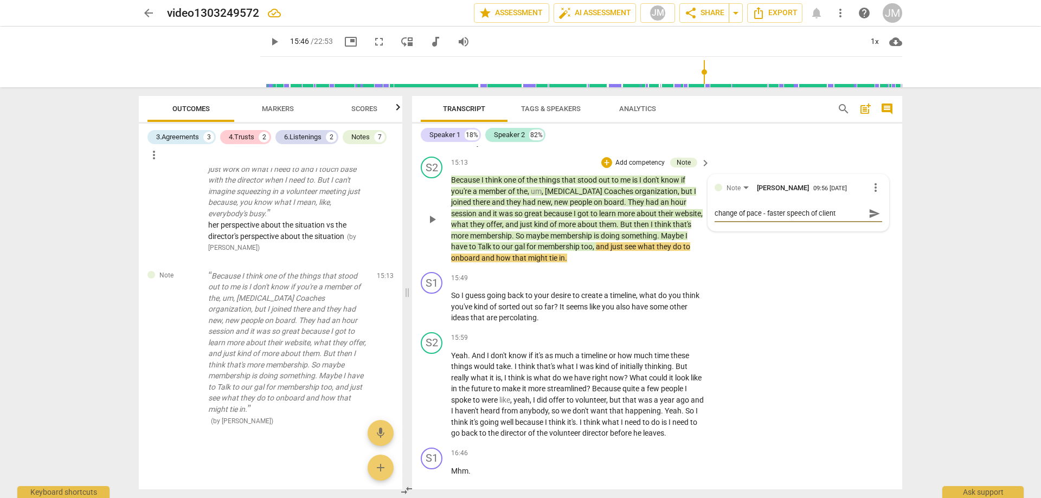
click at [872, 220] on span "send" at bounding box center [875, 214] width 12 height 12
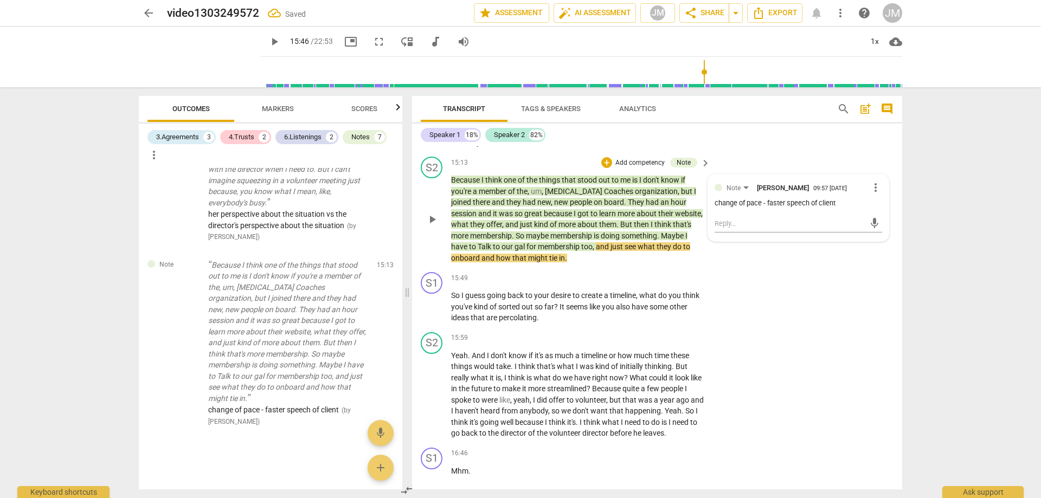
click at [430, 226] on span "play_arrow" at bounding box center [432, 219] width 13 height 13
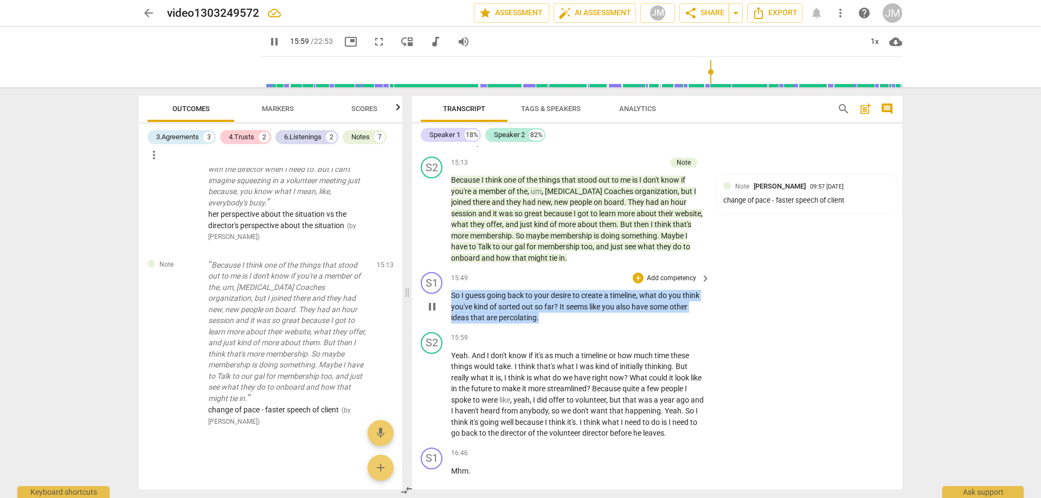
drag, startPoint x: 545, startPoint y: 360, endPoint x: 452, endPoint y: 345, distance: 93.9
click at [452, 324] on p "So I guess going back to your desire to create a timeline , what do you think y…" at bounding box center [578, 307] width 254 height 34
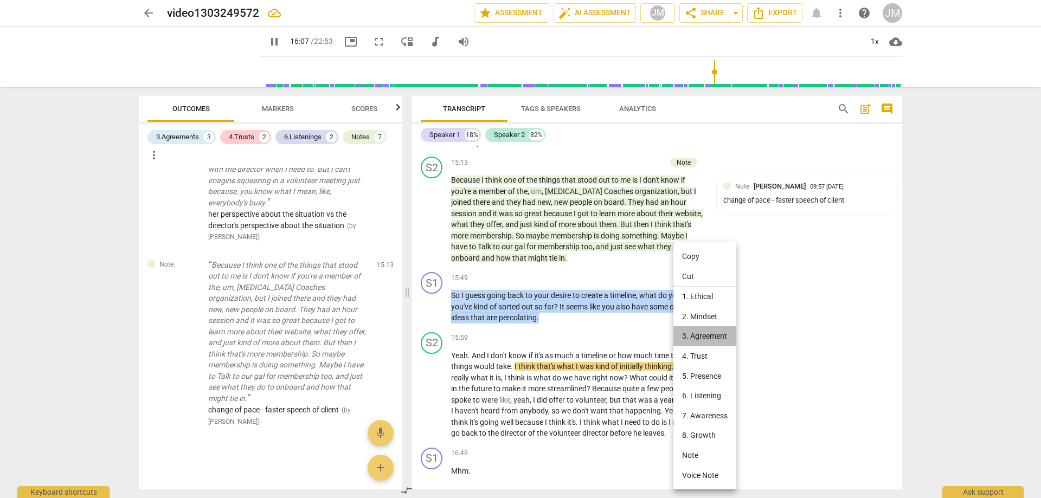
click at [707, 337] on li "3. Agreement" at bounding box center [705, 337] width 63 height 20
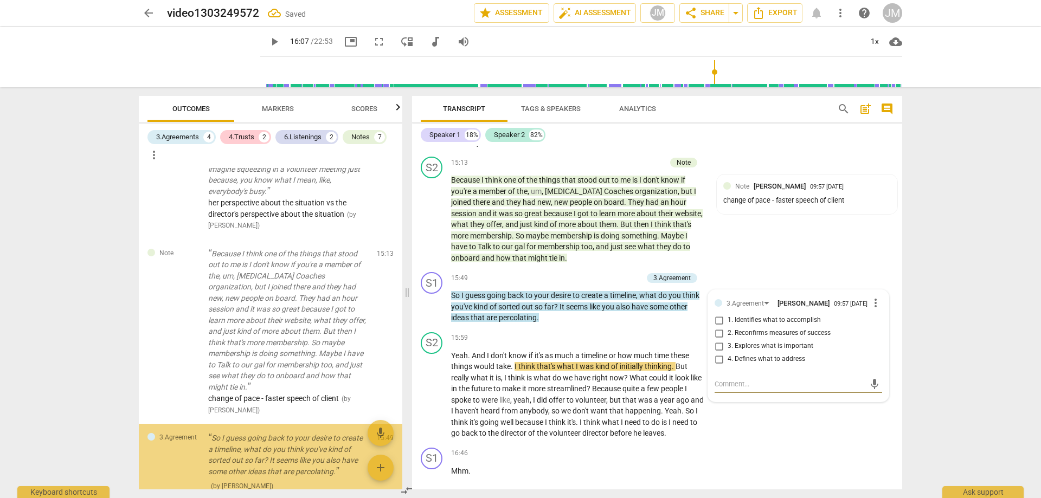
scroll to position [1191, 0]
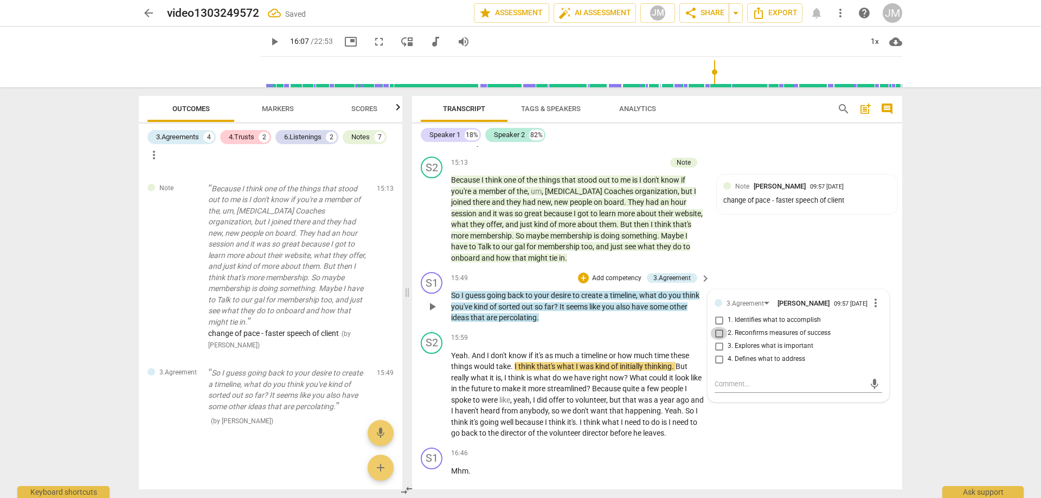
click at [717, 340] on input "2. Reconfirms measures of success" at bounding box center [719, 333] width 17 height 13
click at [775, 268] on div "S2 play_arrow pause 15:13 + Add competency Note keyboard_arrow_right Because I …" at bounding box center [657, 210] width 490 height 116
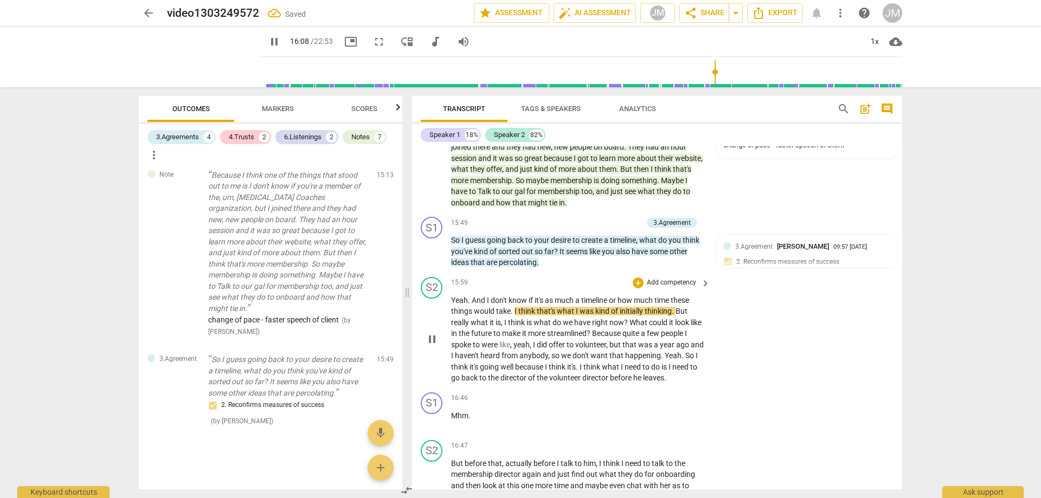
scroll to position [3471, 0]
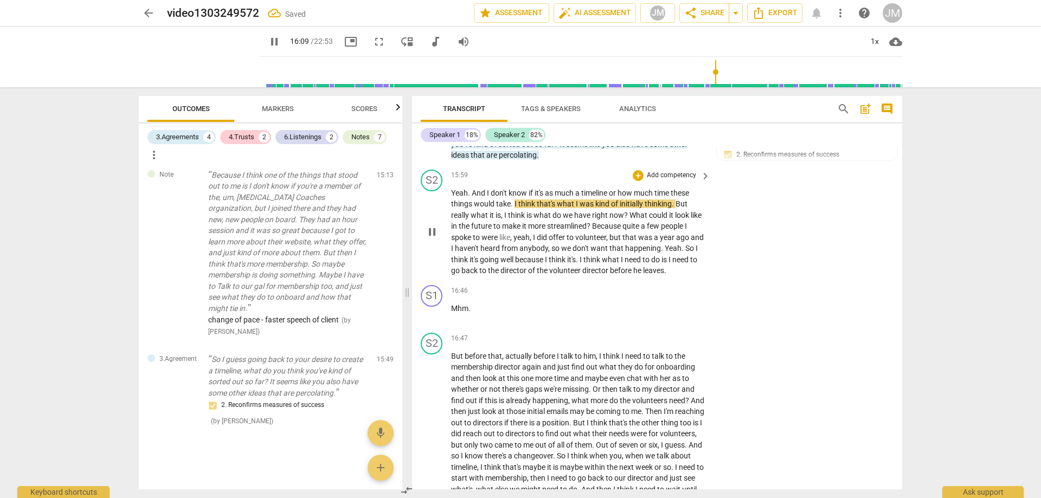
click at [436, 239] on span "pause" at bounding box center [432, 232] width 13 height 13
click at [436, 239] on span "play_arrow" at bounding box center [432, 232] width 13 height 13
click at [435, 239] on span "pause" at bounding box center [432, 232] width 13 height 13
click at [435, 239] on span "play_arrow" at bounding box center [432, 232] width 13 height 13
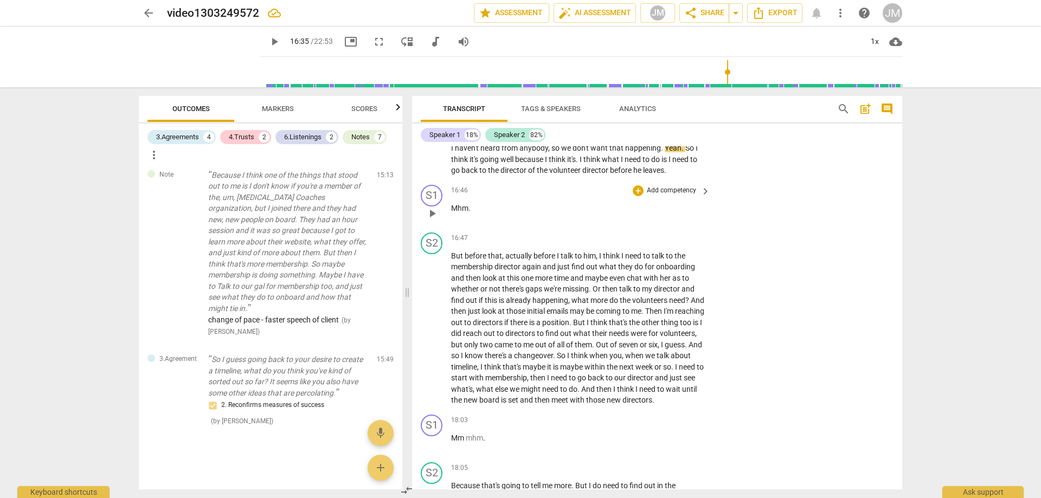
scroll to position [3580, 0]
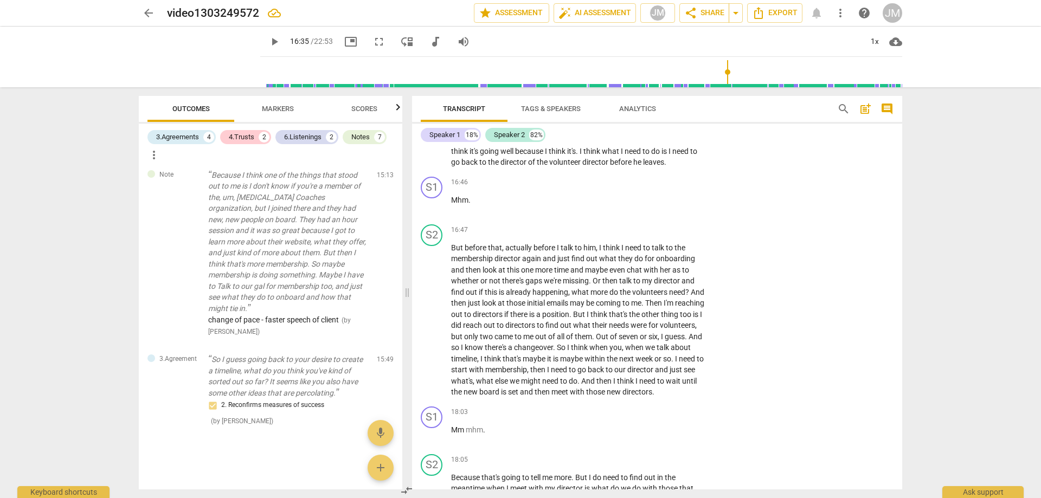
click at [433, 130] on span "play_arrow" at bounding box center [432, 123] width 13 height 13
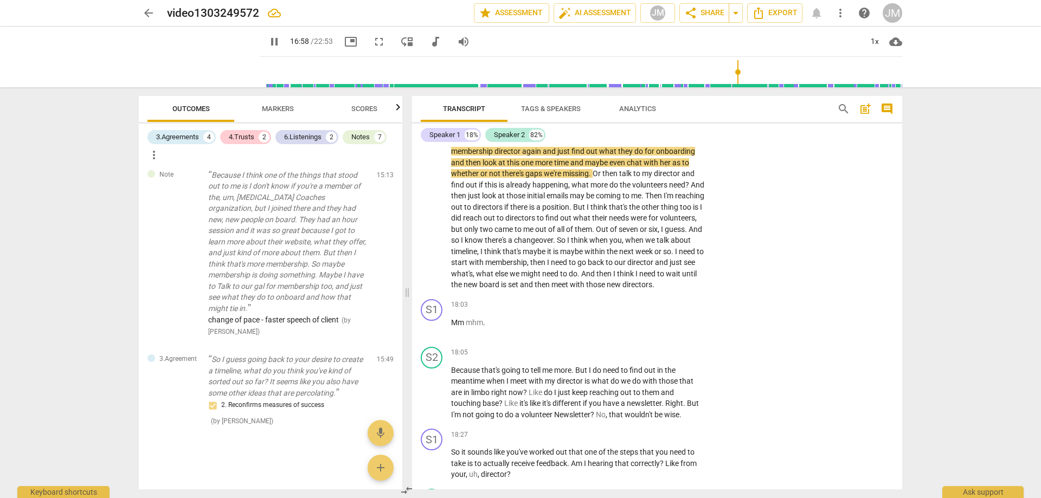
scroll to position [3688, 0]
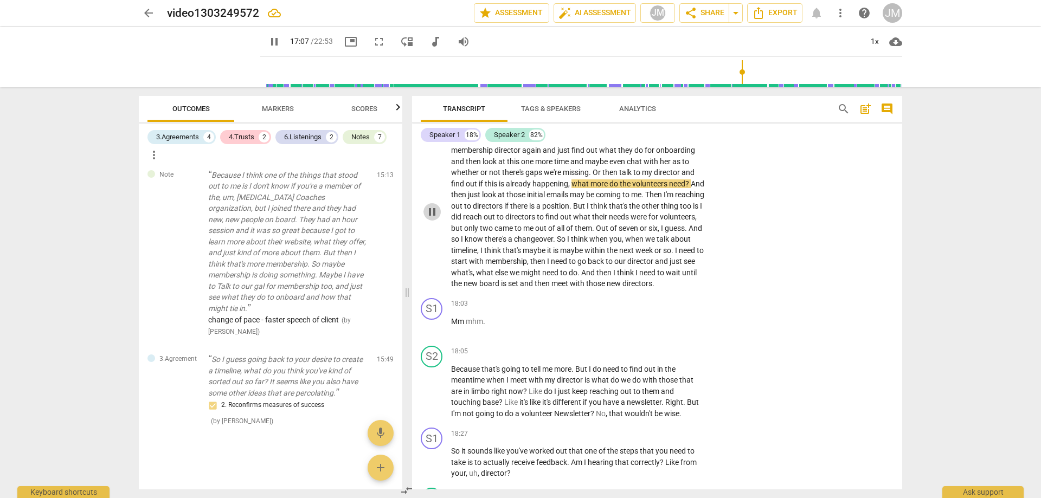
drag, startPoint x: 431, startPoint y: 253, endPoint x: 474, endPoint y: 249, distance: 43.6
click at [435, 219] on span "pause" at bounding box center [432, 212] width 13 height 13
click at [430, 219] on span "play_arrow" at bounding box center [432, 212] width 13 height 13
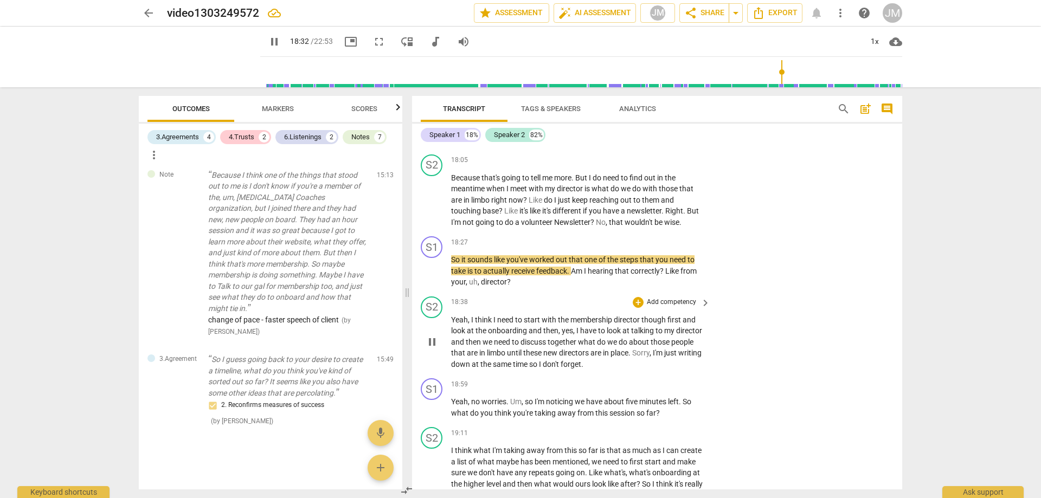
scroll to position [3905, 0]
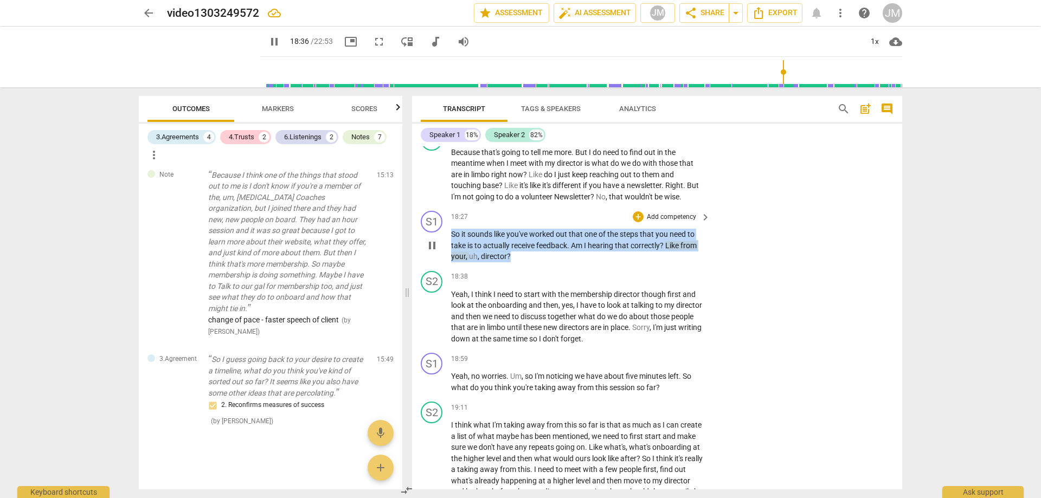
drag, startPoint x: 515, startPoint y: 304, endPoint x: 451, endPoint y: 282, distance: 67.4
click at [451, 263] on p "So it sounds like you've worked out that one of the steps that you need to take…" at bounding box center [578, 246] width 254 height 34
click at [636, 222] on div "+" at bounding box center [638, 217] width 11 height 11
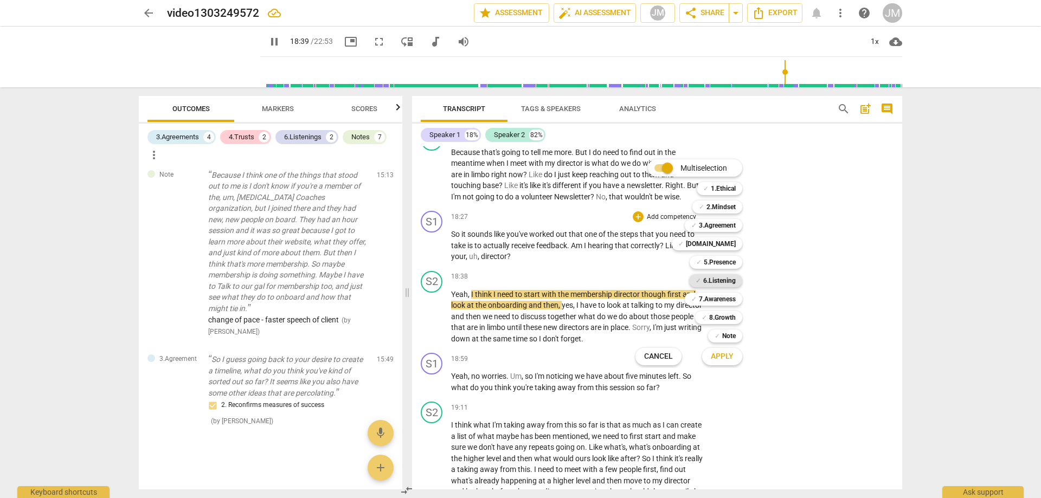
click at [703, 278] on b "6.Listening" at bounding box center [719, 280] width 33 height 13
click at [727, 357] on span "Apply" at bounding box center [722, 356] width 23 height 11
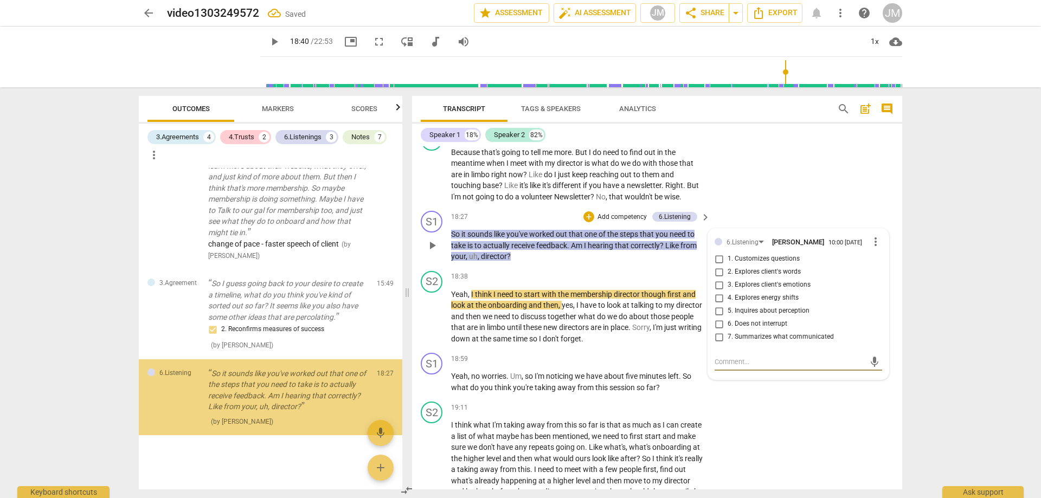
scroll to position [1281, 0]
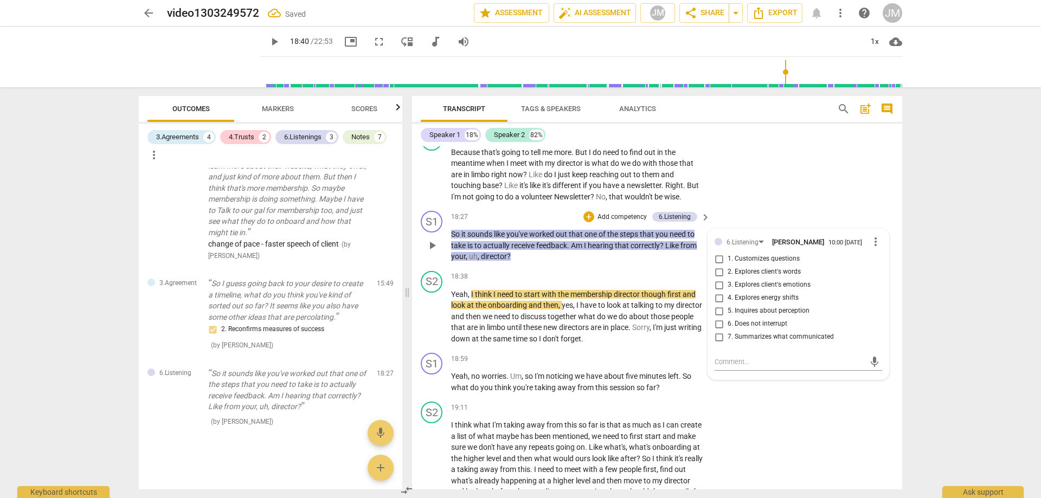
click at [791, 342] on span "7. Summarizes what communicated" at bounding box center [781, 337] width 106 height 10
click at [728, 344] on input "7. Summarizes what communicated" at bounding box center [719, 337] width 17 height 13
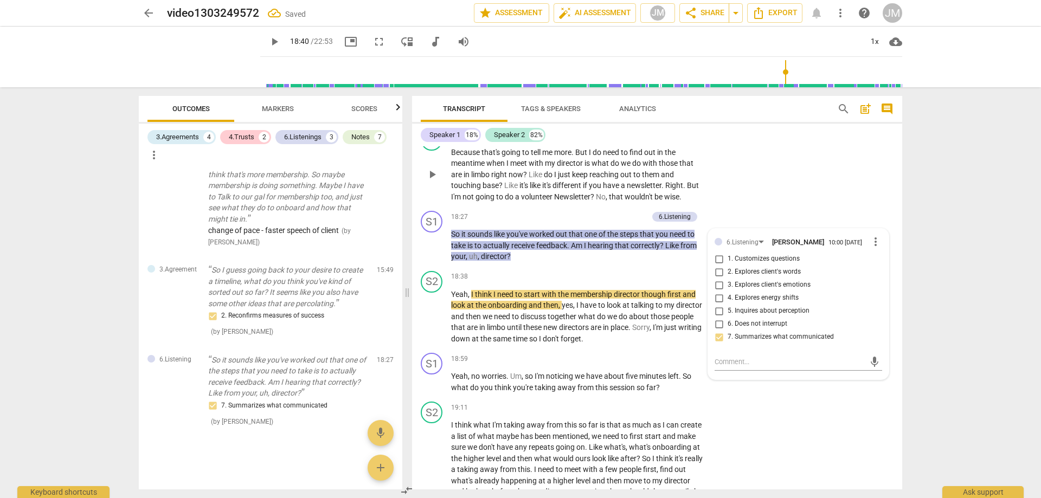
click at [786, 204] on div "S2 play_arrow pause 18:05 + Add competency keyboard_arrow_right Because that's …" at bounding box center [657, 166] width 490 height 82
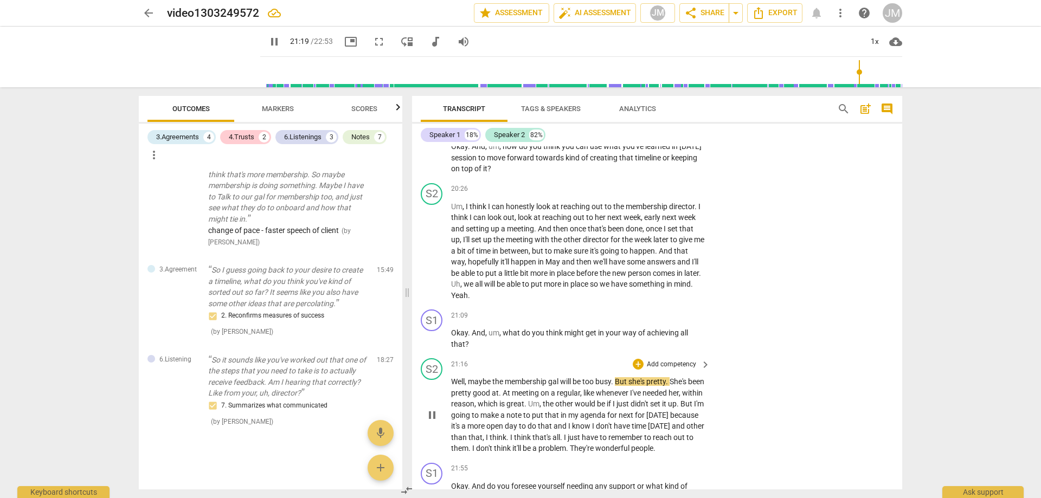
scroll to position [4339, 0]
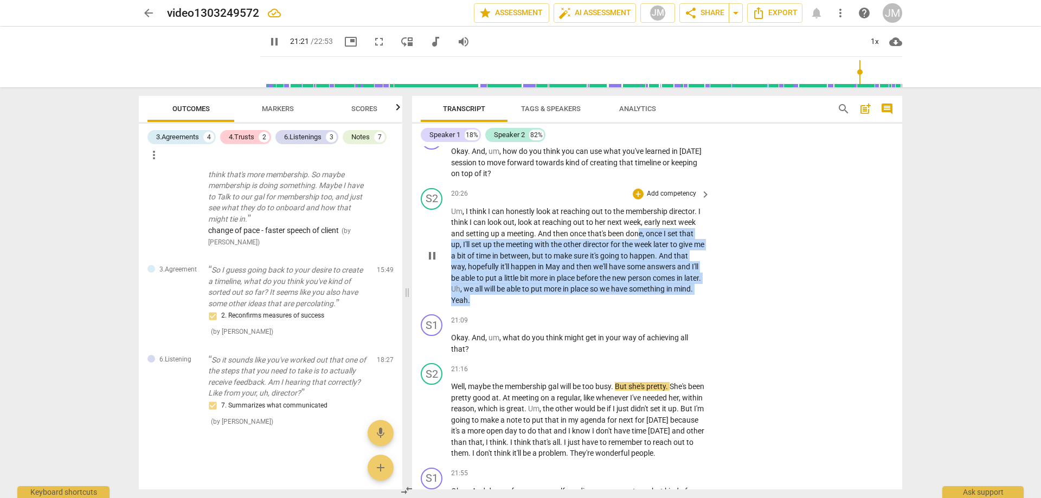
drag, startPoint x: 641, startPoint y: 278, endPoint x: 668, endPoint y: 344, distance: 71.8
click at [668, 306] on p "Um , I think I can honestly look at reaching out to the membership director . I…" at bounding box center [578, 256] width 254 height 100
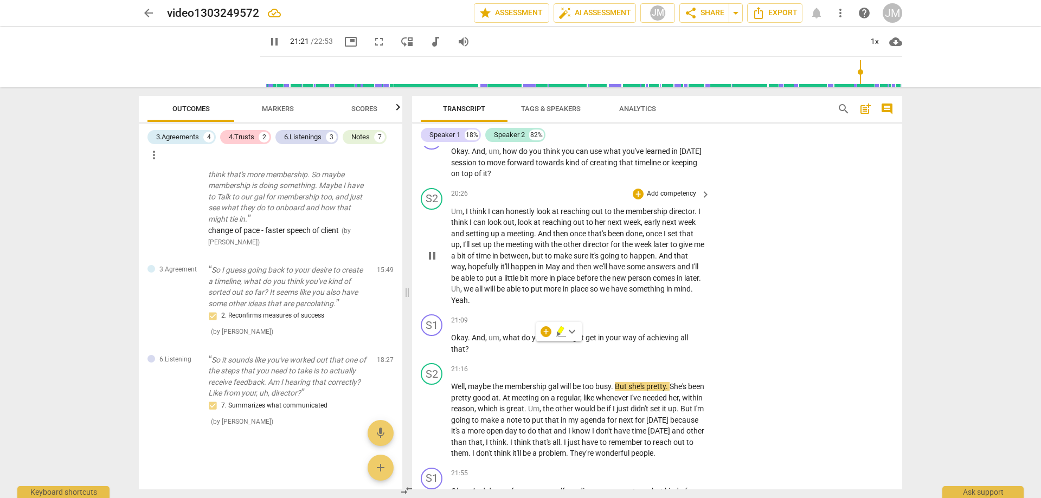
click at [837, 311] on div "S2 play_arrow pause 20:26 + Add competency keyboard_arrow_right Um , I think I …" at bounding box center [657, 247] width 490 height 127
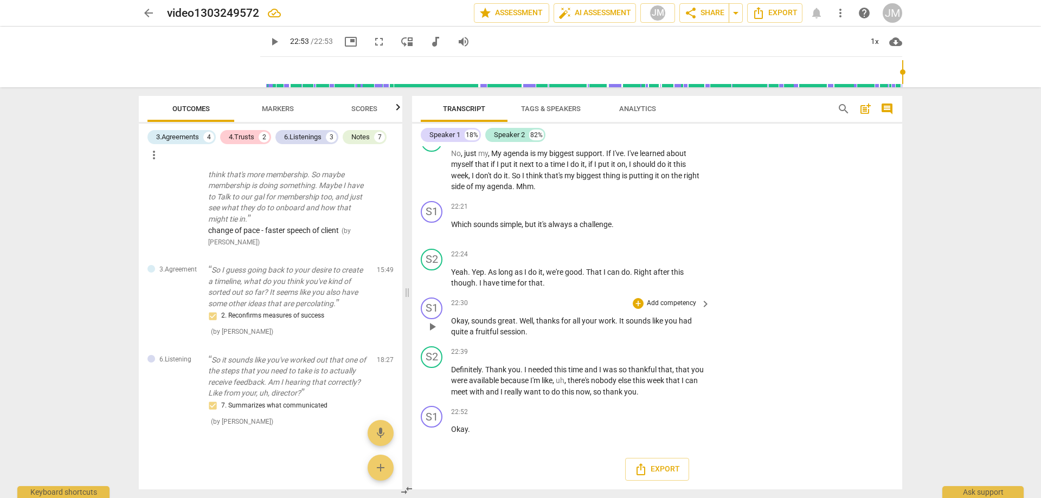
scroll to position [4783, 0]
drag, startPoint x: 490, startPoint y: 433, endPoint x: 419, endPoint y: 428, distance: 70.7
click at [418, 429] on div "S1 play_arrow pause 22:52 + Add competency keyboard_arrow_right Okay ." at bounding box center [657, 426] width 490 height 48
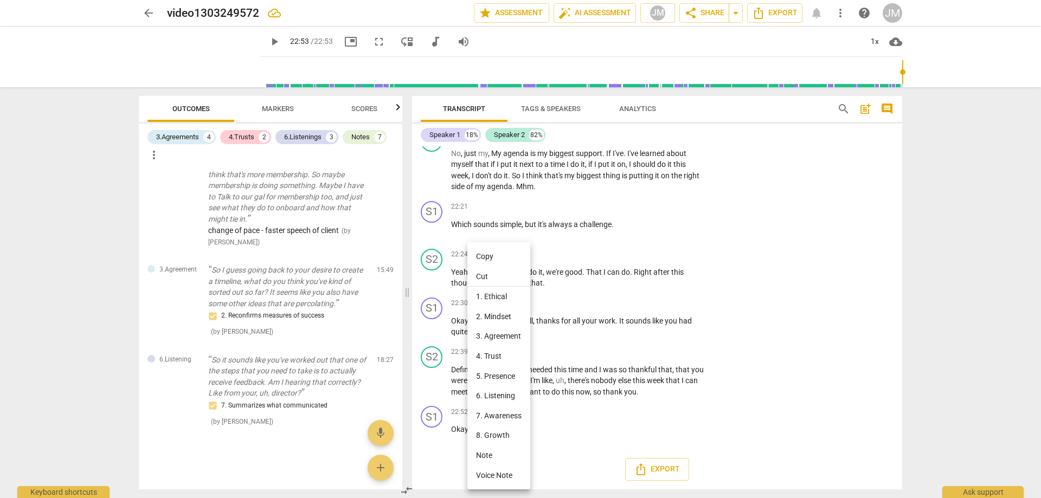
click at [709, 440] on div at bounding box center [520, 249] width 1041 height 498
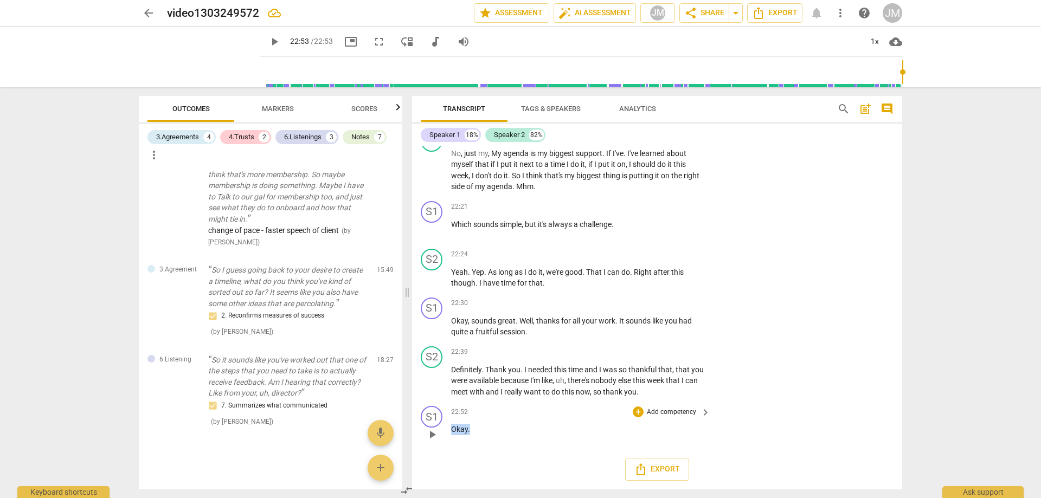
drag, startPoint x: 479, startPoint y: 430, endPoint x: 434, endPoint y: 428, distance: 44.5
click at [435, 428] on div "S1 play_arrow pause 22:52 + Add competency keyboard_arrow_right Okay ." at bounding box center [657, 426] width 490 height 48
click at [640, 413] on div "+" at bounding box center [638, 412] width 11 height 11
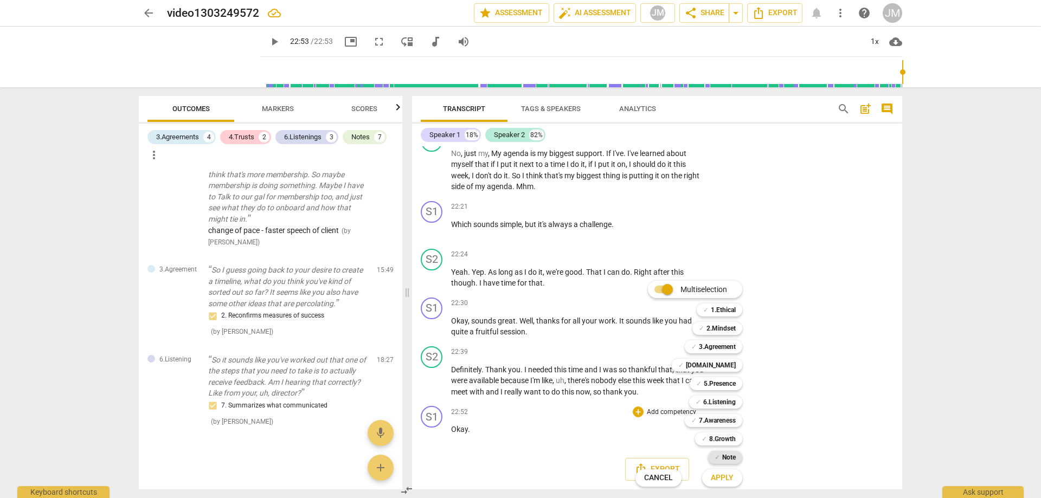
click at [722, 453] on b "Note" at bounding box center [729, 457] width 14 height 13
click at [729, 475] on span "Apply" at bounding box center [722, 478] width 23 height 11
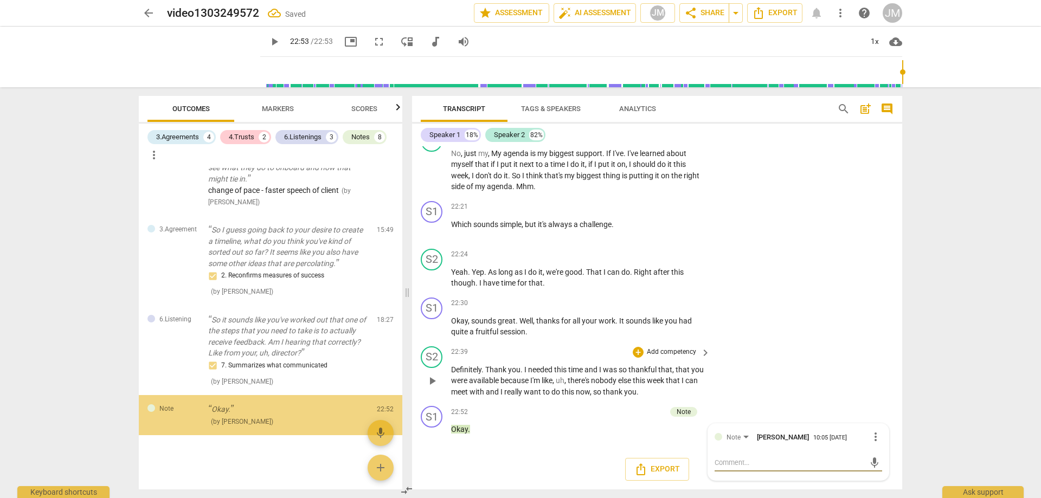
scroll to position [1334, 0]
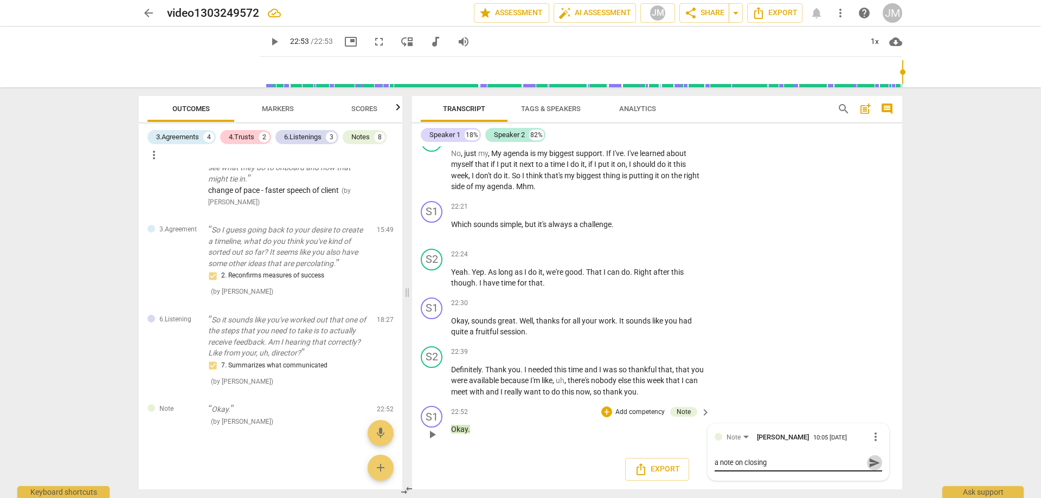
click at [871, 462] on span "send" at bounding box center [875, 463] width 12 height 12
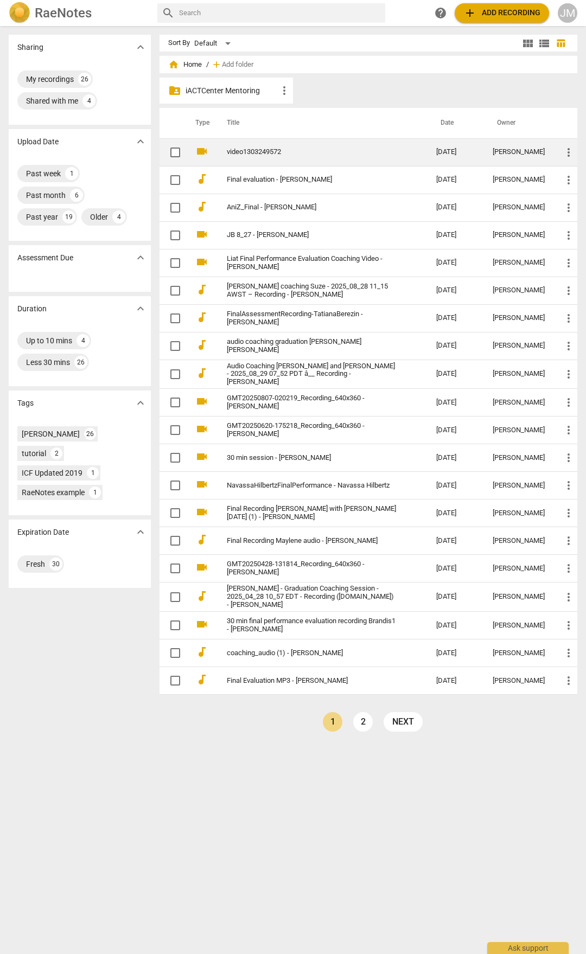
click at [332, 151] on link "video1303249572" at bounding box center [312, 152] width 170 height 8
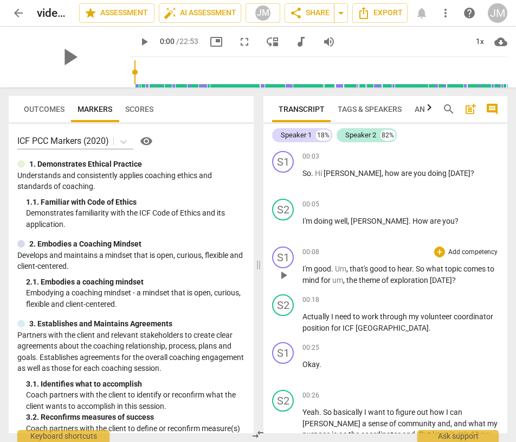
drag, startPoint x: 515, startPoint y: 254, endPoint x: 500, endPoint y: 252, distance: 15.9
click at [515, 254] on div "Transcript Tags & Speakers Analytics search post_add comment Speaker 1 18% Spea…" at bounding box center [387, 264] width 257 height 354
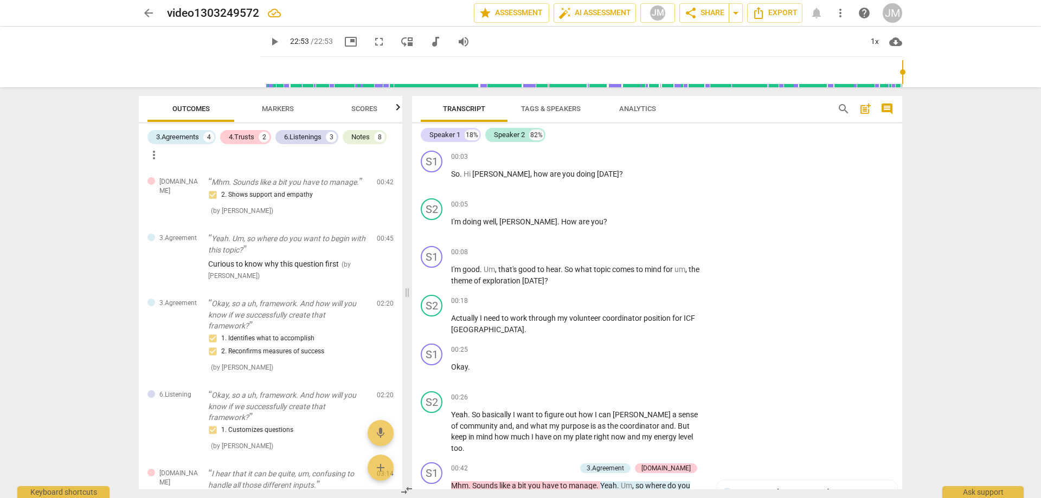
scroll to position [4783, 0]
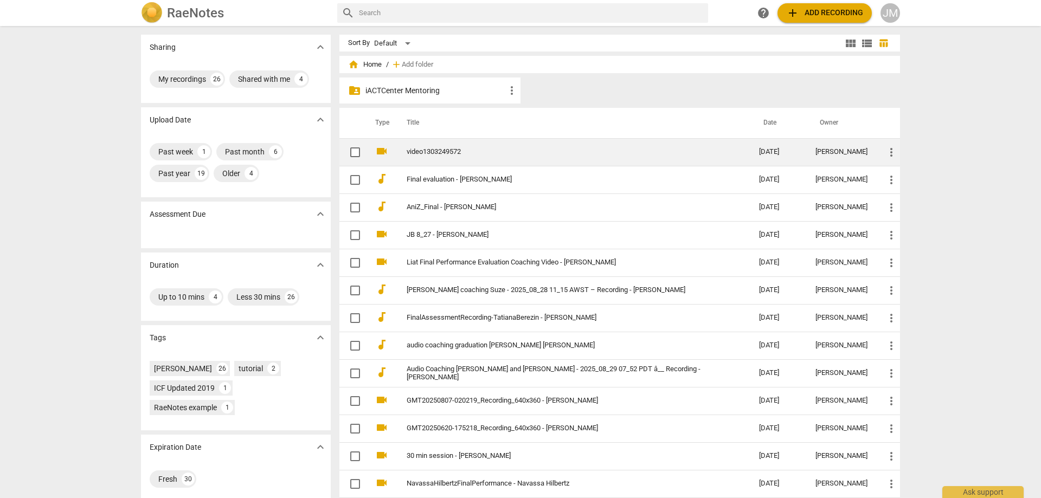
click at [462, 148] on link "video1303249572" at bounding box center [564, 152] width 314 height 8
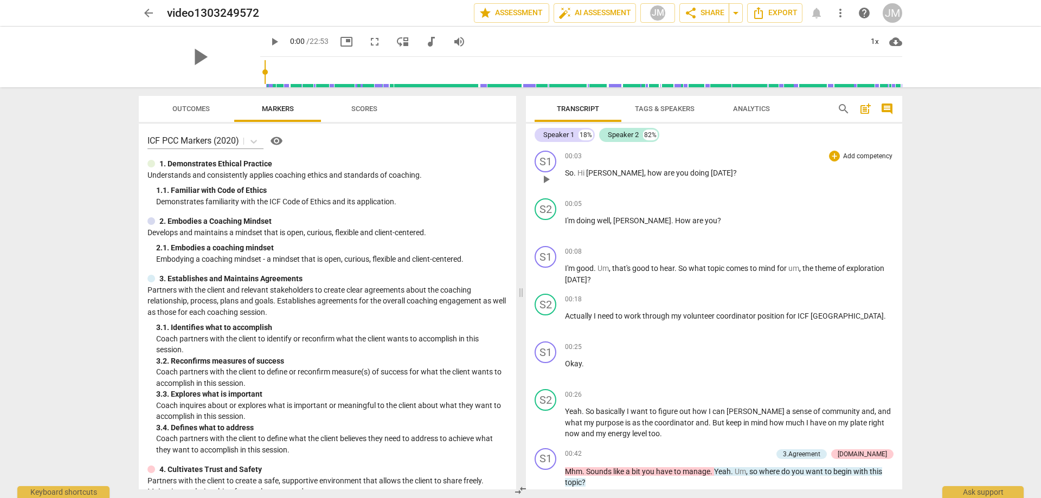
click at [594, 172] on span "[PERSON_NAME]" at bounding box center [615, 173] width 58 height 9
click at [842, 157] on p "Add competency" at bounding box center [868, 157] width 52 height 10
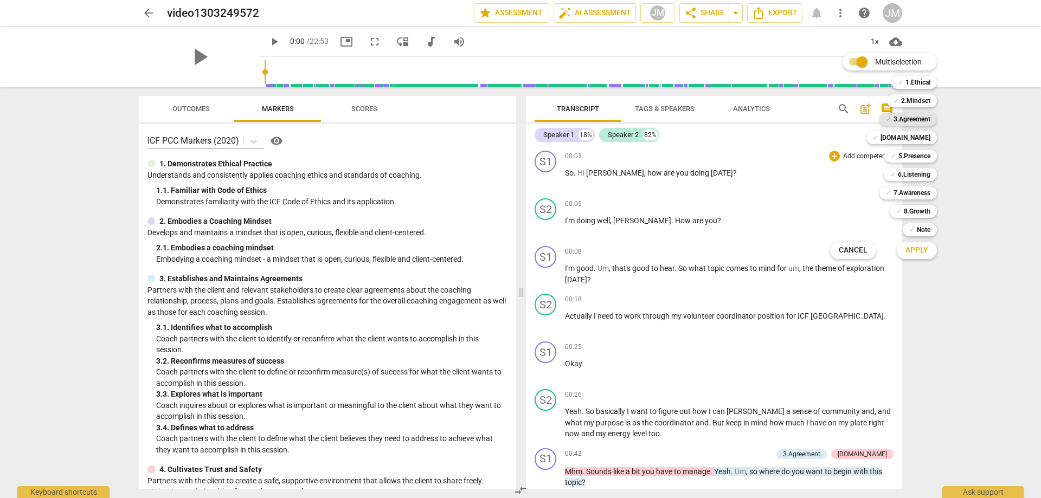
click at [910, 117] on b "3.Agreement" at bounding box center [912, 119] width 37 height 13
click at [908, 251] on span "Apply" at bounding box center [917, 250] width 23 height 11
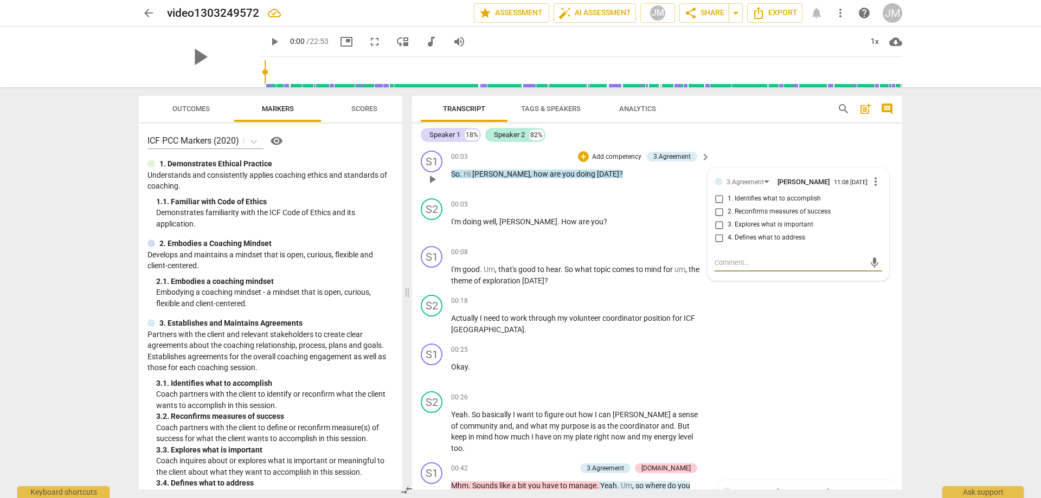
click at [752, 146] on div "S1 play_arrow pause 00:03 + Add competency 3.Agreement keyboard_arrow_right So …" at bounding box center [657, 170] width 490 height 48
